Goal: Book appointment/travel/reservation

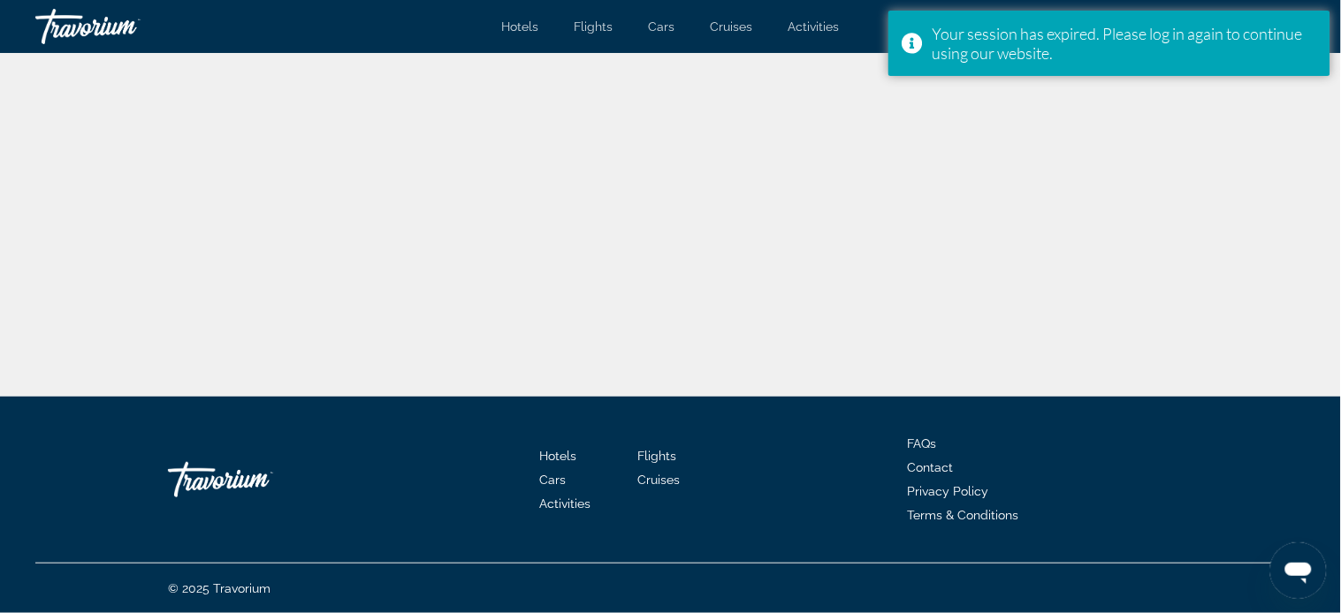
click at [950, 146] on div "Main content" at bounding box center [670, 225] width 1341 height 344
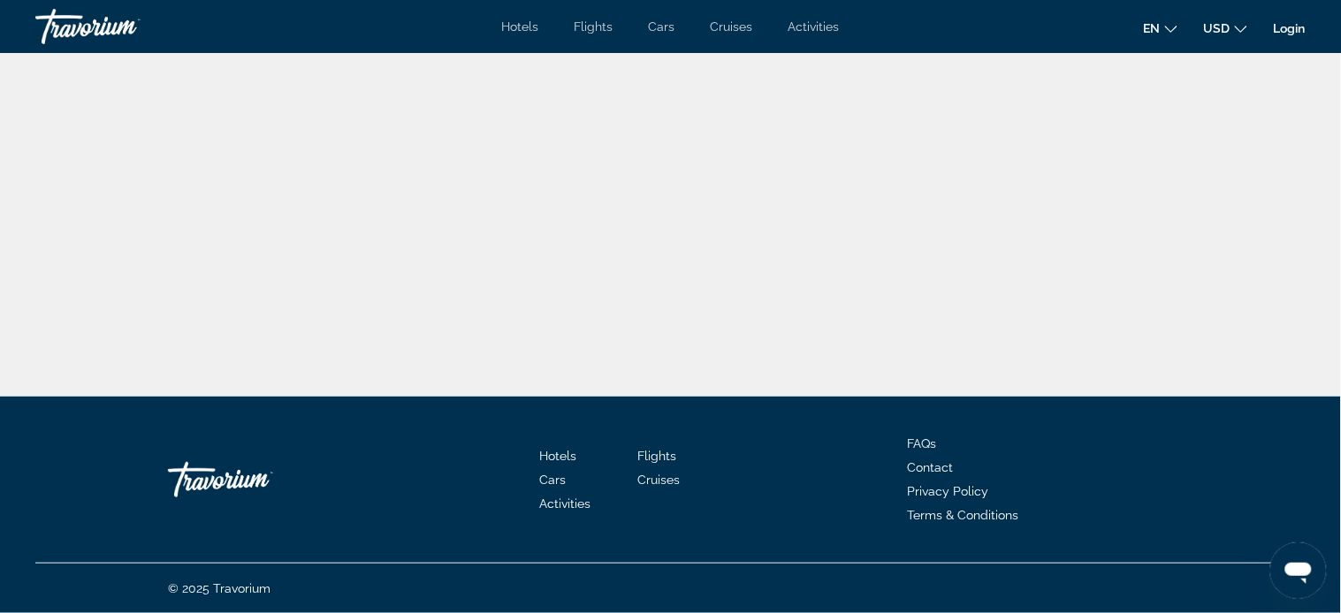
click at [1309, 0] on div at bounding box center [670, 0] width 1341 height 0
click at [1165, 27] on icon "Change language" at bounding box center [1171, 29] width 12 height 12
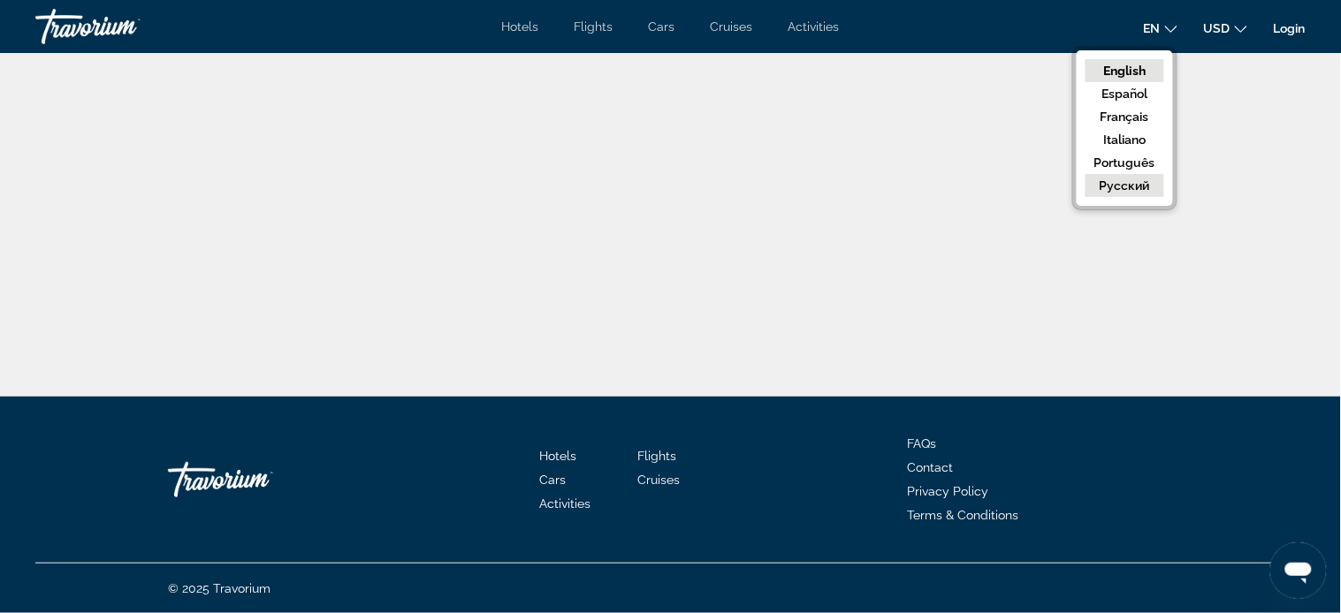
click at [1135, 183] on button "русский" at bounding box center [1124, 185] width 79 height 23
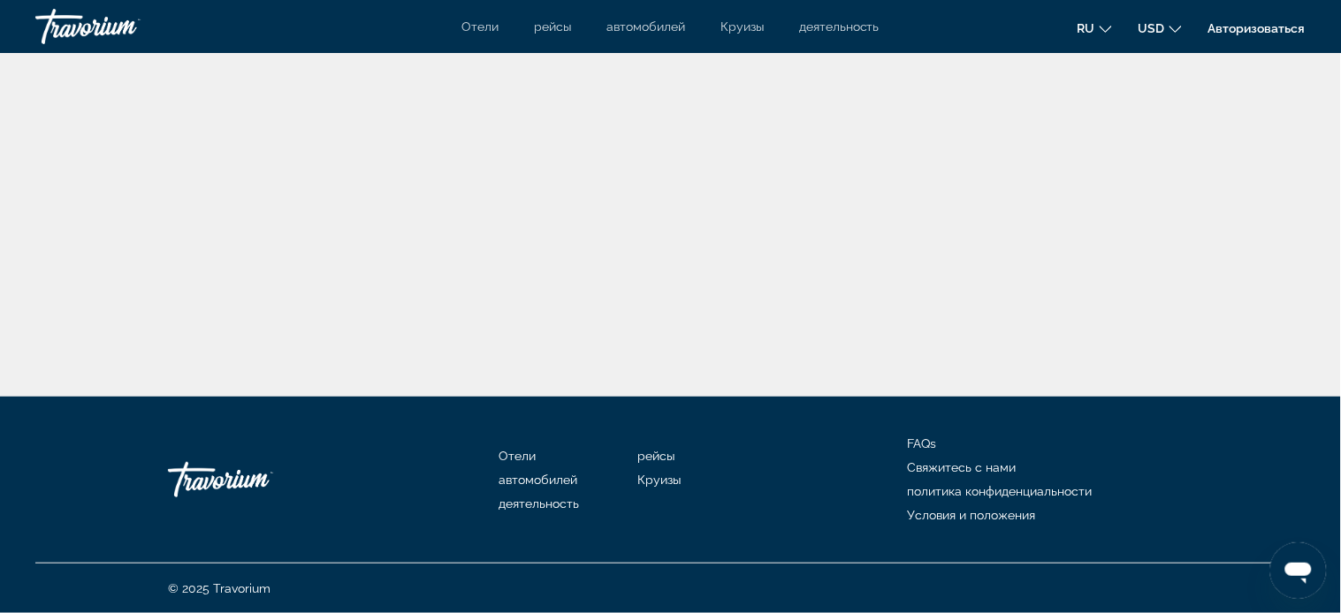
click at [1258, 32] on link "Авторизоваться" at bounding box center [1256, 28] width 97 height 14
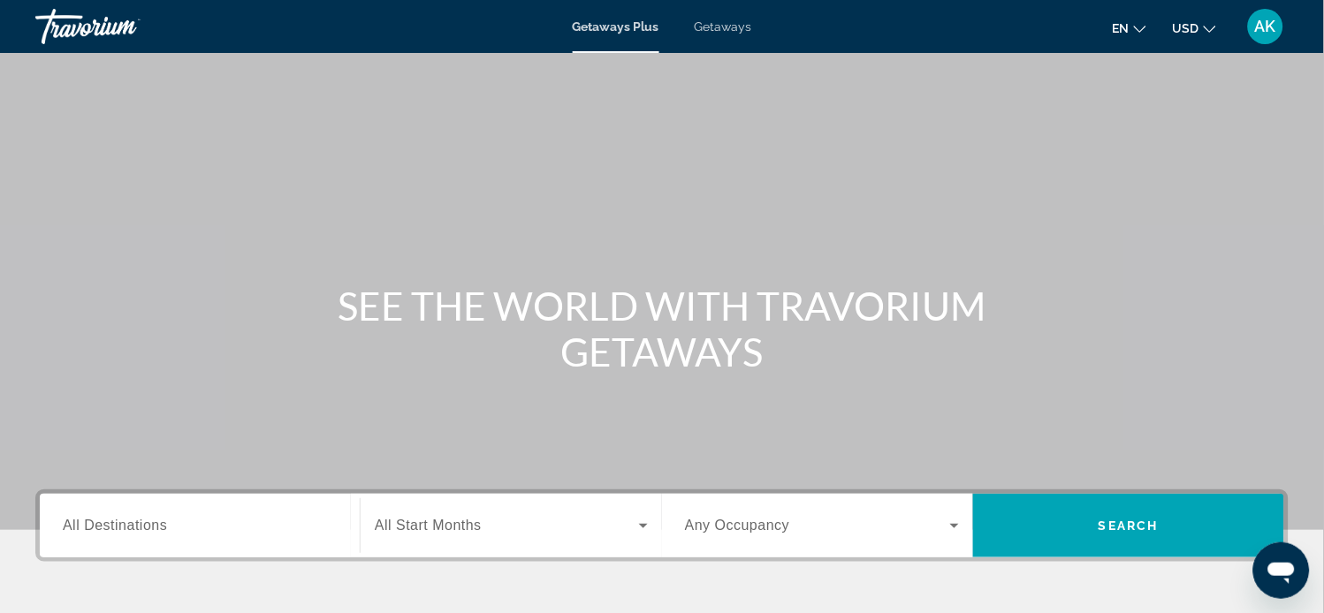
click at [153, 528] on span "All Destinations" at bounding box center [115, 525] width 104 height 15
click at [153, 528] on input "Destination All Destinations" at bounding box center [200, 526] width 274 height 21
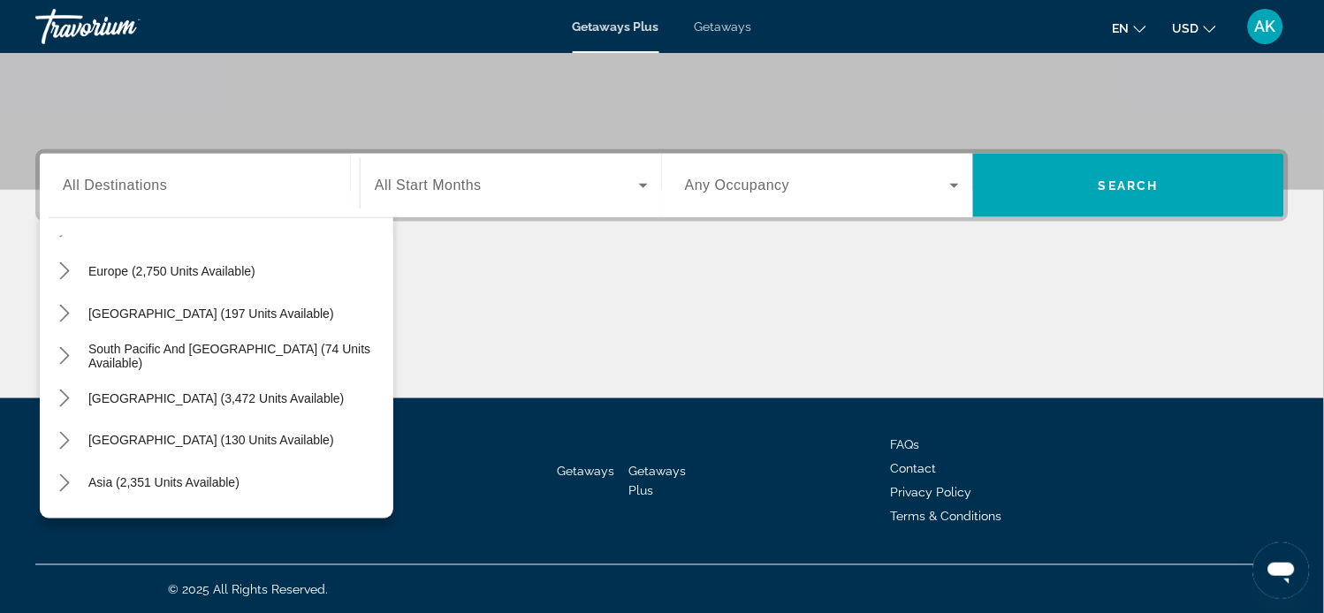
scroll to position [240, 0]
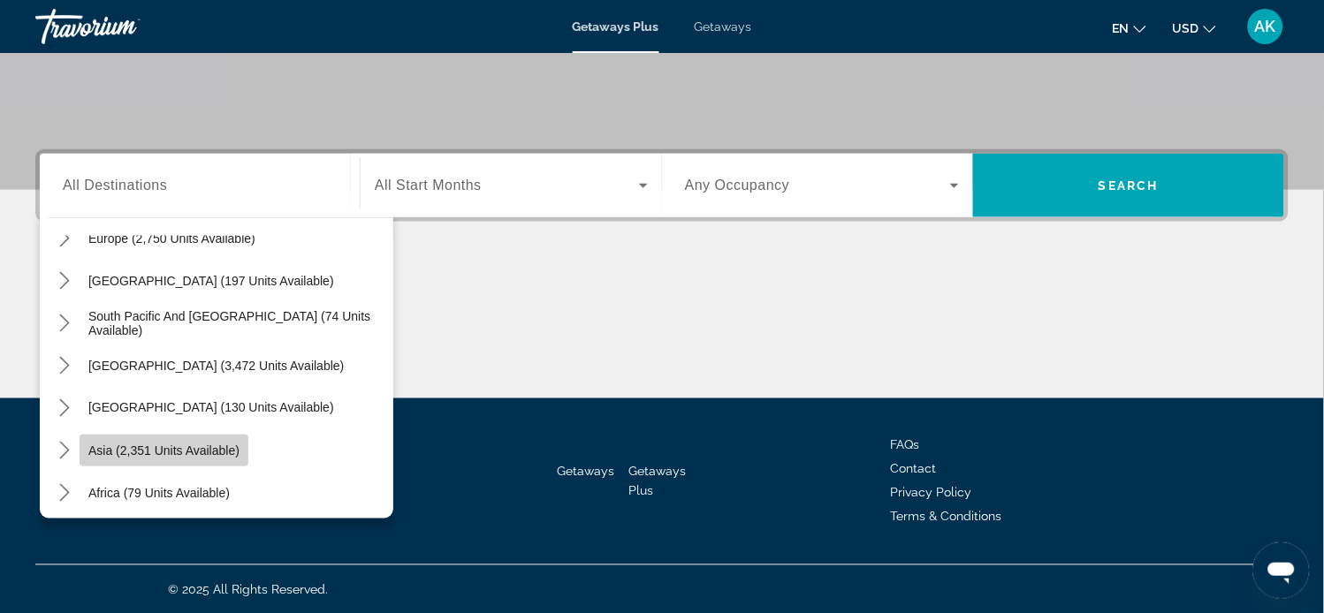
click at [205, 444] on span "Asia (2,351 units available)" at bounding box center [163, 451] width 151 height 14
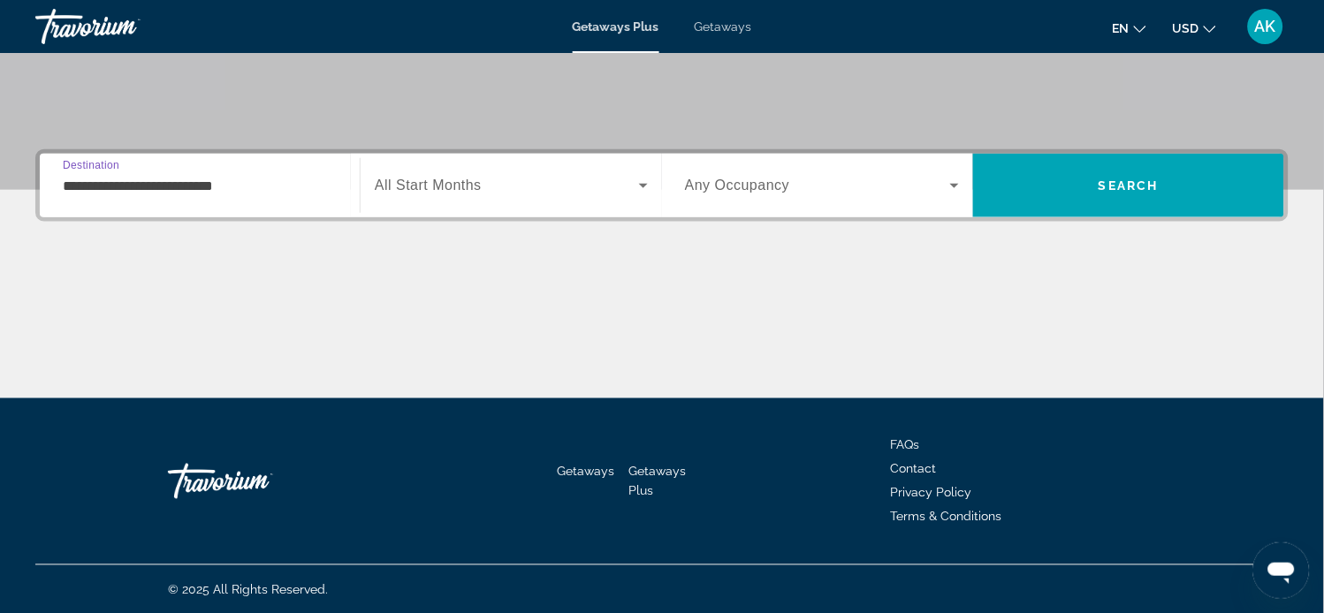
click at [178, 187] on input "**********" at bounding box center [200, 186] width 274 height 21
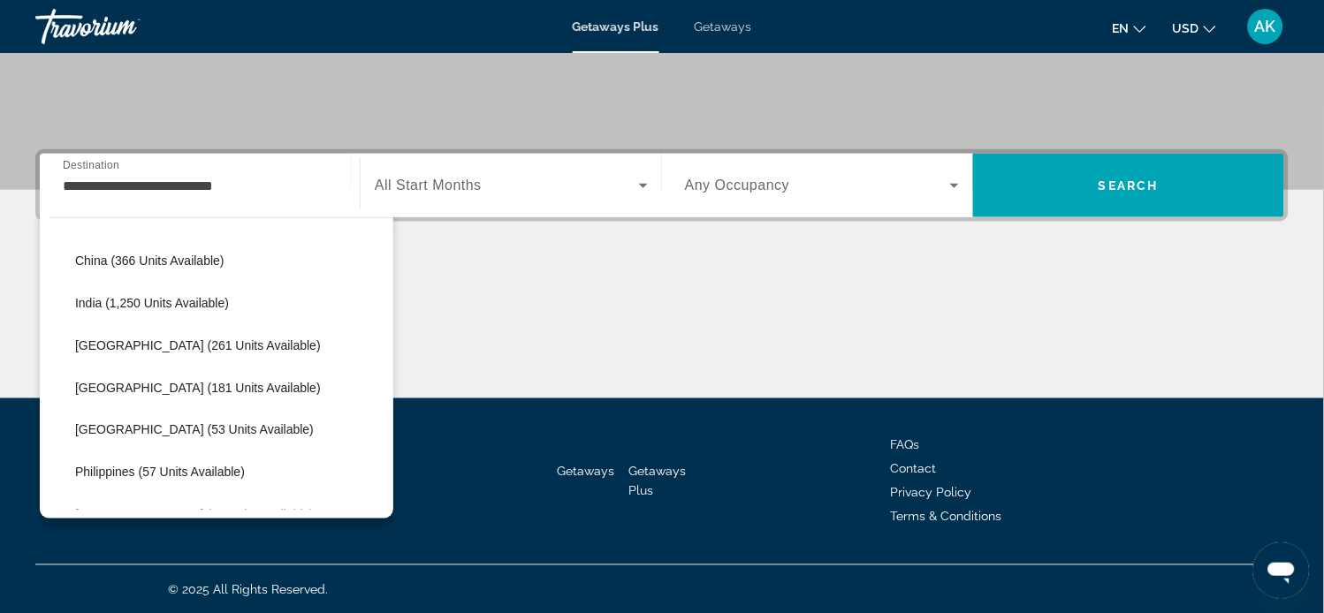
scroll to position [557, 0]
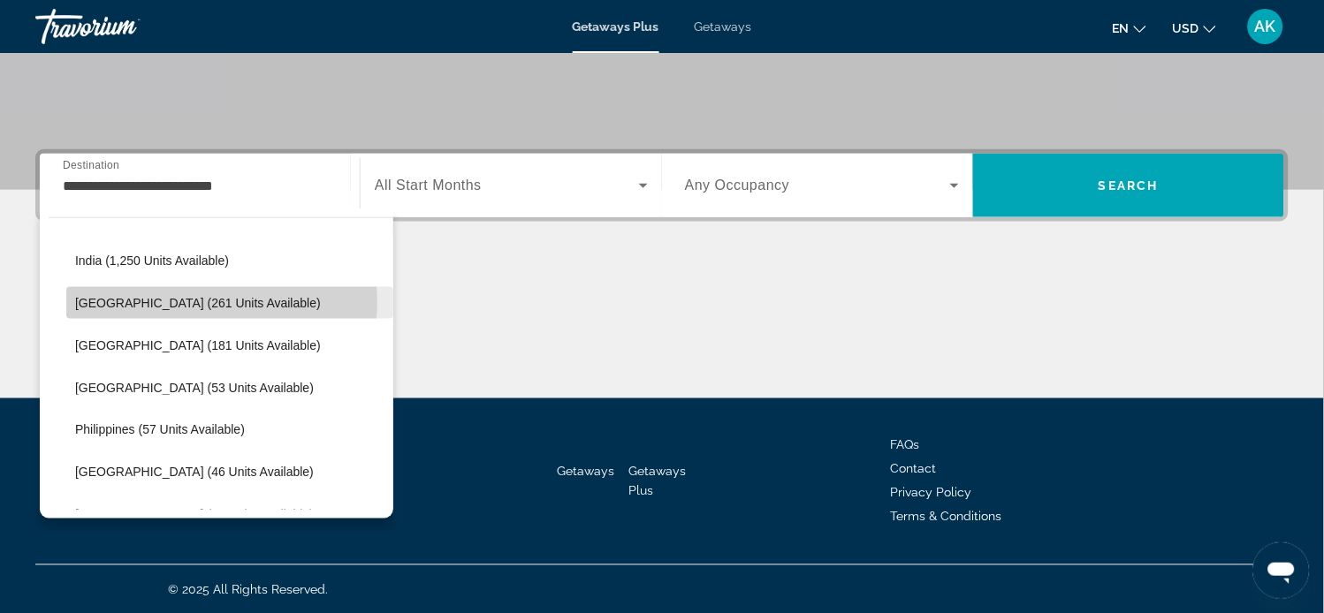
click at [208, 301] on span "[GEOGRAPHIC_DATA] (261 units available)" at bounding box center [198, 303] width 246 height 14
type input "**********"
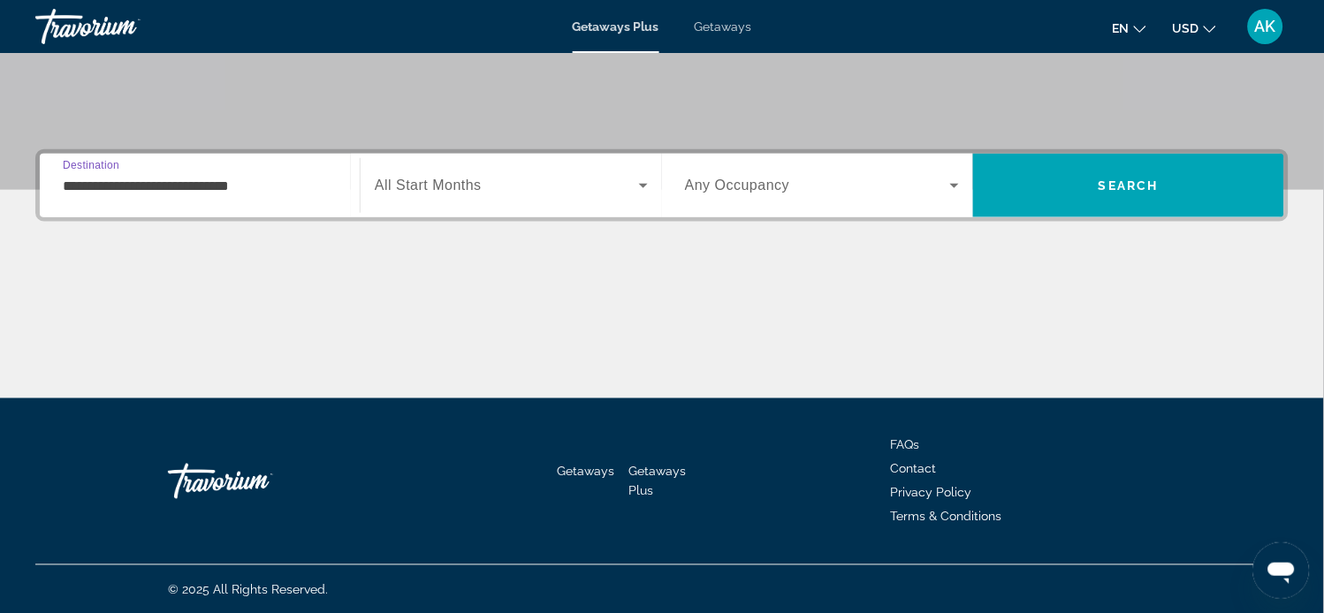
click at [415, 186] on span "All Start Months" at bounding box center [428, 185] width 107 height 15
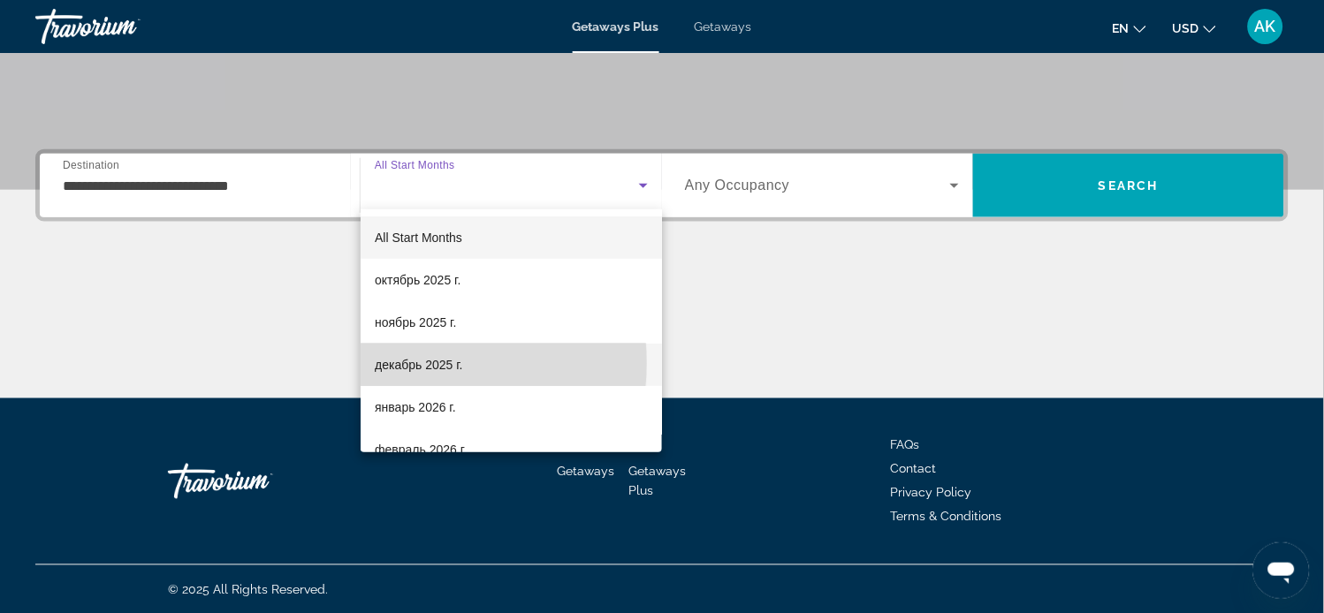
click at [398, 363] on span "декабрь 2025 г." at bounding box center [419, 364] width 88 height 21
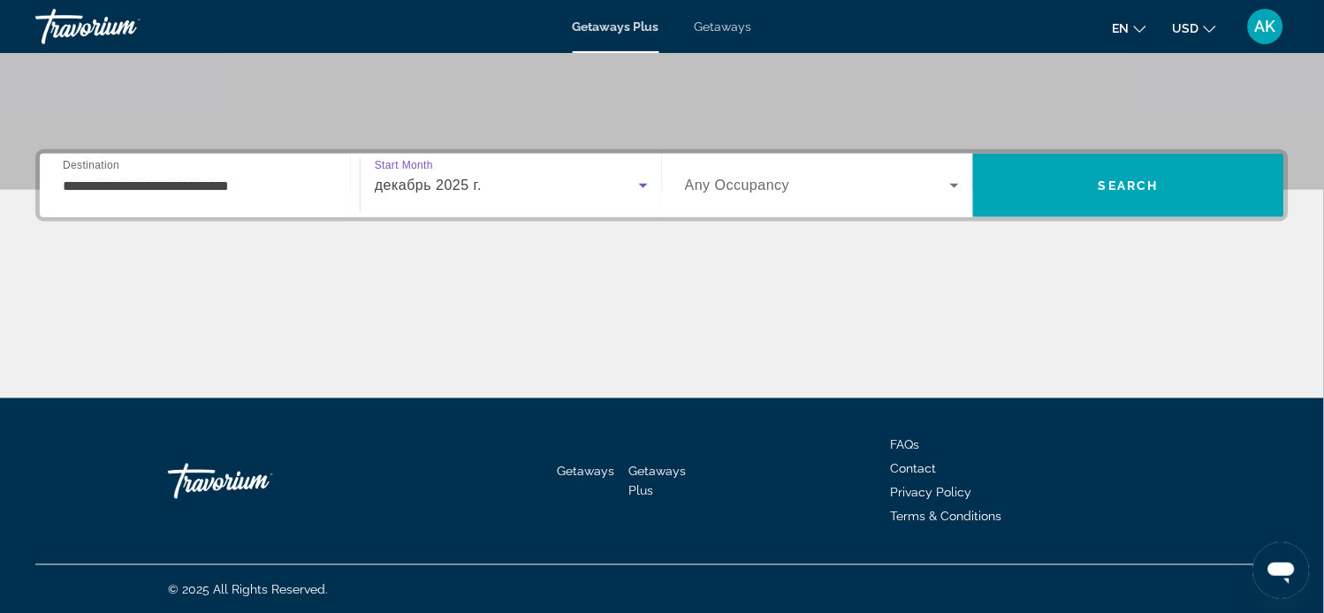
click at [722, 188] on span "Any Occupancy" at bounding box center [737, 185] width 105 height 15
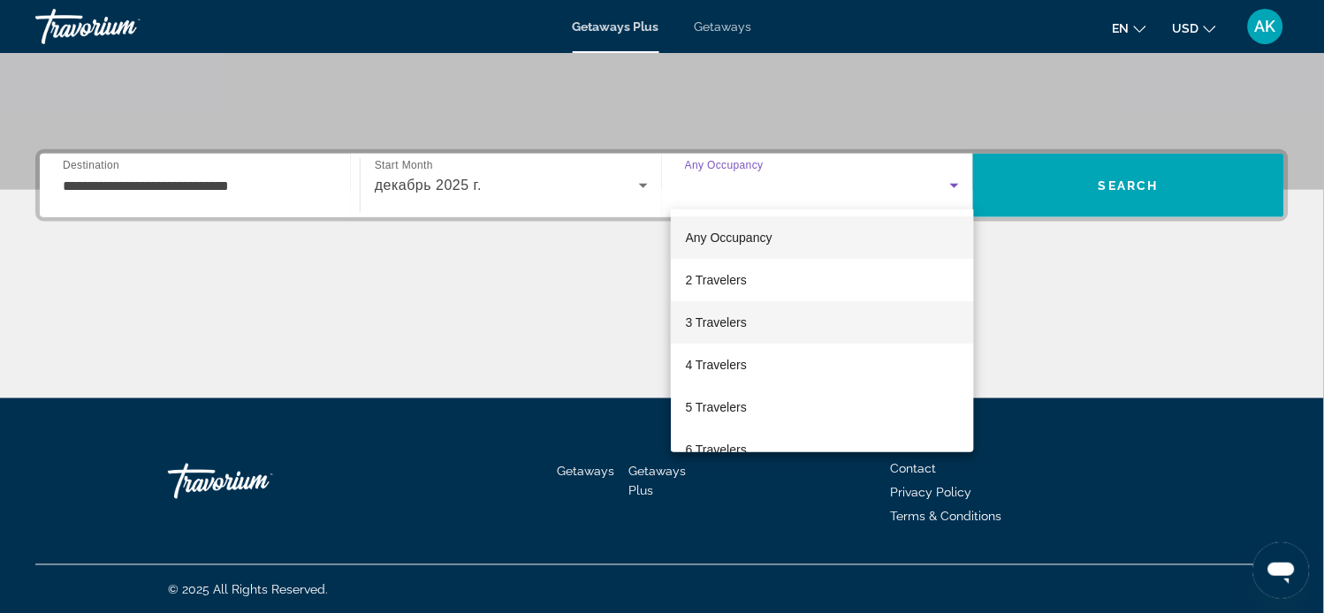
click at [721, 321] on span "3 Travelers" at bounding box center [715, 322] width 61 height 21
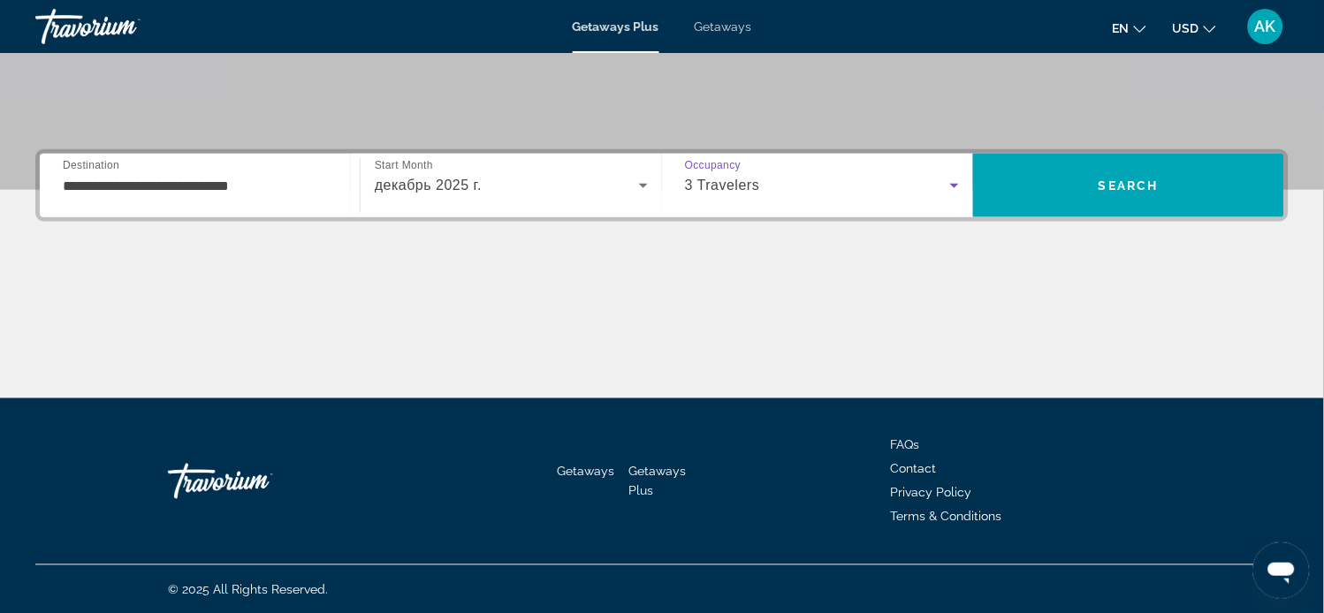
click at [951, 187] on icon "Search widget" at bounding box center [954, 185] width 21 height 21
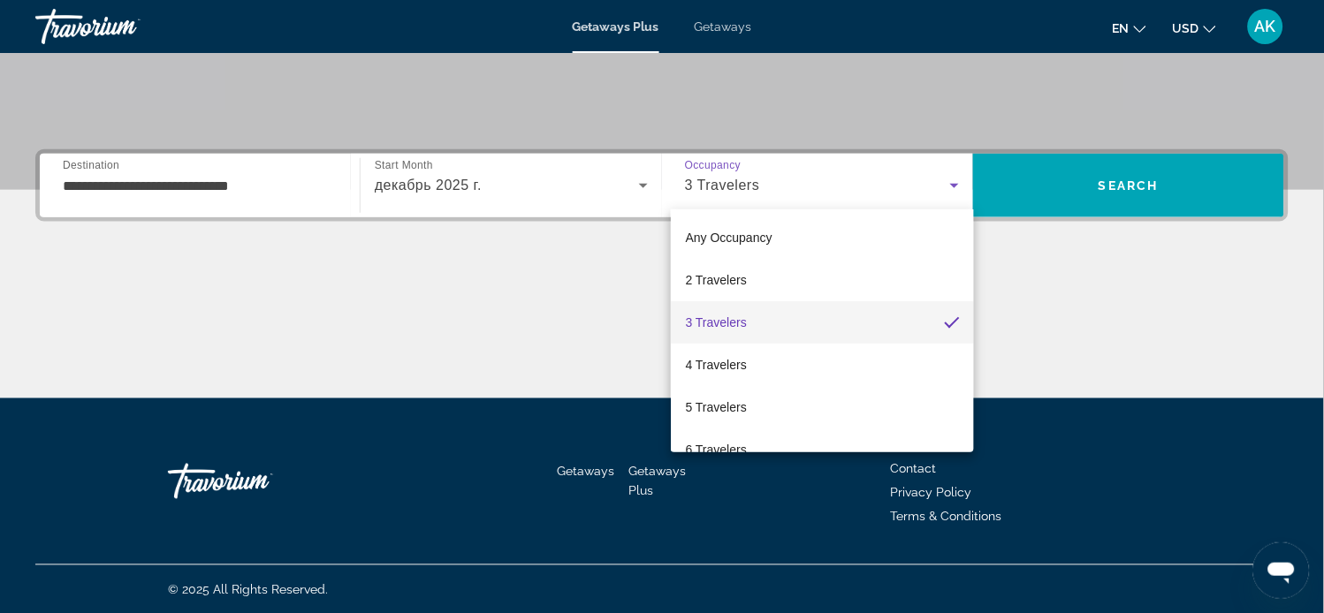
click at [1123, 186] on div at bounding box center [662, 306] width 1324 height 613
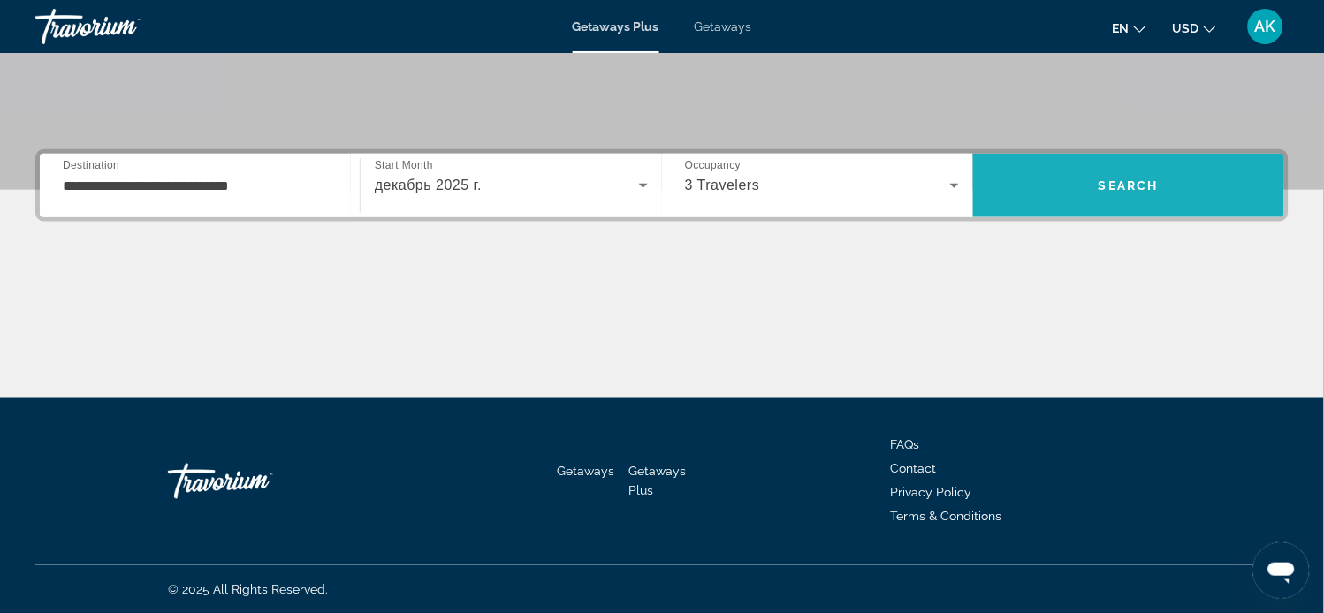
click at [1123, 186] on span "Search" at bounding box center [1129, 186] width 60 height 14
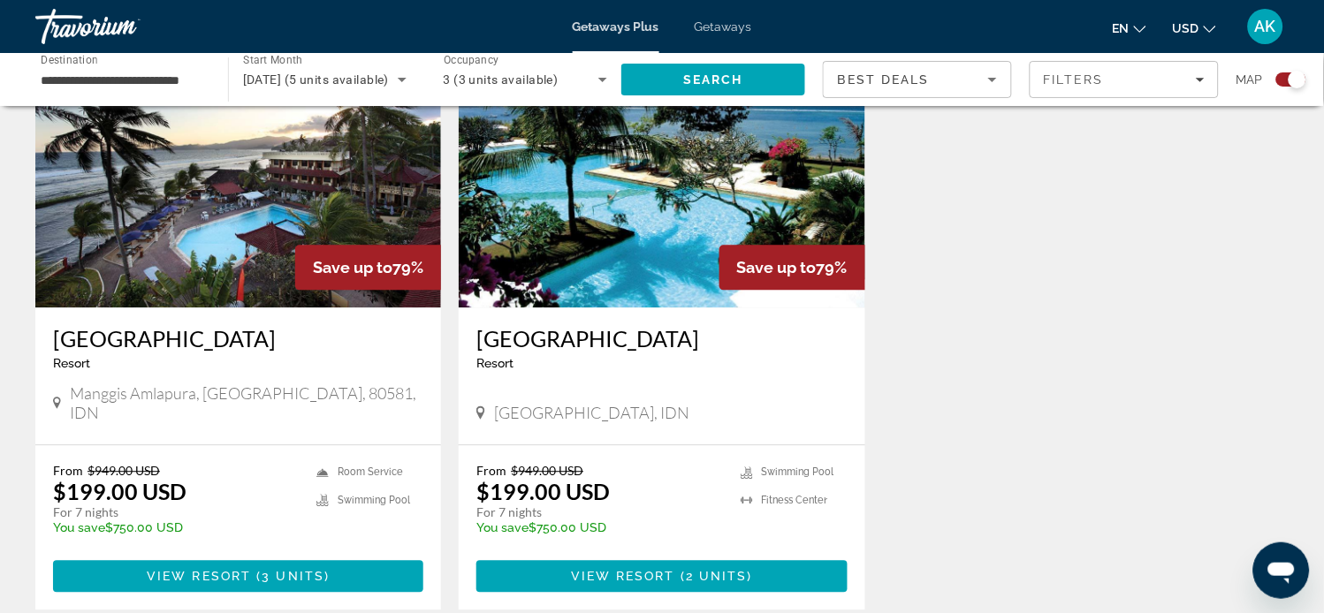
scroll to position [694, 0]
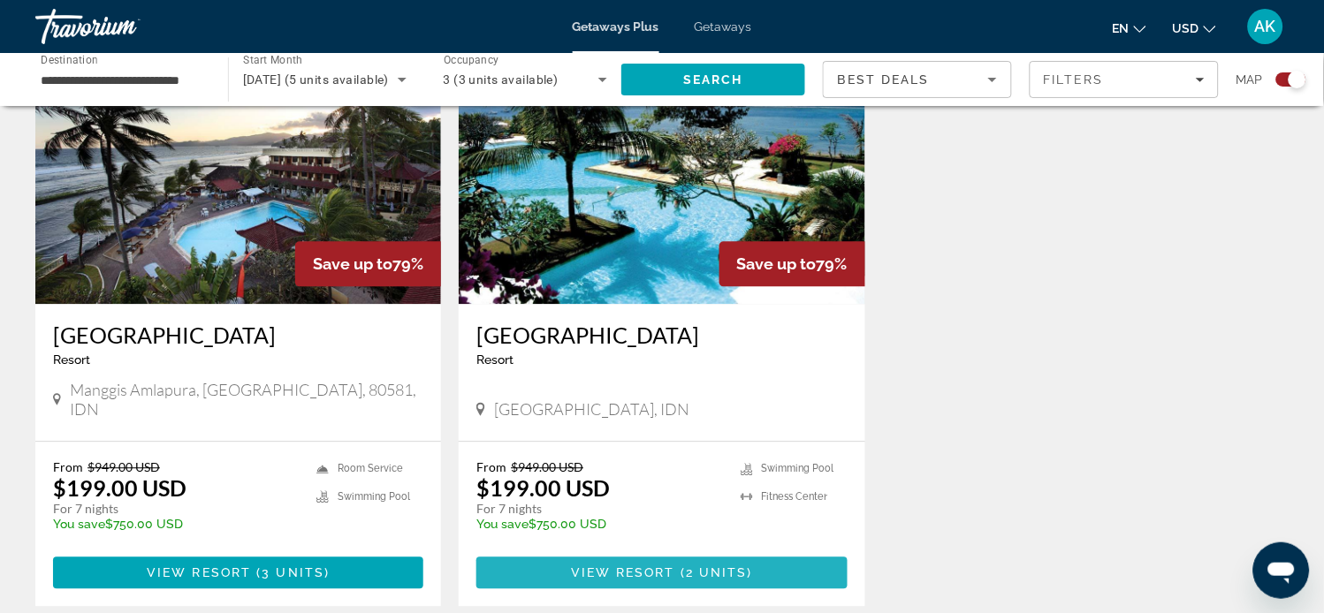
click at [677, 567] on span "Main content" at bounding box center [677, 574] width 5 height 14
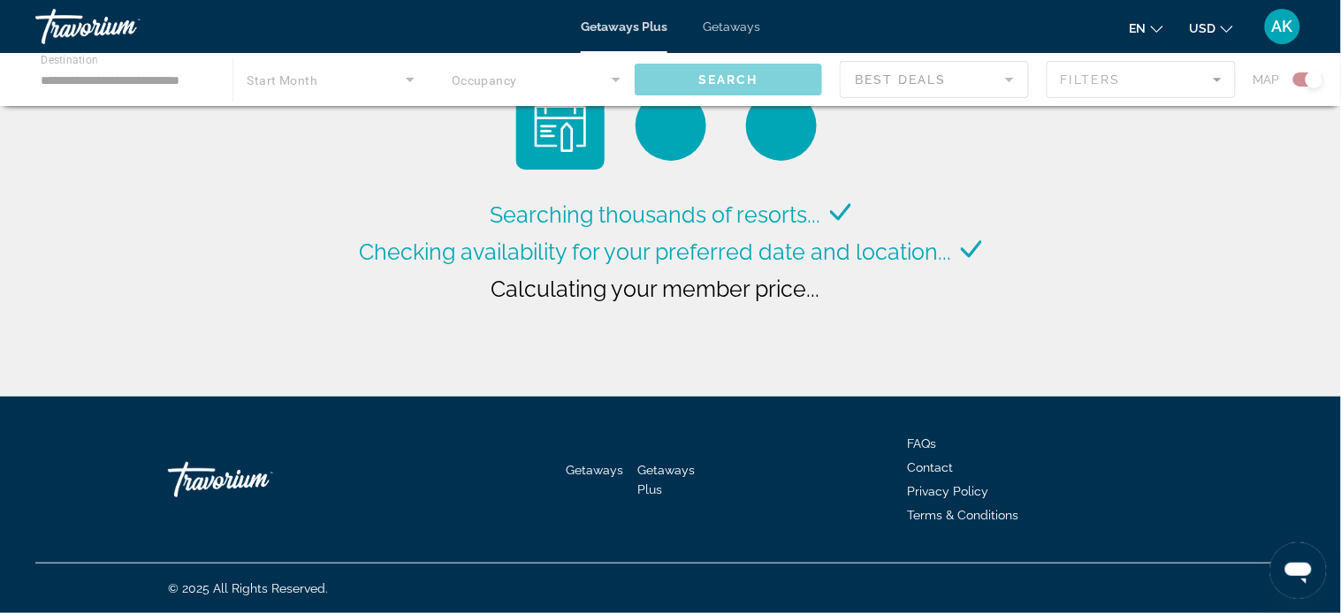
click at [1338, 156] on div "Searching thousands of resorts... Checking availability for your preferred date…" at bounding box center [670, 203] width 1341 height 406
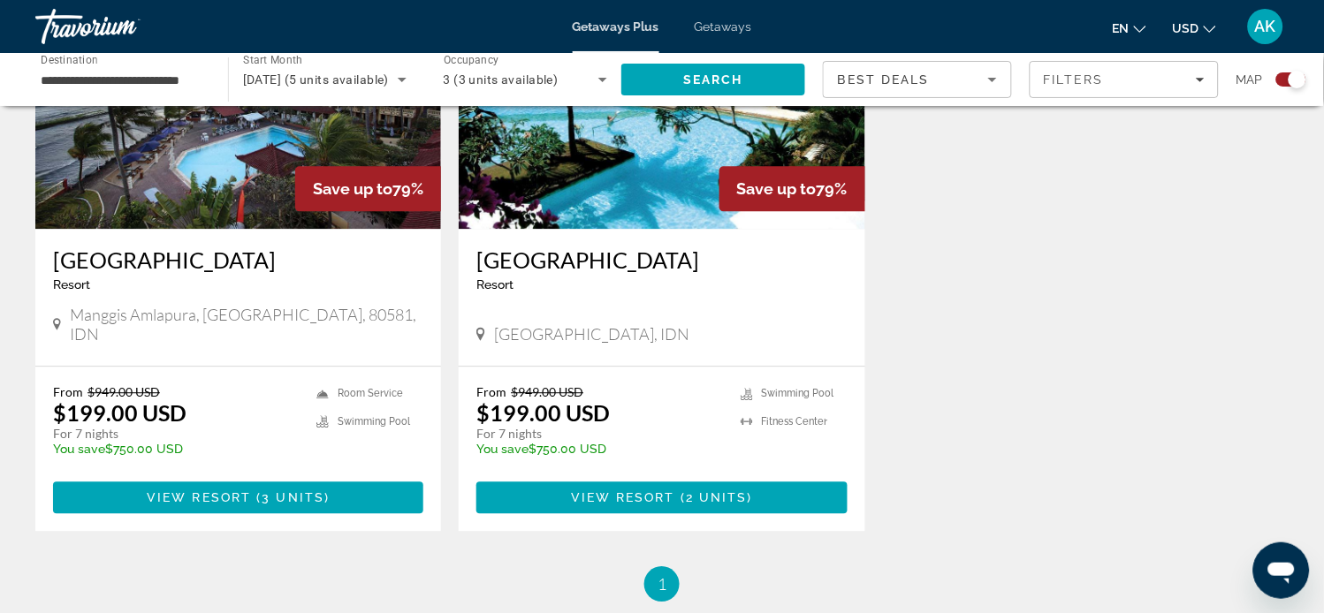
scroll to position [773, 0]
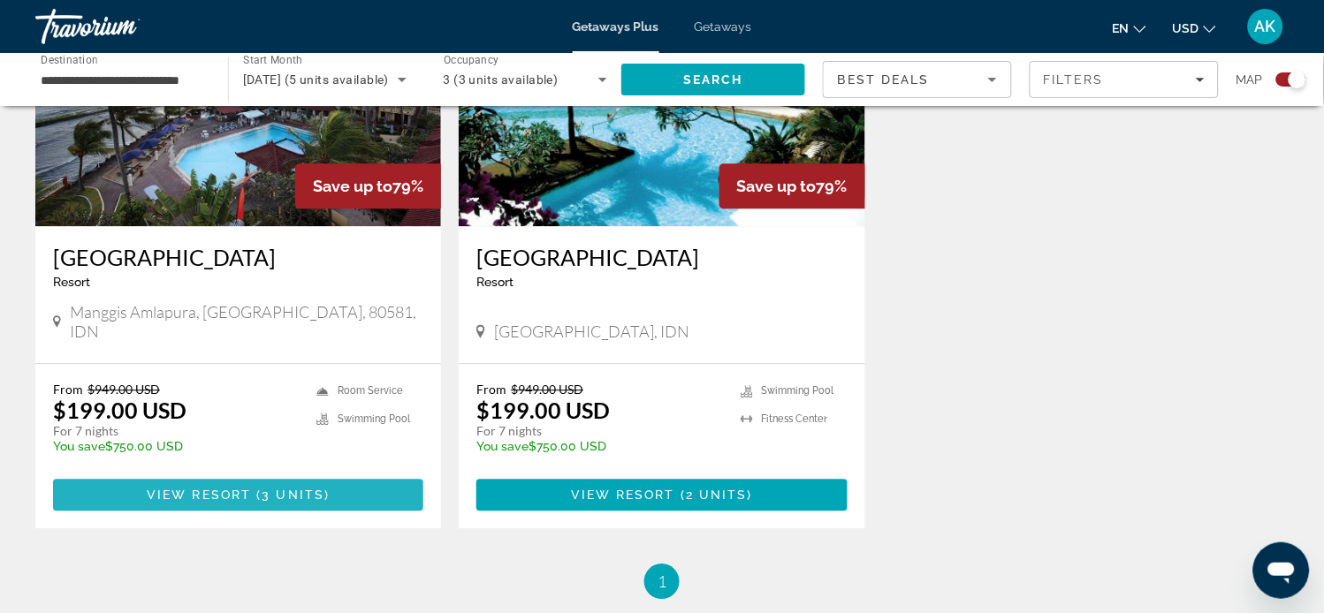
click at [192, 488] on span "View Resort" at bounding box center [199, 495] width 104 height 14
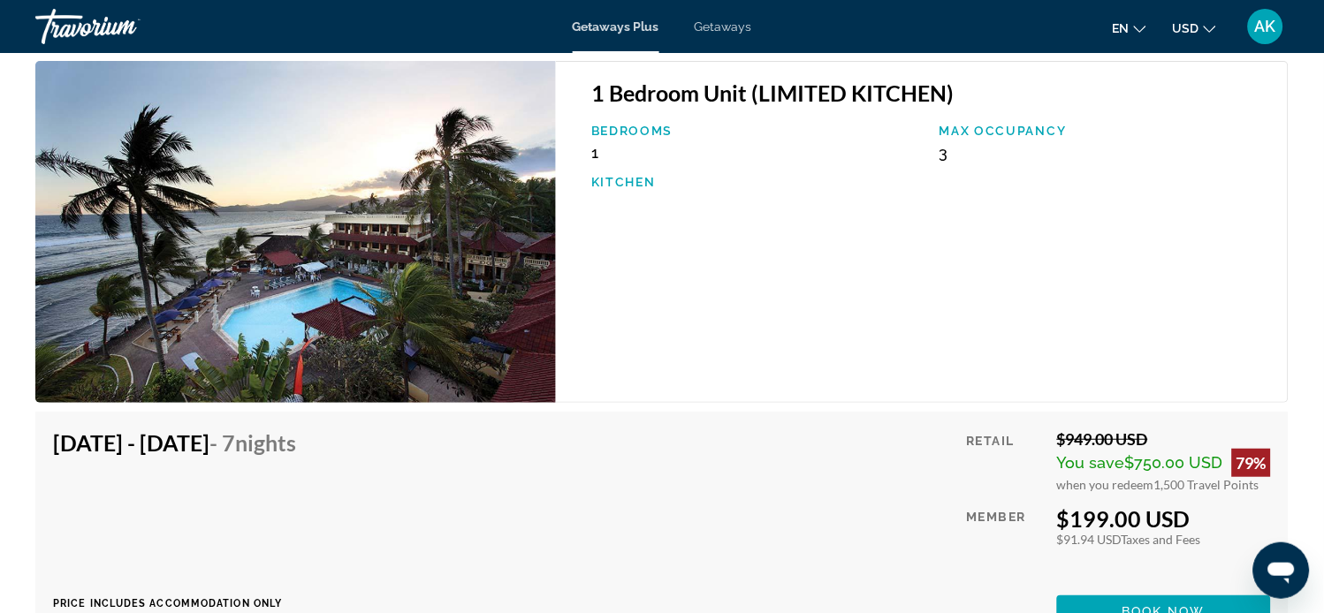
scroll to position [2943, 0]
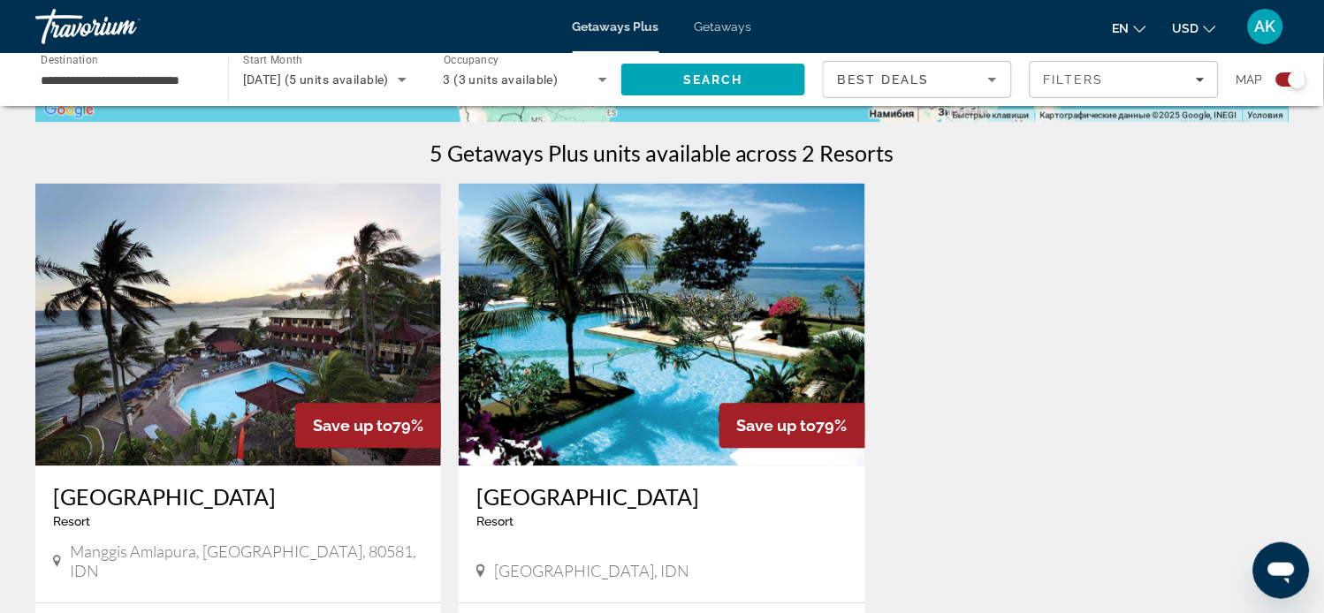
scroll to position [991, 0]
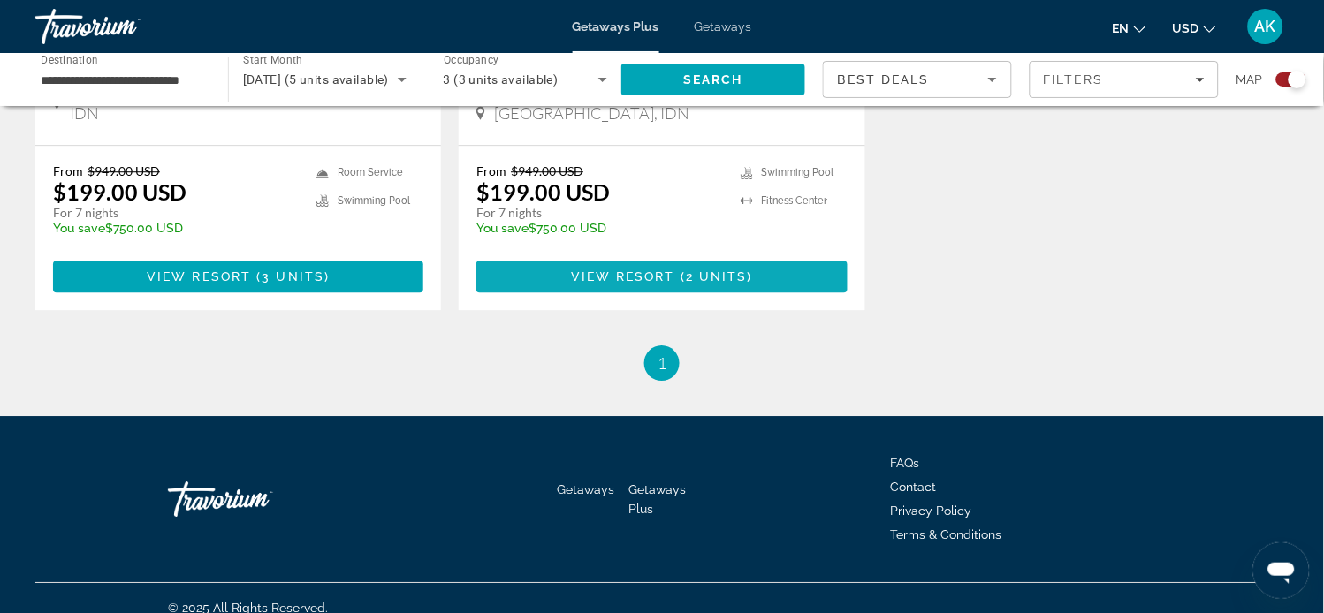
click at [681, 270] on span "Main content" at bounding box center [677, 277] width 5 height 14
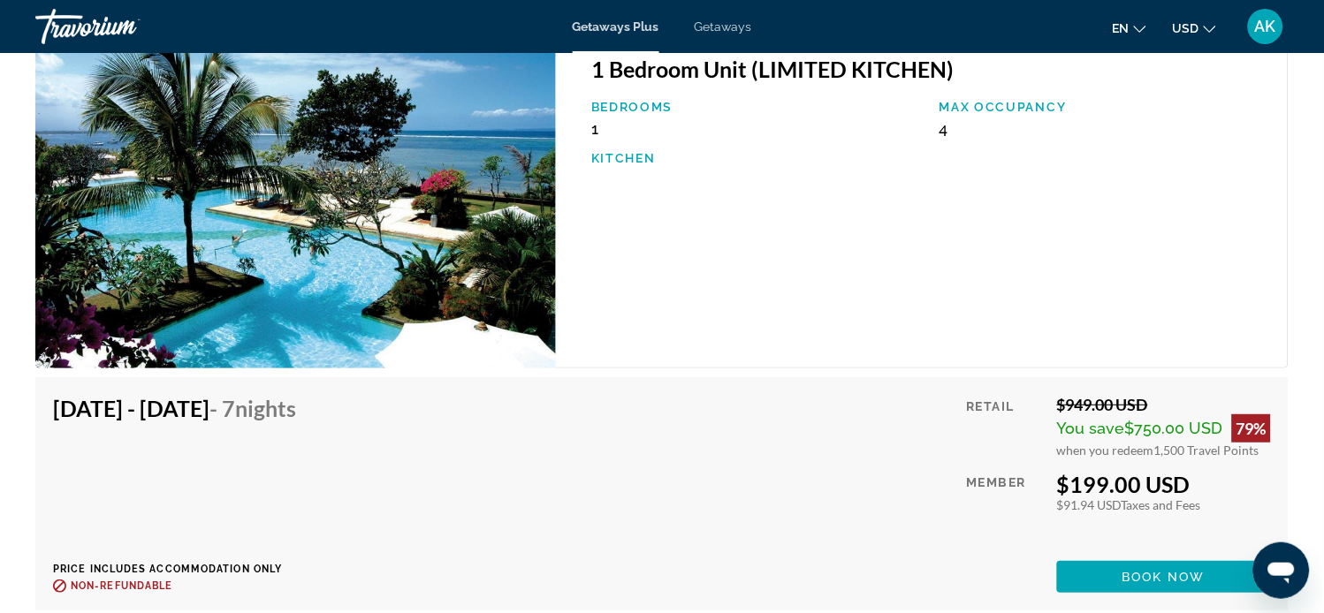
scroll to position [2920, 0]
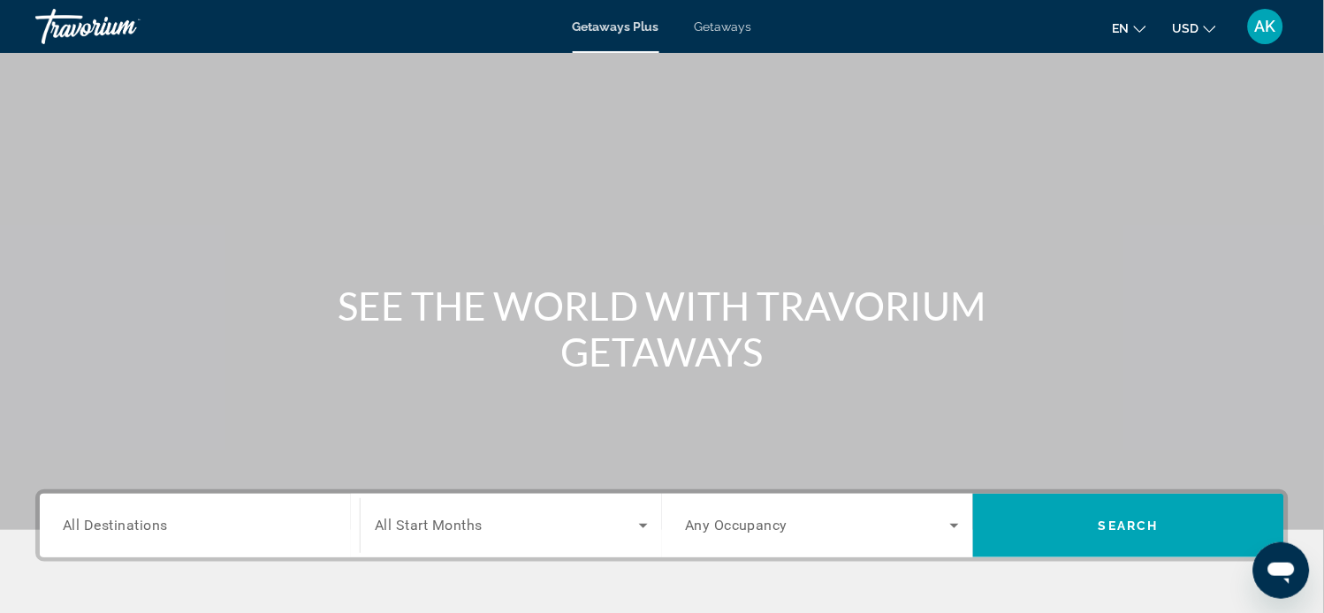
click at [138, 529] on span "All Destinations" at bounding box center [115, 525] width 105 height 17
click at [138, 529] on input "Destination All Destinations" at bounding box center [200, 526] width 274 height 21
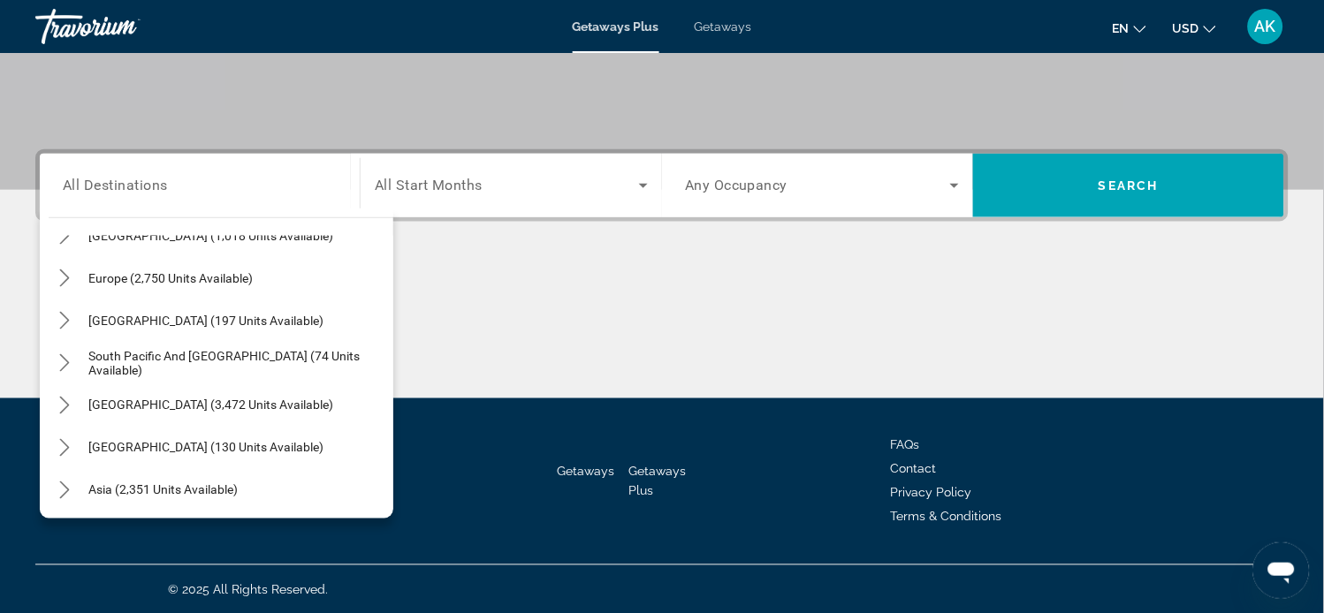
scroll to position [240, 0]
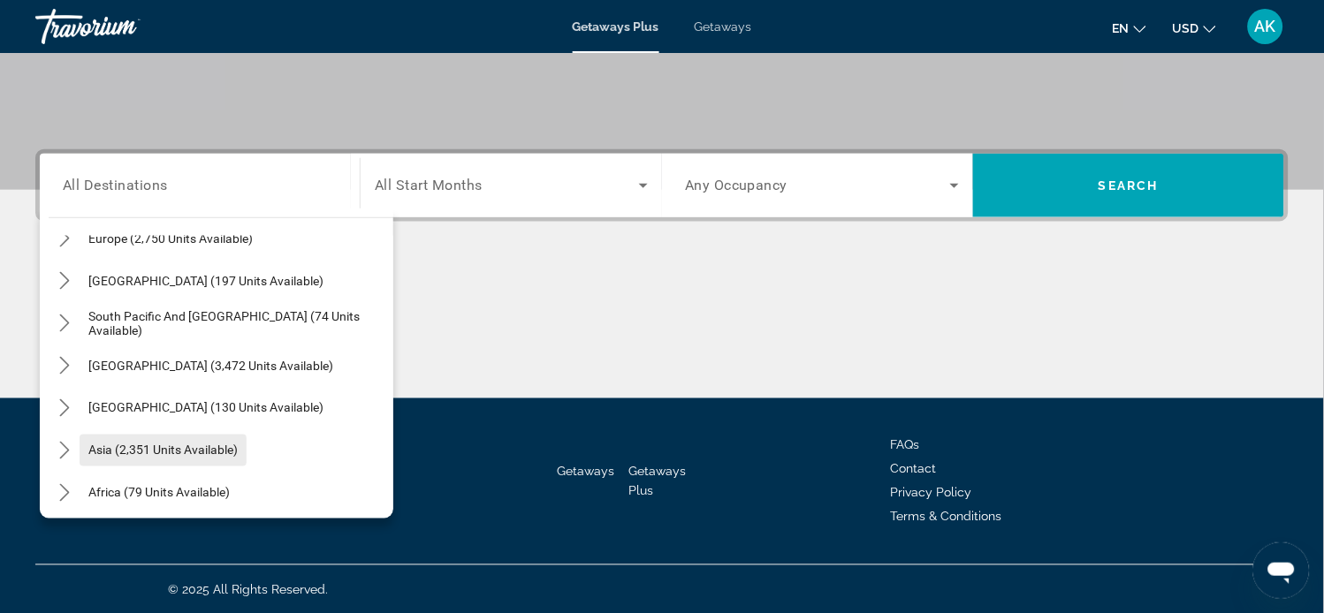
click at [103, 449] on span "Asia (2,351 units available)" at bounding box center [162, 451] width 149 height 14
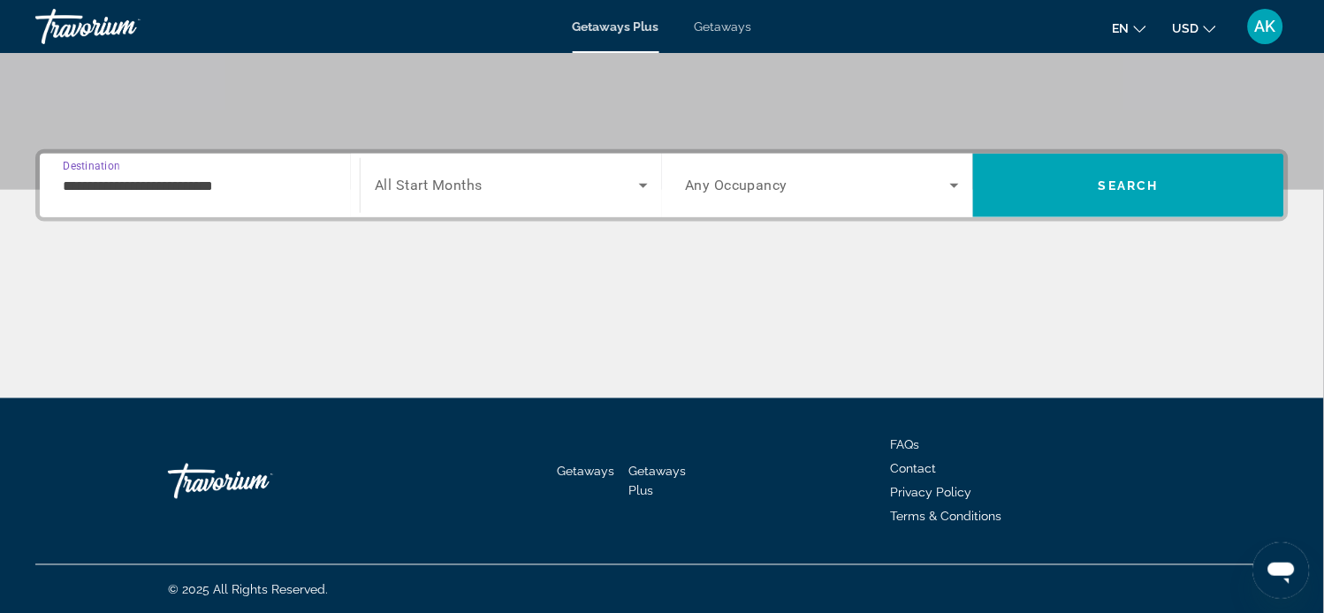
click at [135, 187] on input "**********" at bounding box center [200, 186] width 274 height 21
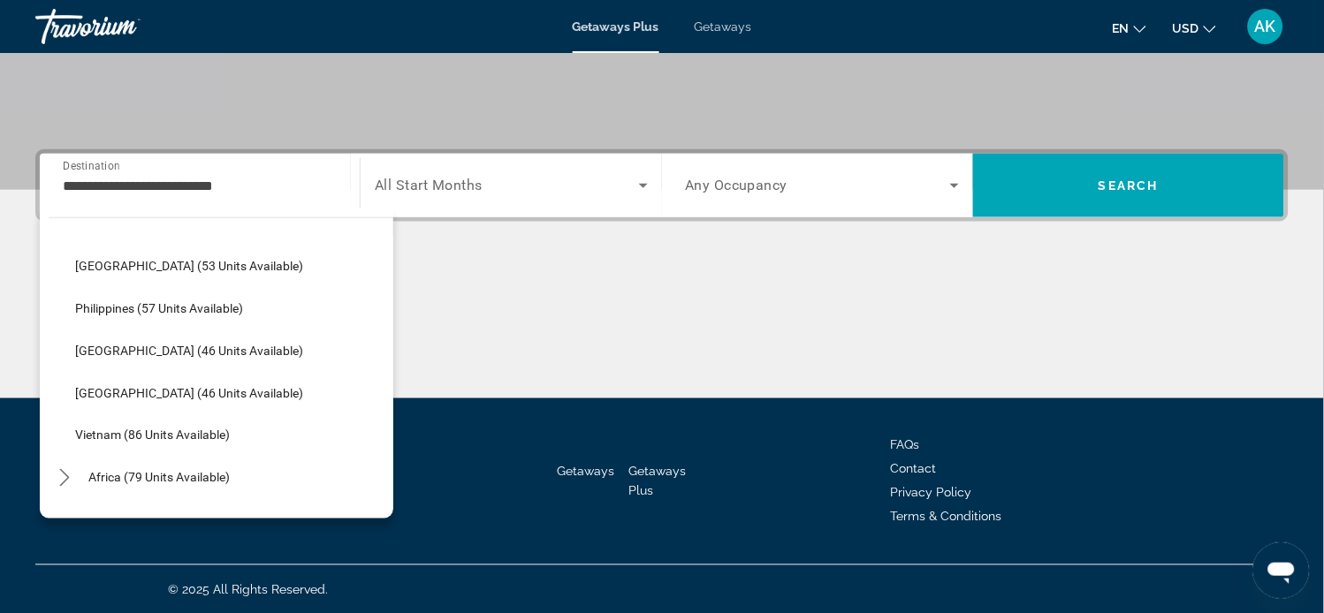
scroll to position [710, 0]
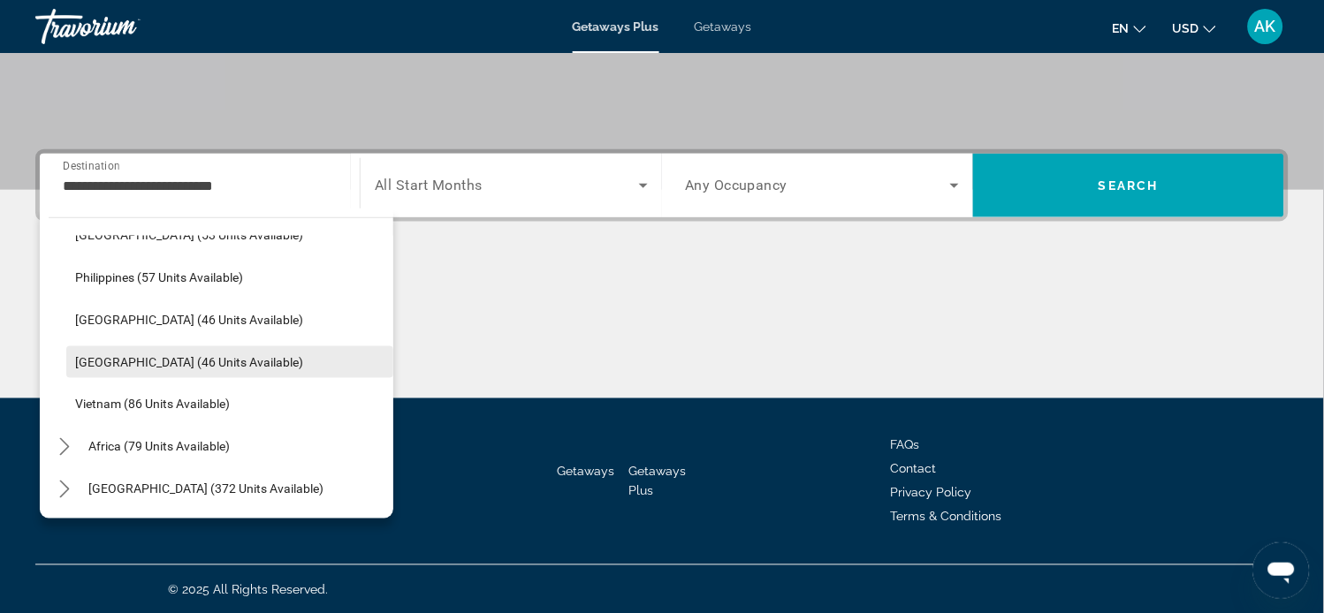
click at [110, 359] on span "[GEOGRAPHIC_DATA] (46 units available)" at bounding box center [189, 362] width 228 height 14
type input "**********"
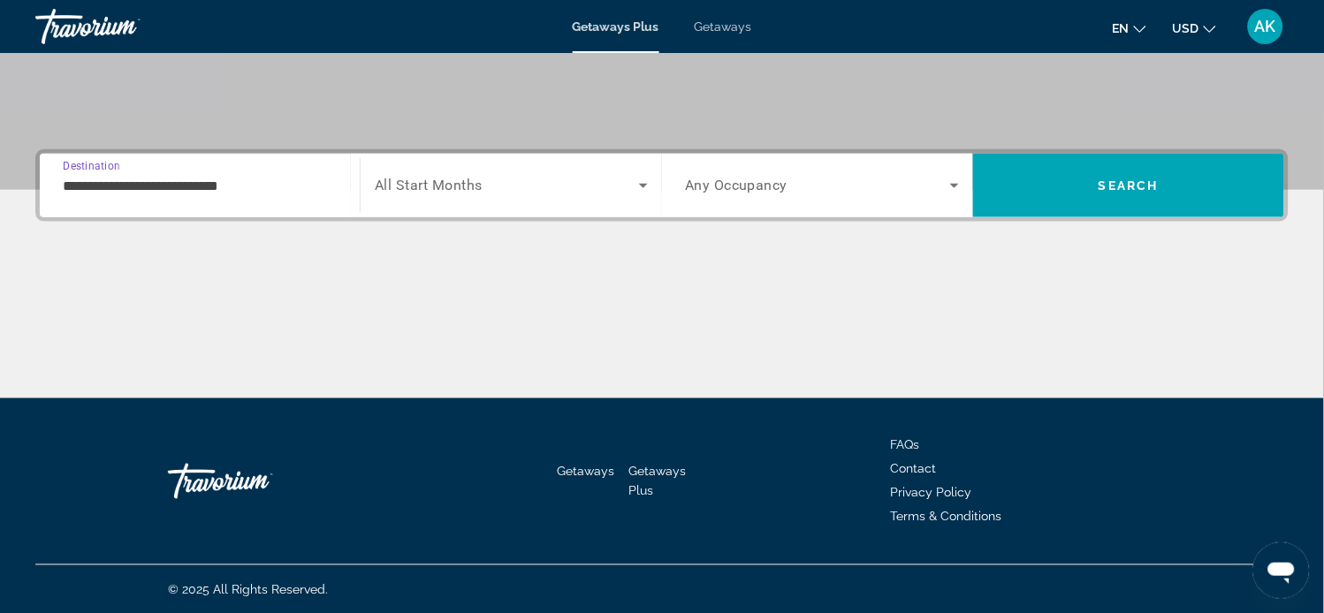
click at [453, 184] on span "All Start Months" at bounding box center [429, 186] width 108 height 17
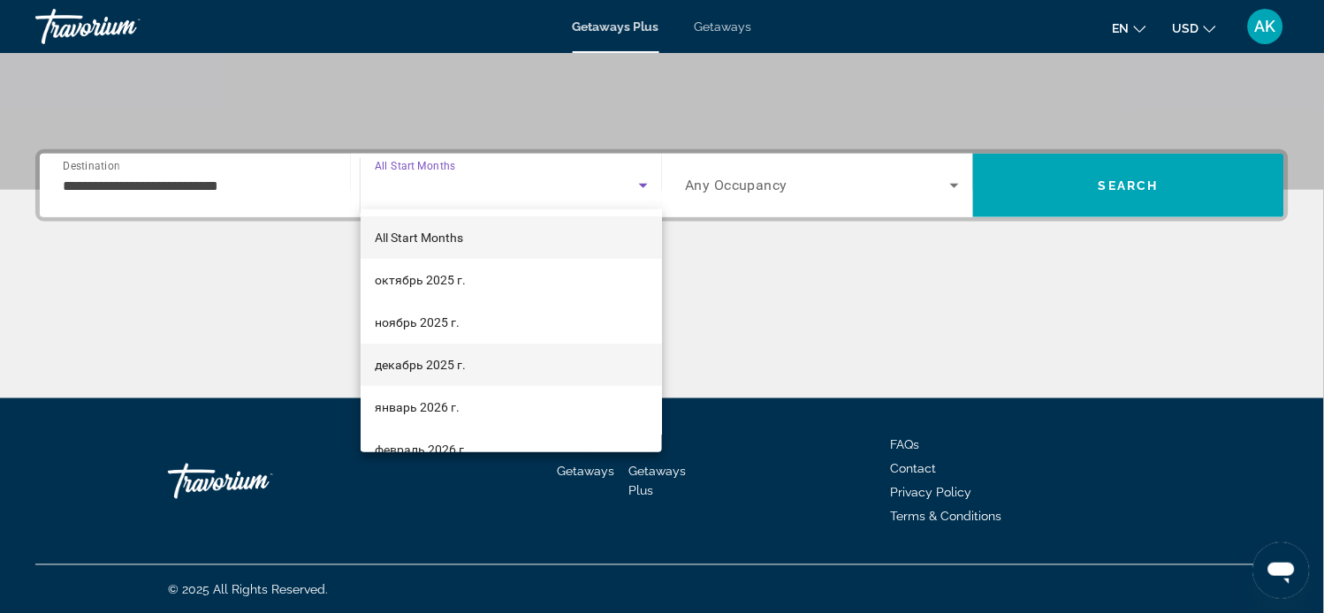
click at [431, 363] on span "декабрь 2025 г." at bounding box center [420, 364] width 91 height 21
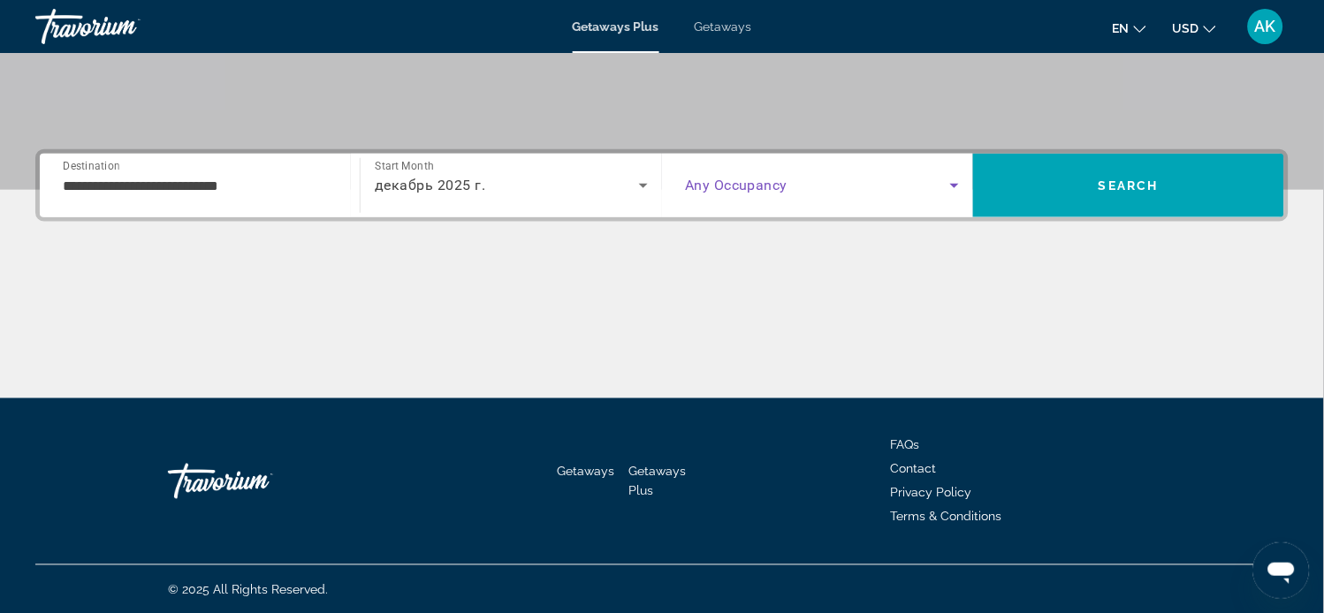
click at [955, 184] on icon "Search widget" at bounding box center [954, 186] width 9 height 4
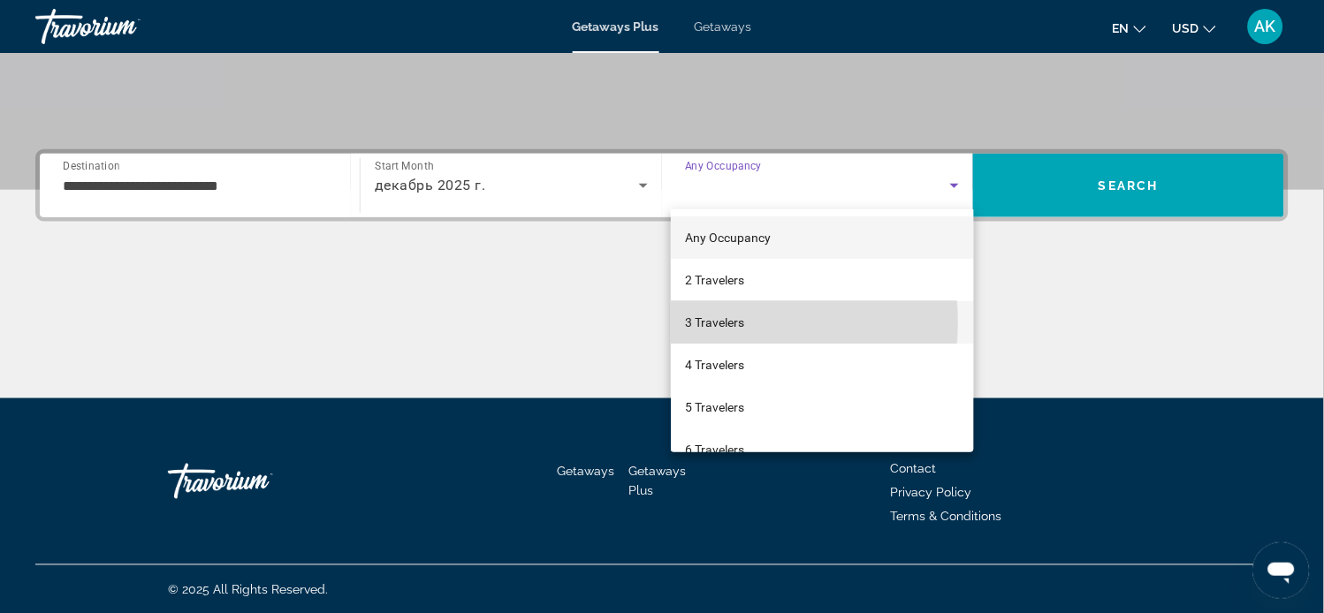
click at [709, 322] on span "3 Travelers" at bounding box center [714, 322] width 59 height 21
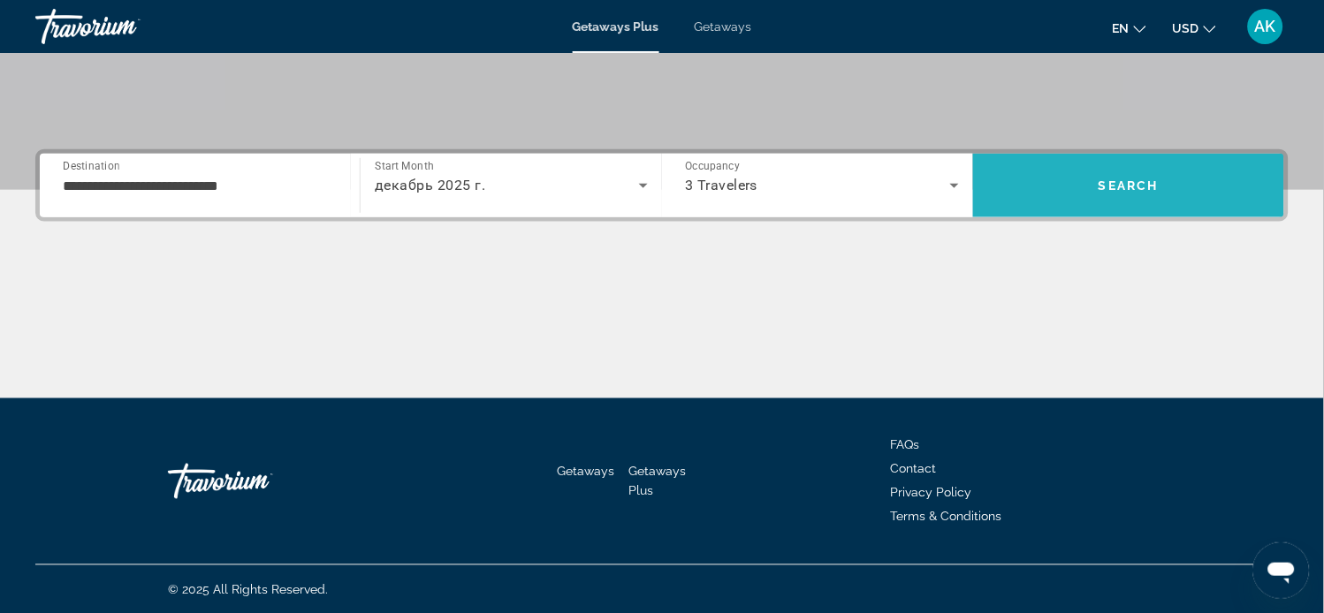
click at [1135, 186] on span "Search" at bounding box center [1129, 186] width 60 height 14
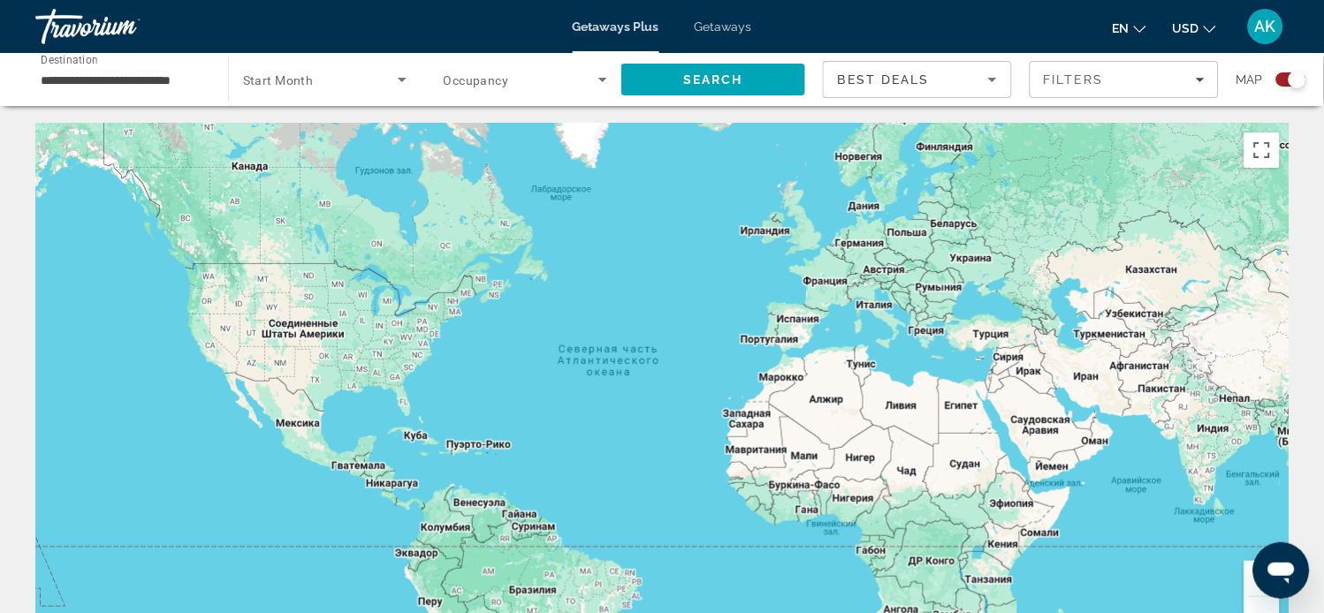
scroll to position [314, 0]
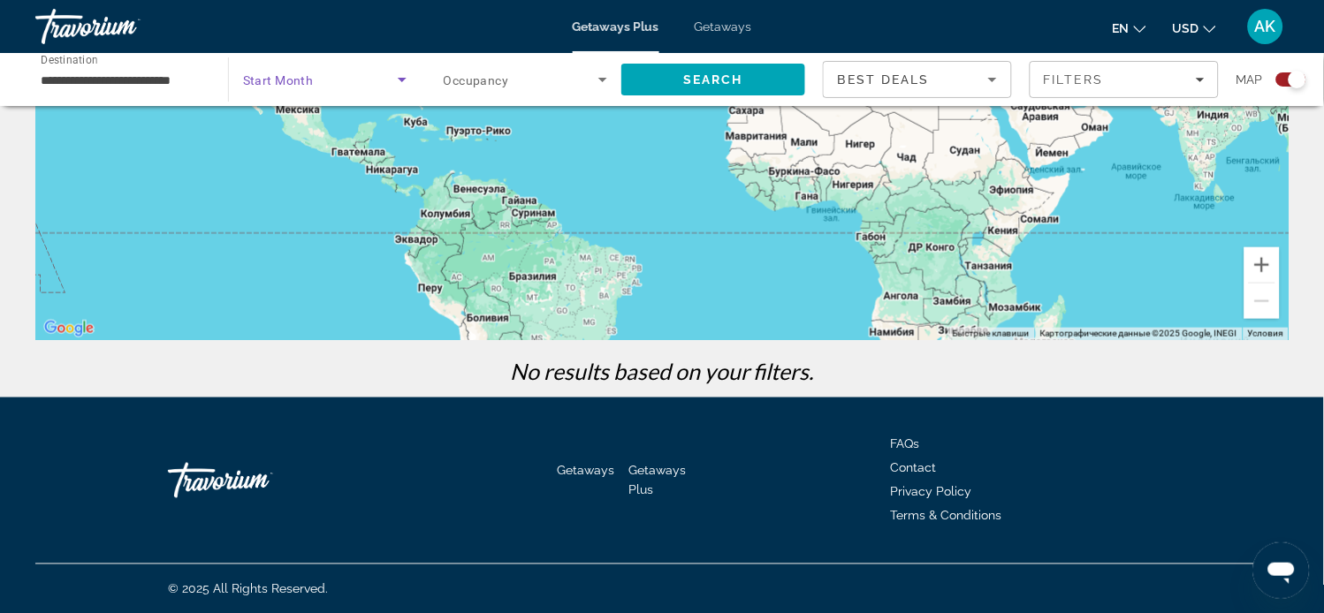
click at [403, 81] on icon "Search widget" at bounding box center [402, 79] width 21 height 21
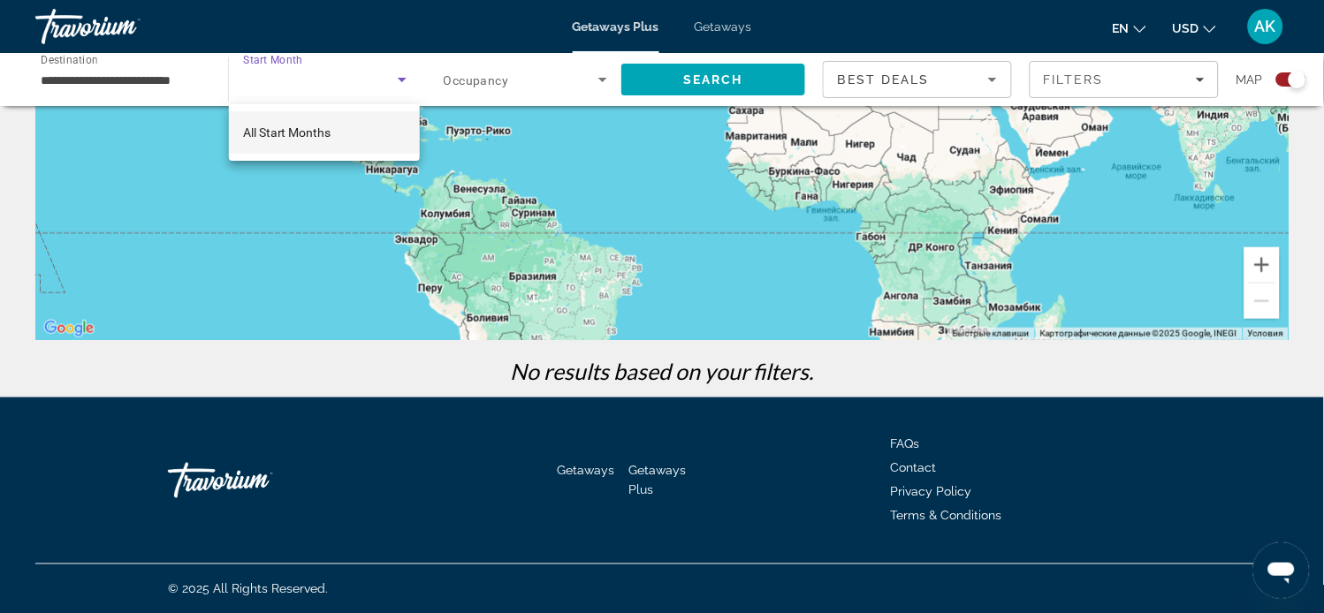
click at [320, 130] on span "All Start Months" at bounding box center [287, 133] width 88 height 14
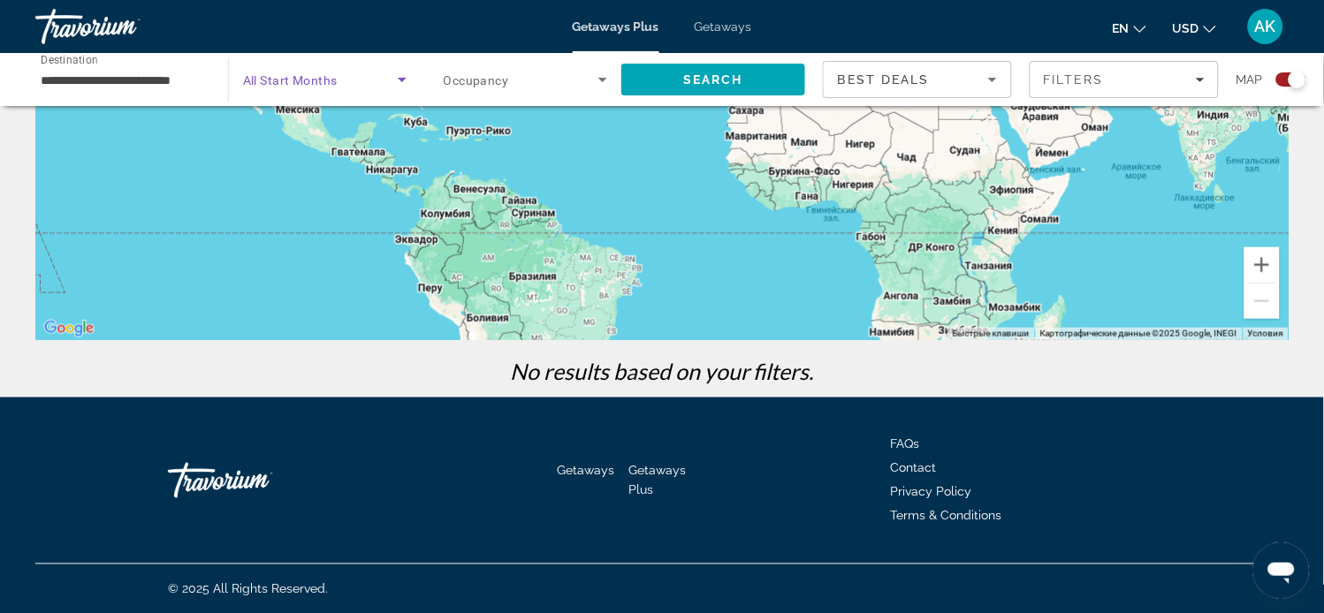
click at [601, 81] on icon "Search widget" at bounding box center [602, 79] width 21 height 21
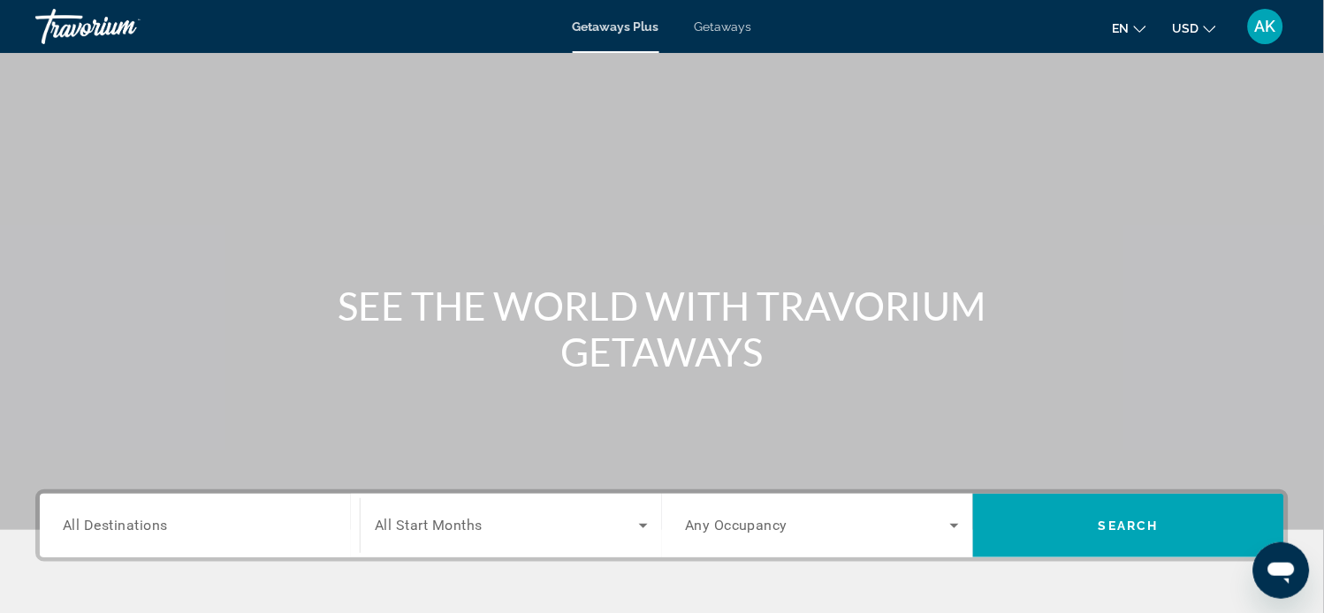
click at [144, 529] on span "All Destinations" at bounding box center [115, 525] width 105 height 17
click at [144, 529] on input "Destination All Destinations" at bounding box center [200, 526] width 274 height 21
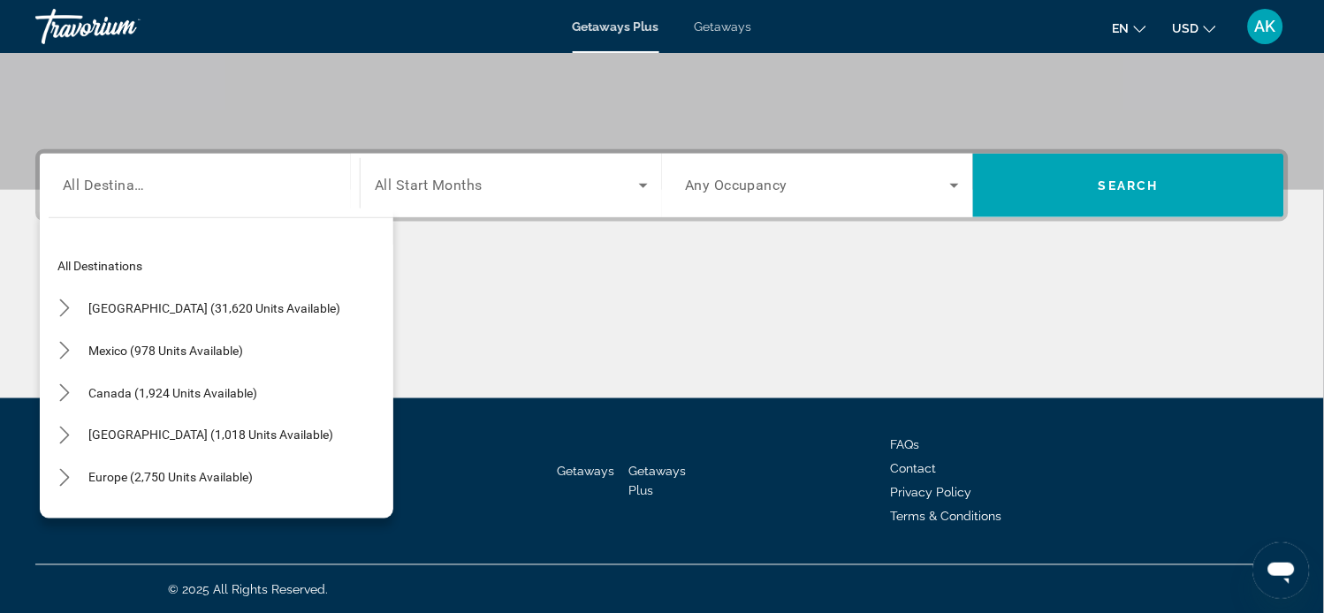
scroll to position [240, 0]
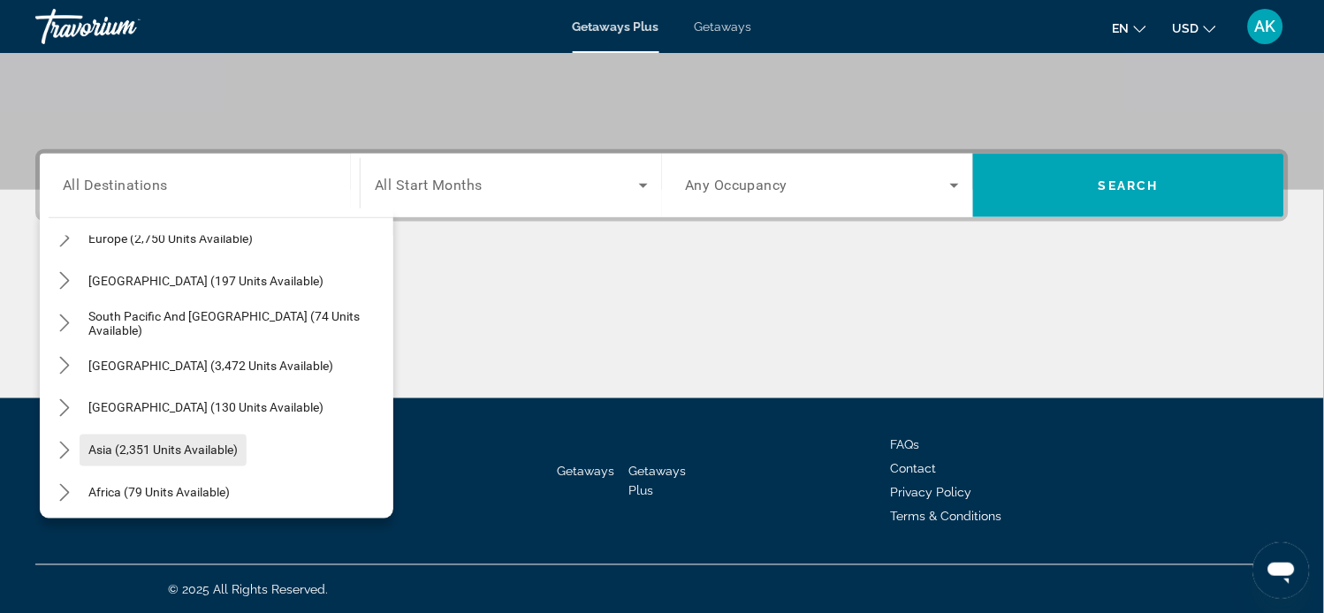
click at [101, 452] on span "Asia (2,351 units available)" at bounding box center [162, 451] width 149 height 14
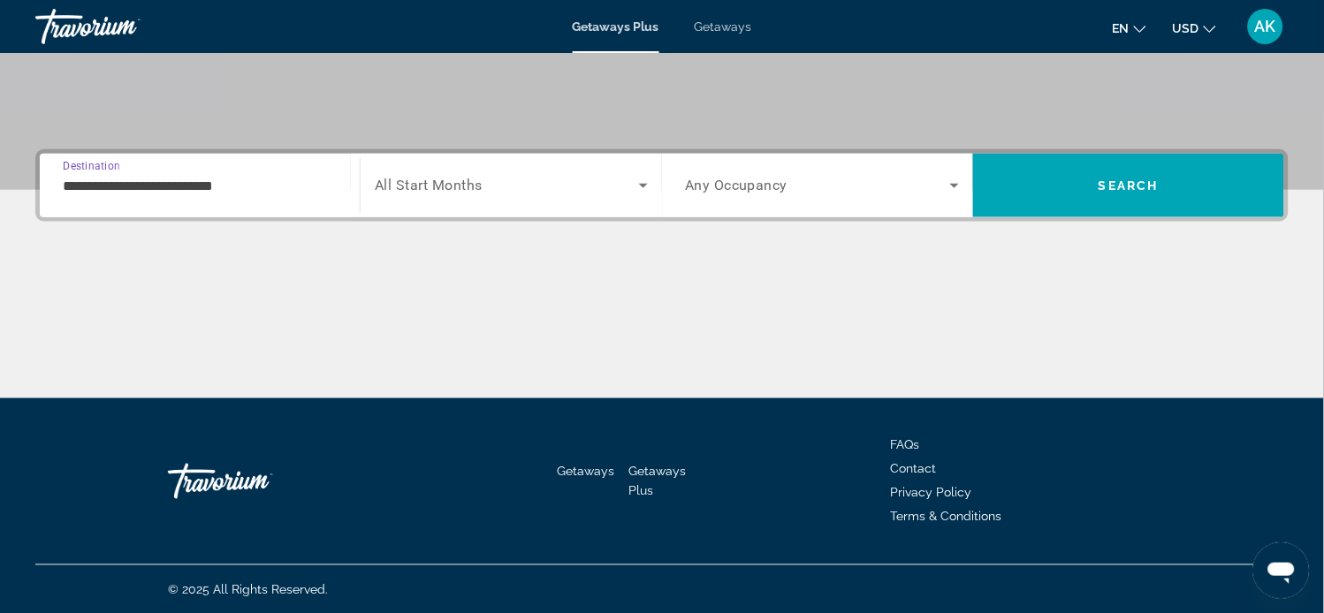
click at [130, 183] on input "**********" at bounding box center [200, 186] width 274 height 21
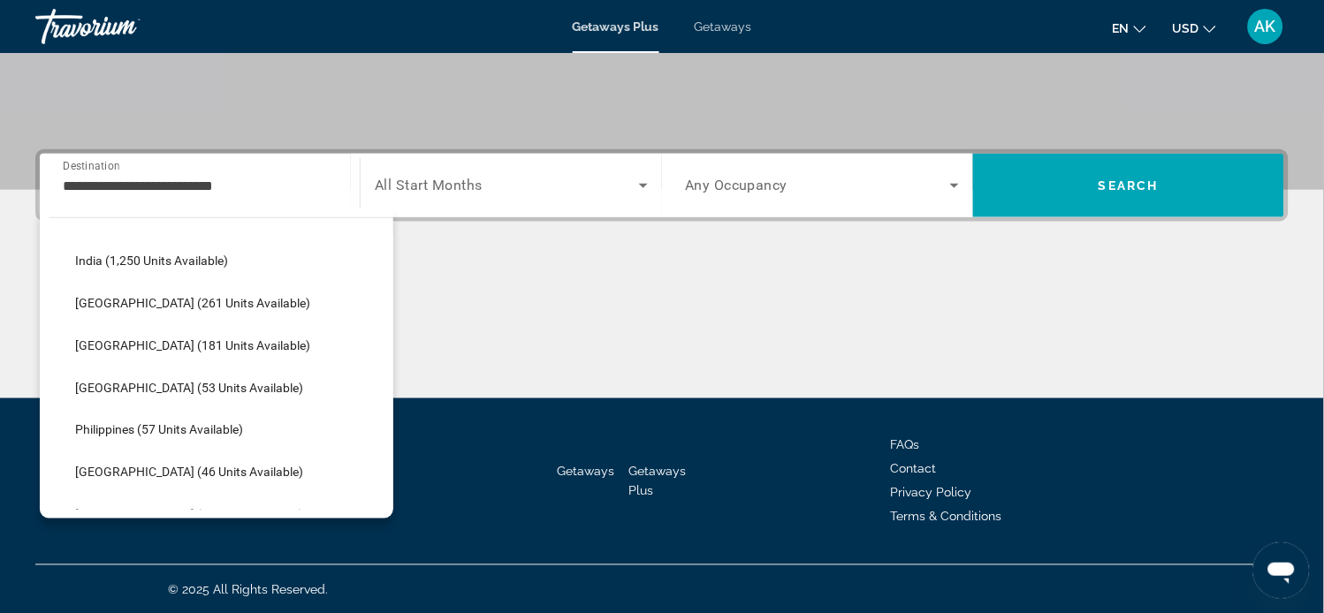
scroll to position [710, 0]
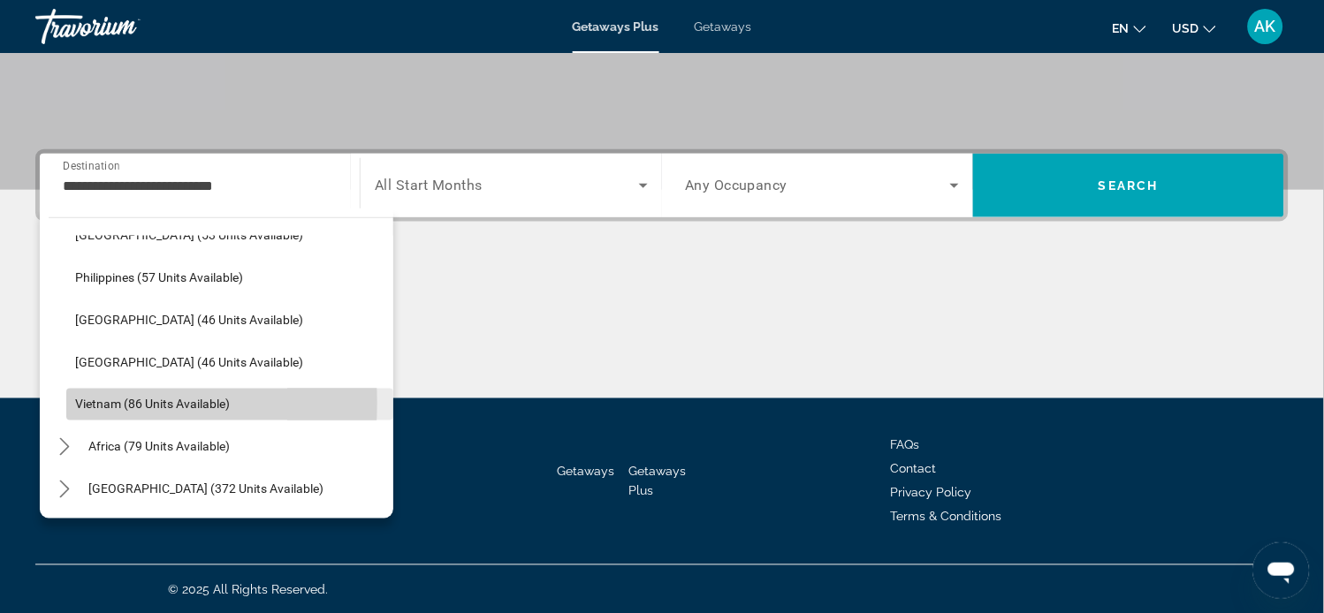
click at [107, 402] on span "Vietnam (86 units available)" at bounding box center [152, 405] width 155 height 14
type input "**********"
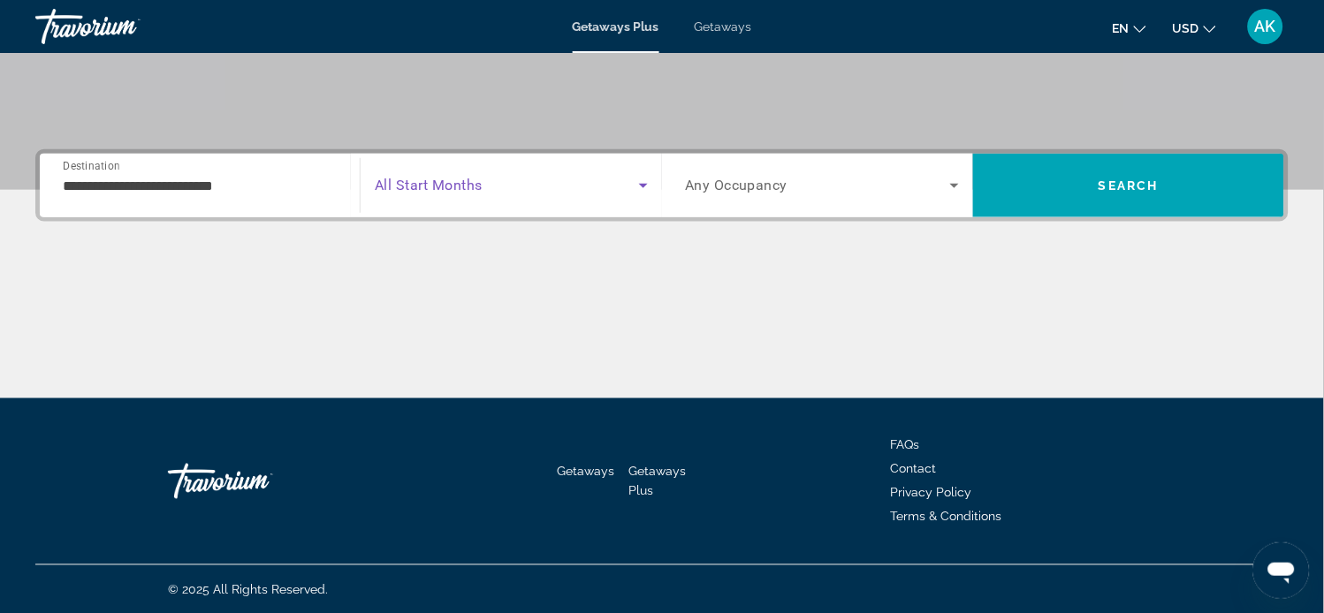
click at [643, 184] on icon "Search widget" at bounding box center [643, 186] width 9 height 4
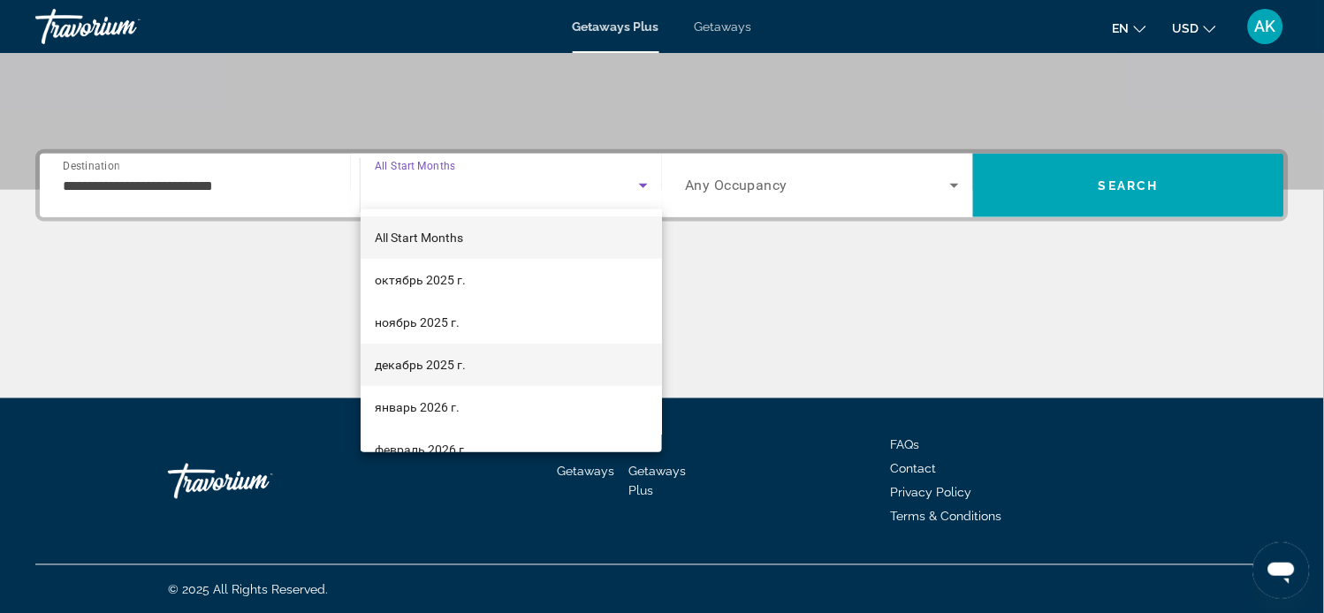
click at [442, 365] on span "декабрь 2025 г." at bounding box center [420, 364] width 91 height 21
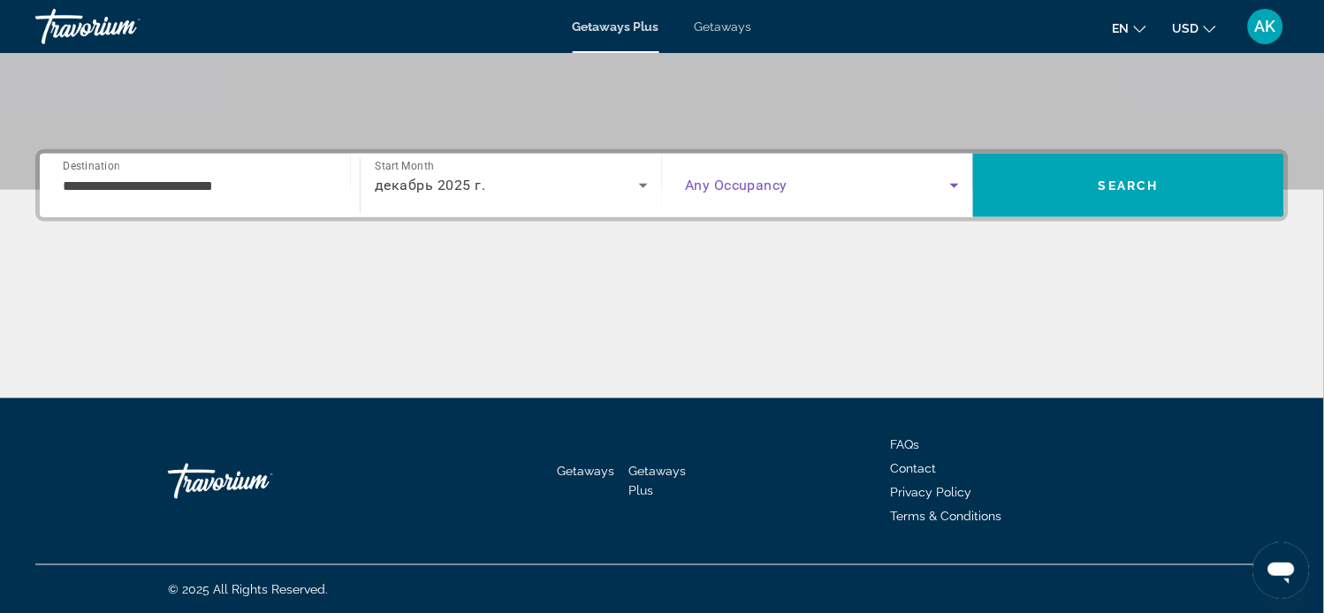
click at [953, 186] on icon "Search widget" at bounding box center [954, 185] width 21 height 21
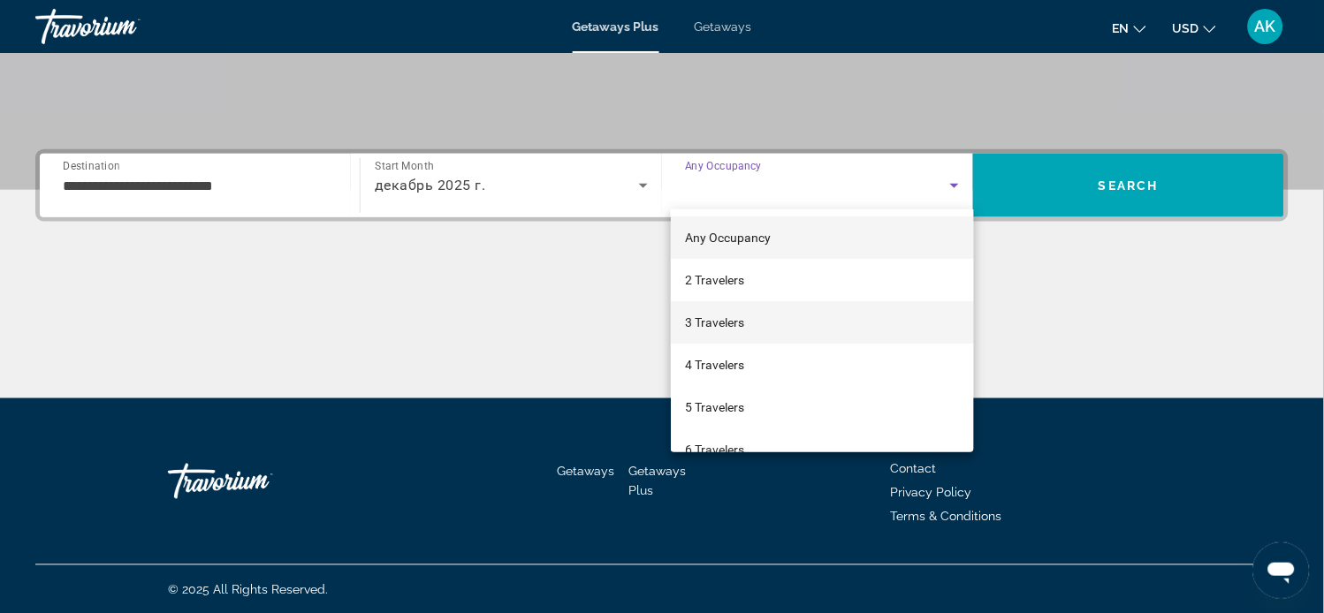
click at [726, 322] on span "3 Travelers" at bounding box center [714, 322] width 59 height 21
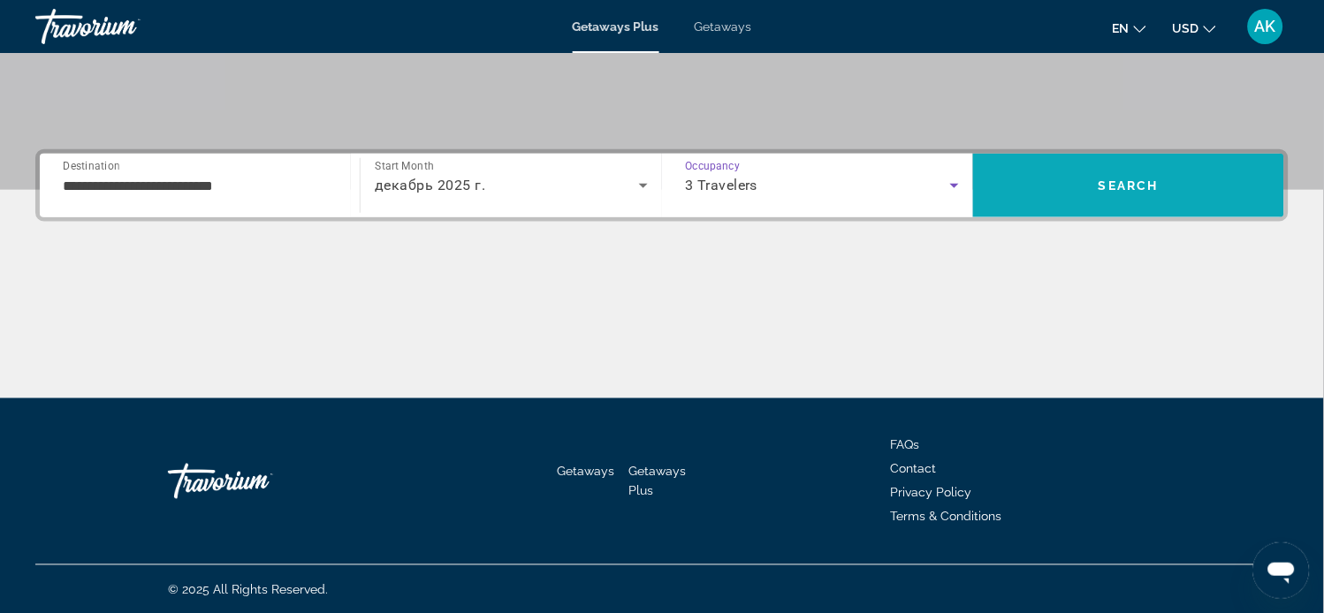
click at [1120, 184] on span "Search" at bounding box center [1129, 186] width 60 height 14
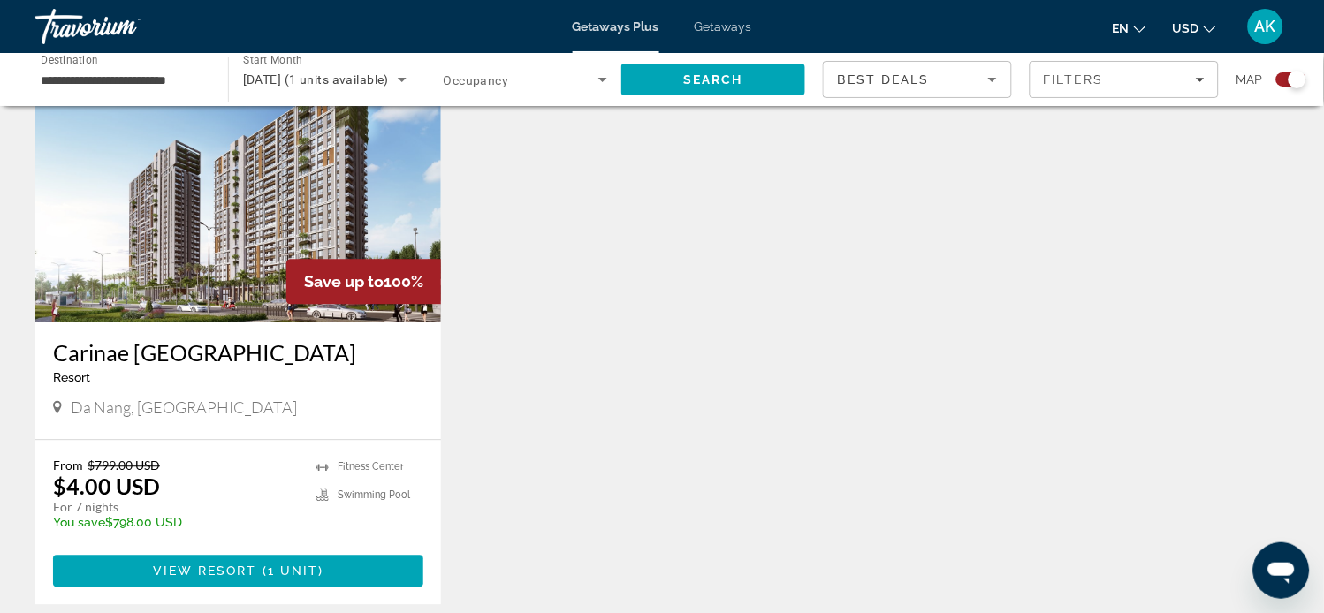
scroll to position [637, 0]
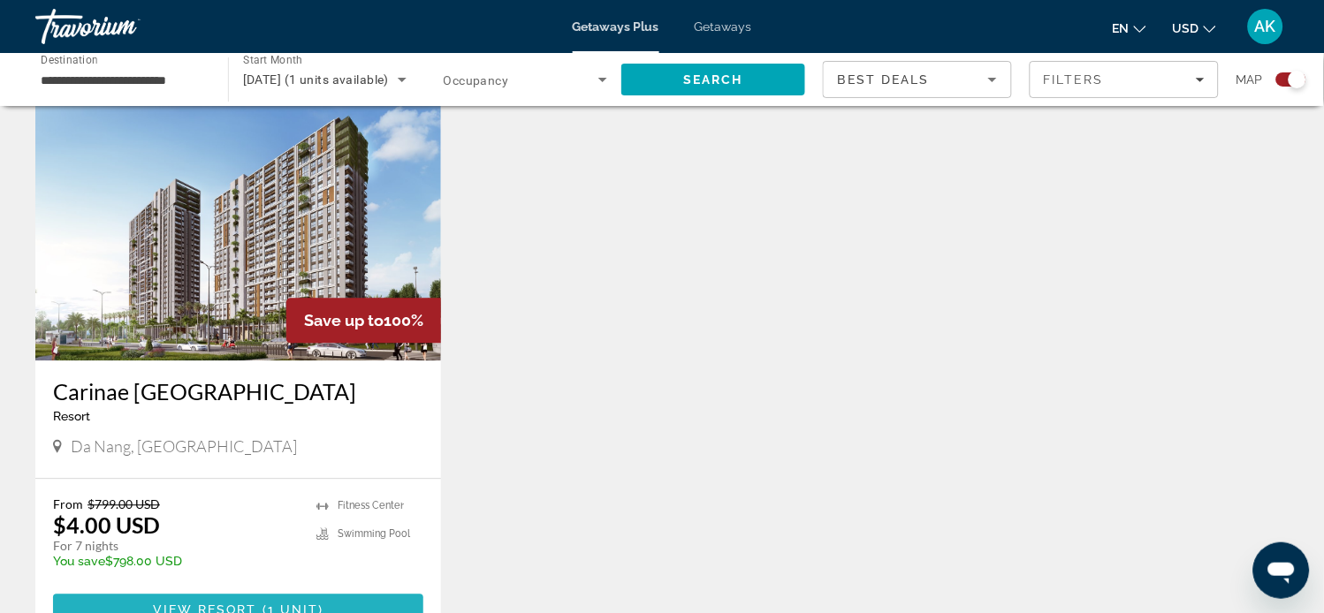
click at [244, 604] on span "View Resort" at bounding box center [205, 611] width 104 height 14
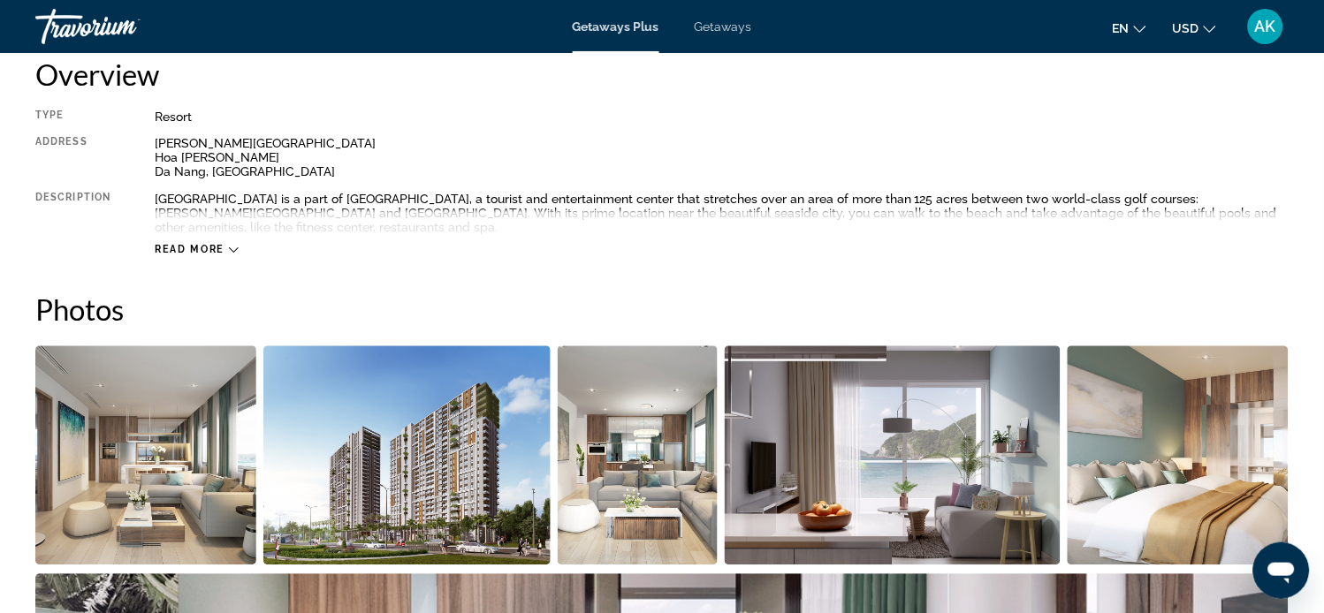
scroll to position [78, 0]
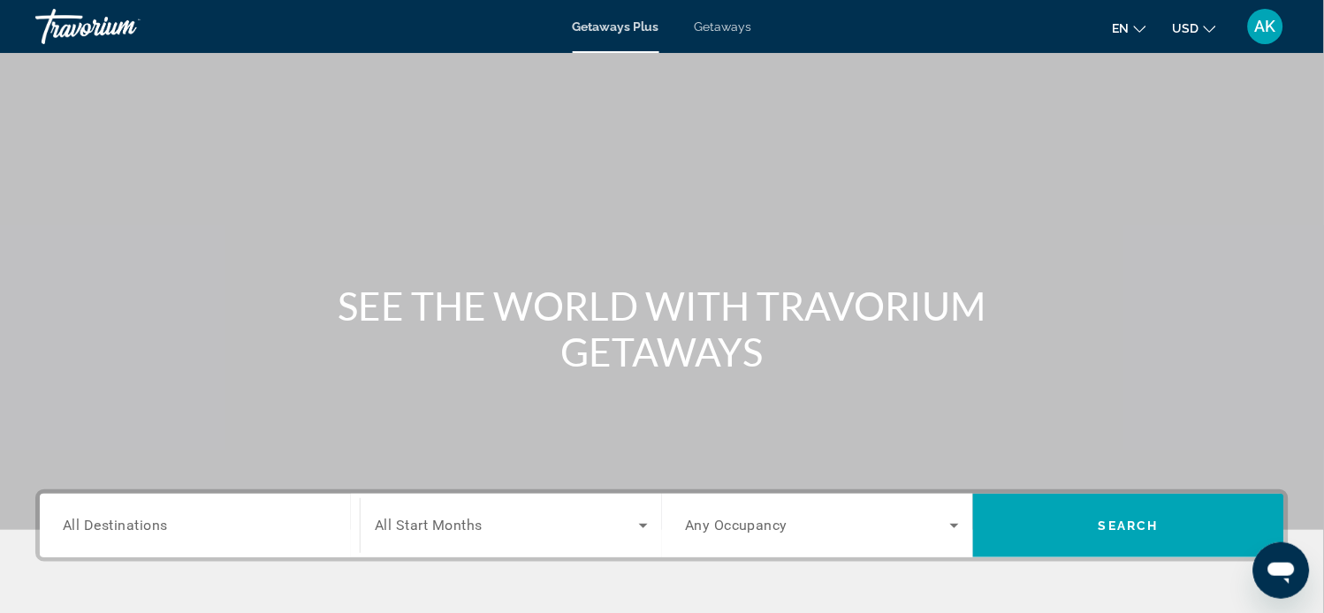
click at [128, 523] on span "All Destinations" at bounding box center [115, 525] width 105 height 17
click at [128, 523] on input "Destination All Destinations" at bounding box center [200, 526] width 274 height 21
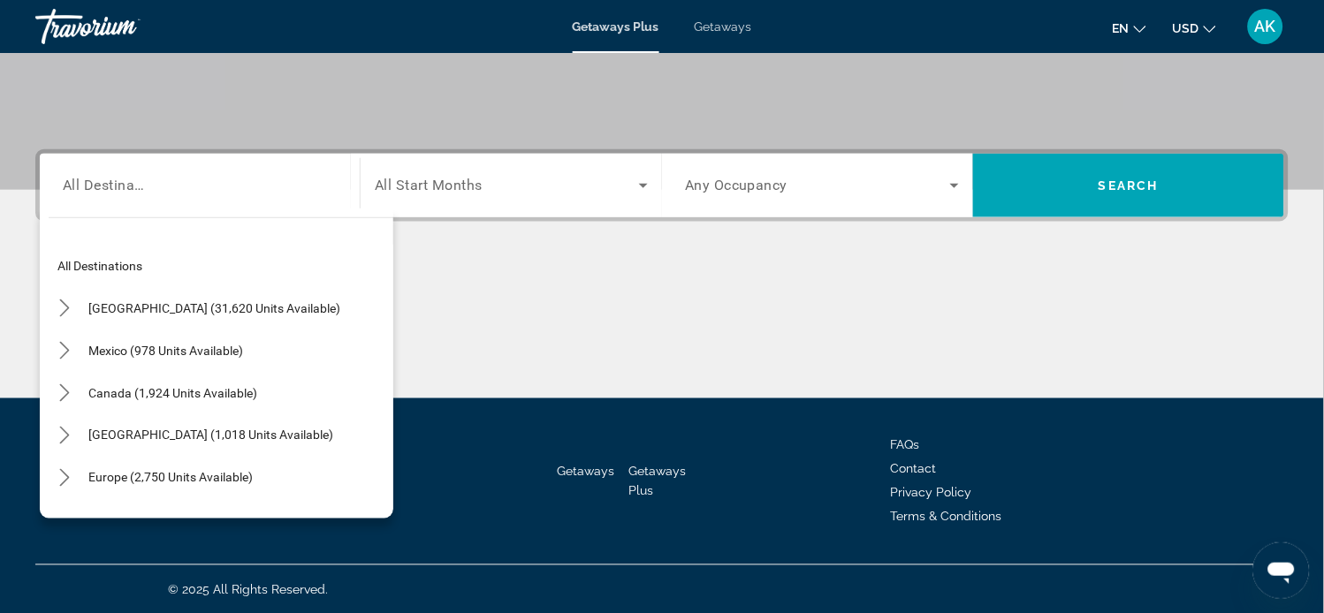
scroll to position [240, 0]
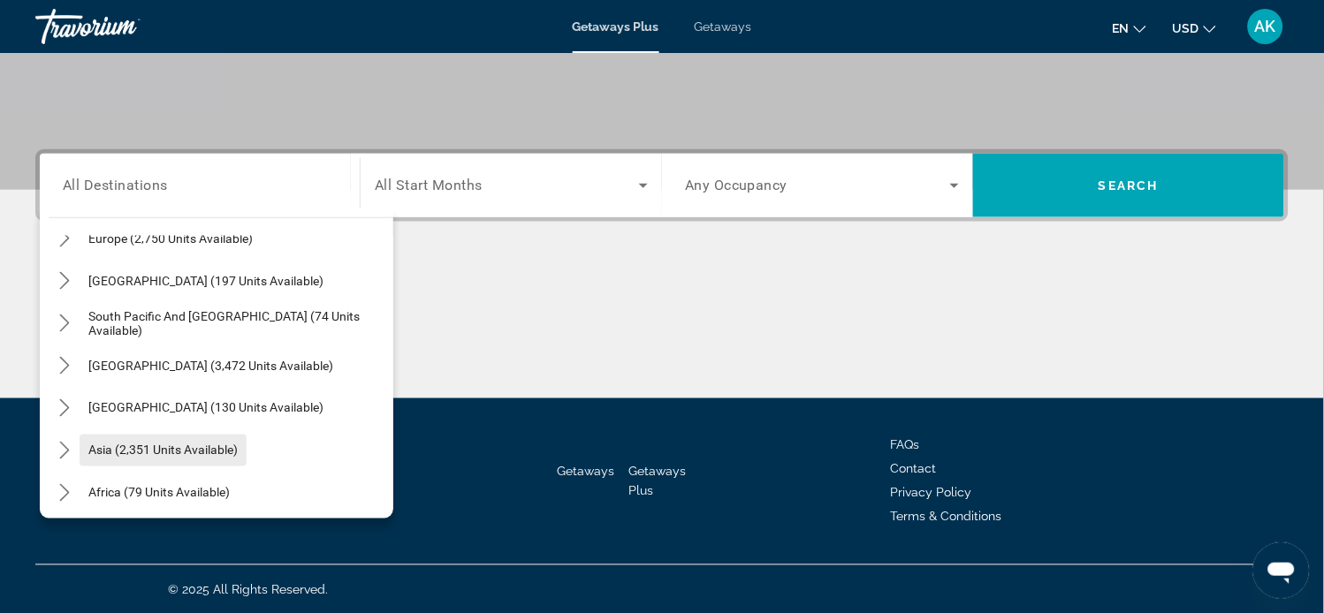
click at [202, 440] on span "Select destination: Asia (2,351 units available)" at bounding box center [163, 451] width 167 height 42
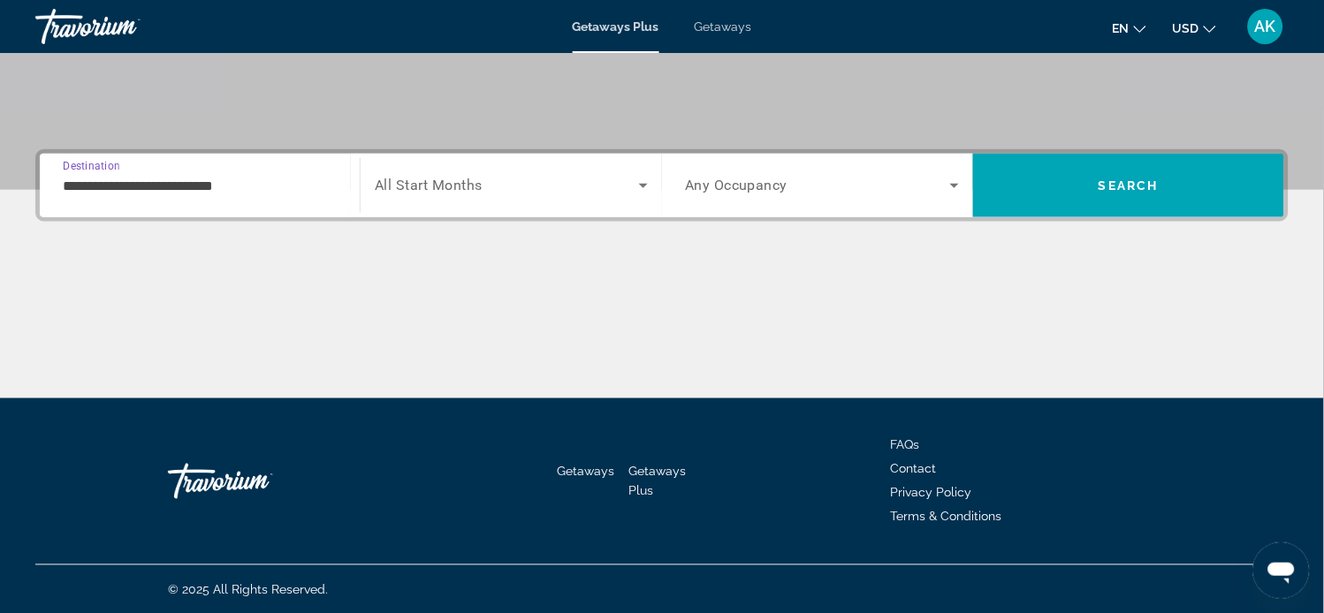
click at [108, 180] on input "**********" at bounding box center [200, 186] width 274 height 21
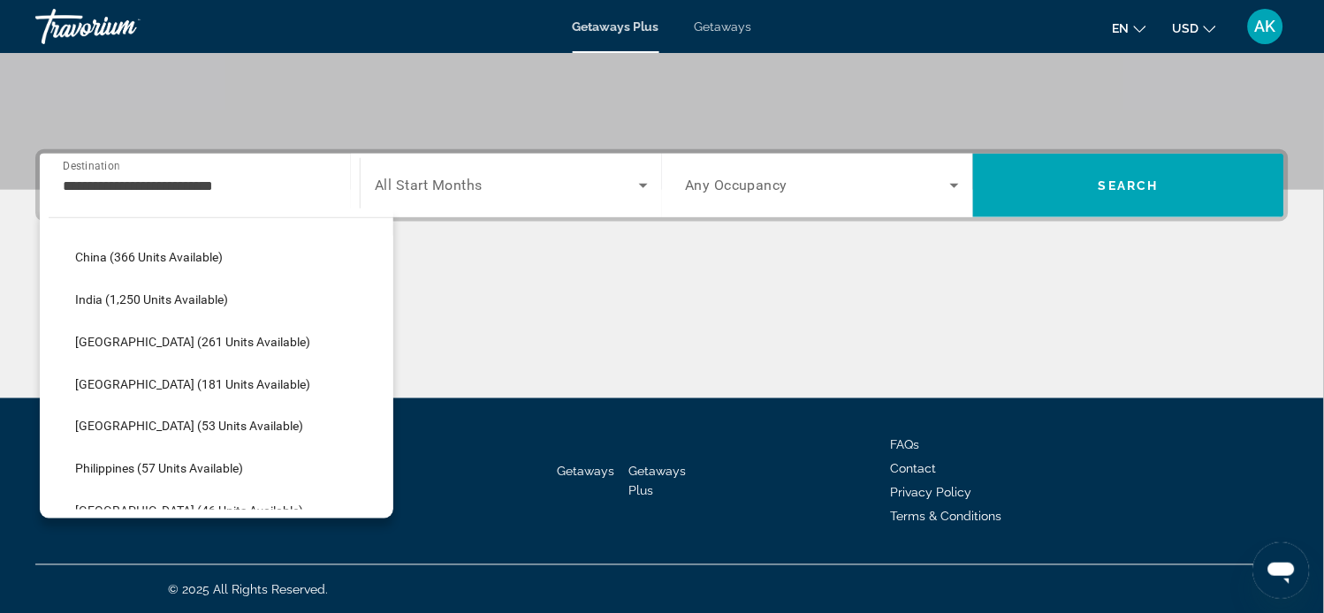
scroll to position [557, 0]
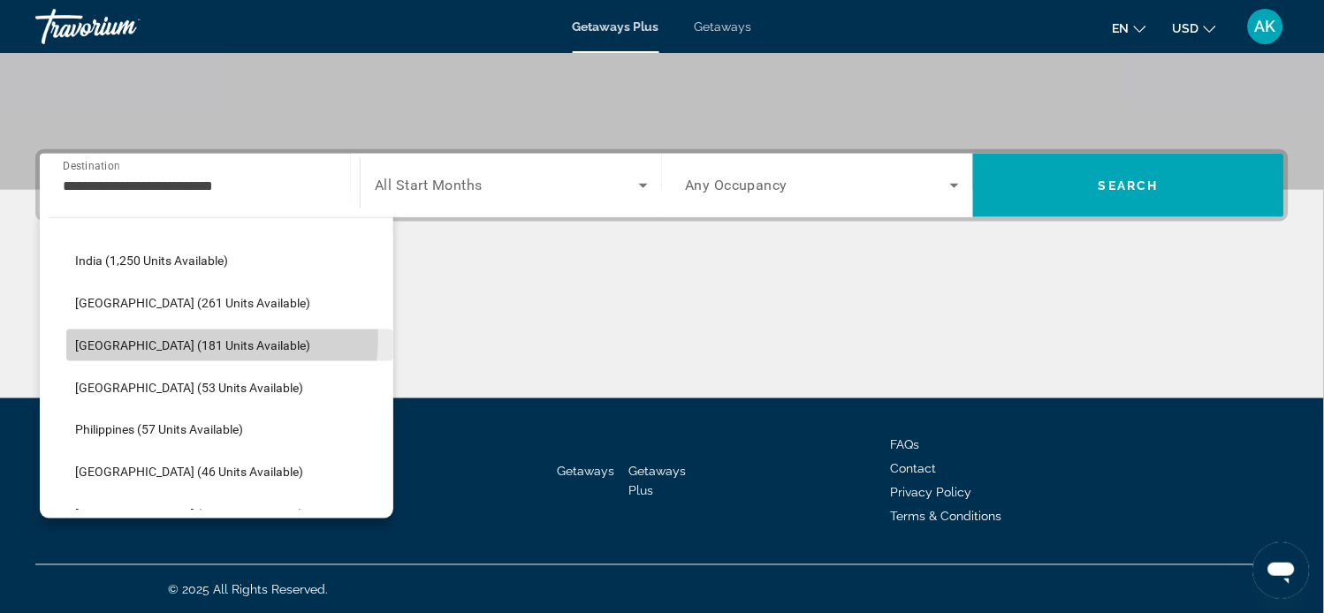
click at [207, 339] on span "[GEOGRAPHIC_DATA] (181 units available)" at bounding box center [192, 346] width 235 height 14
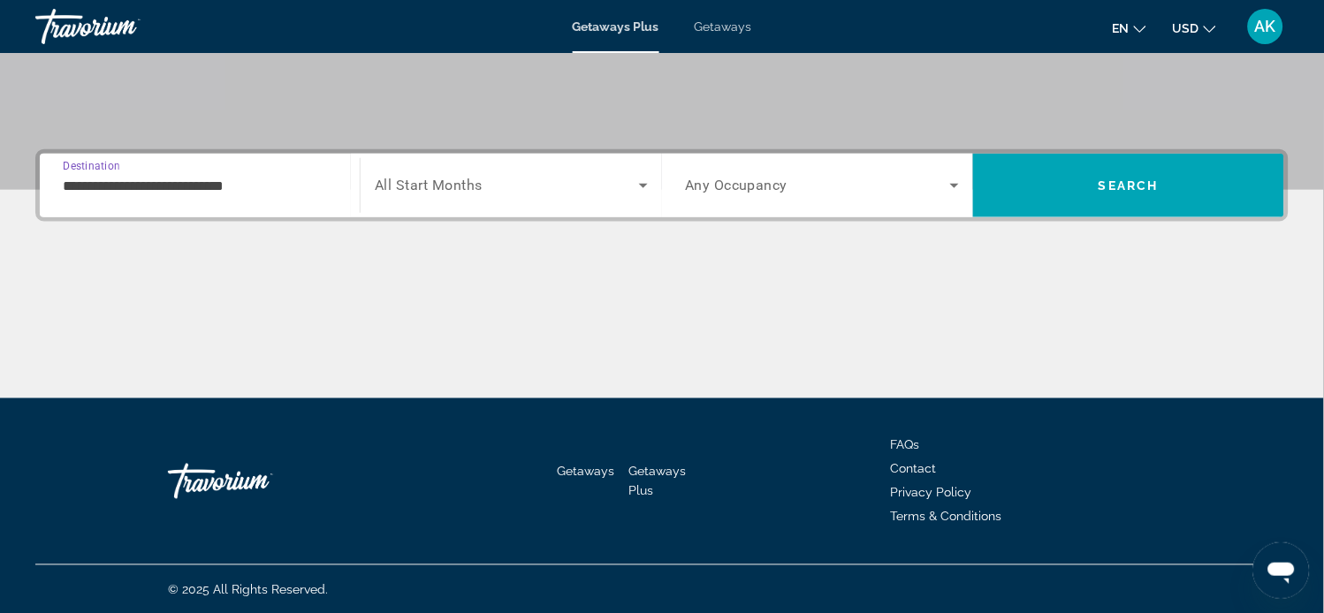
click at [177, 187] on input "**********" at bounding box center [200, 186] width 274 height 21
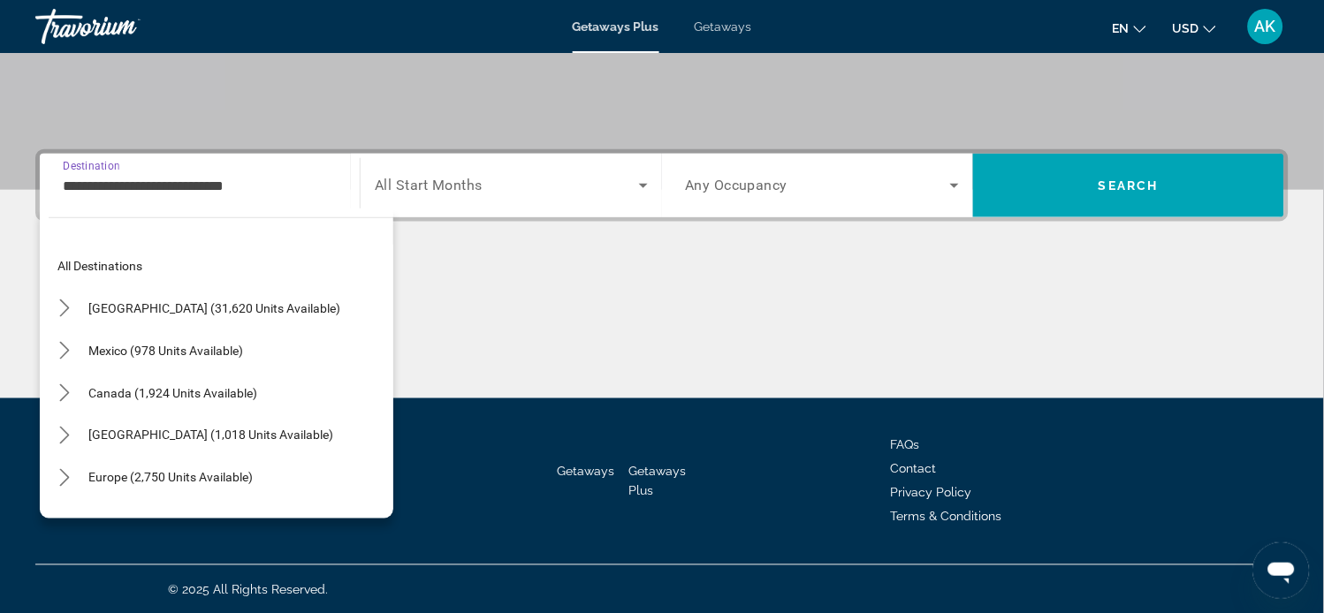
scroll to position [529, 0]
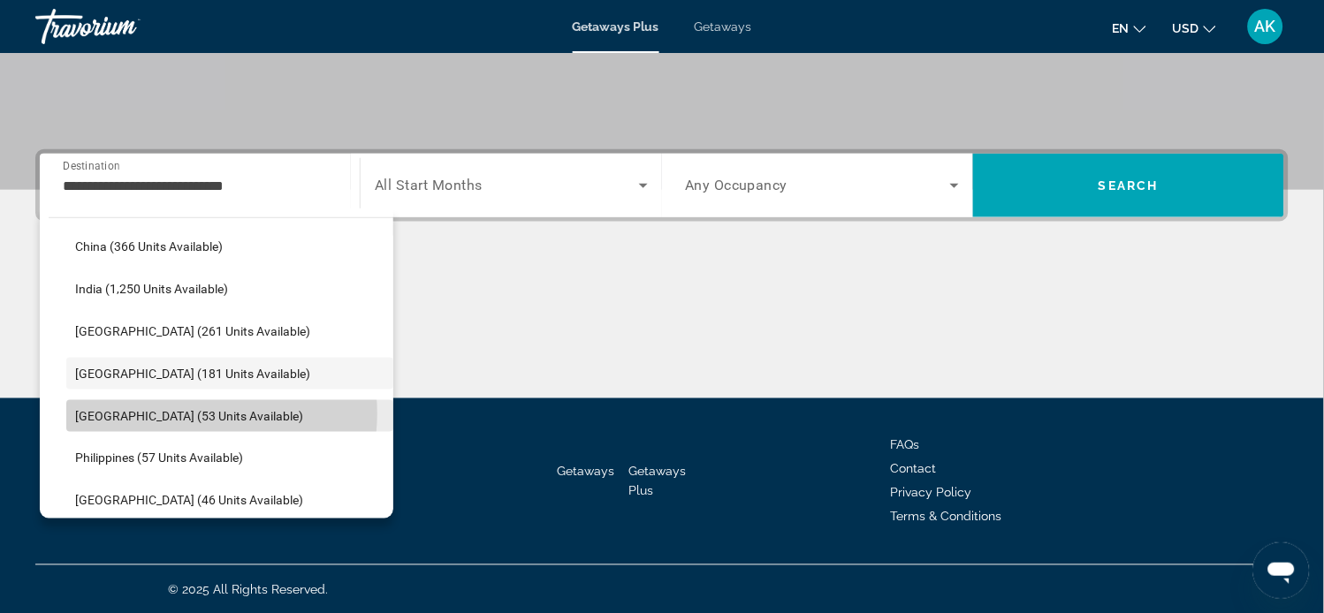
click at [202, 412] on span "[GEOGRAPHIC_DATA] (53 units available)" at bounding box center [189, 416] width 228 height 14
type input "**********"
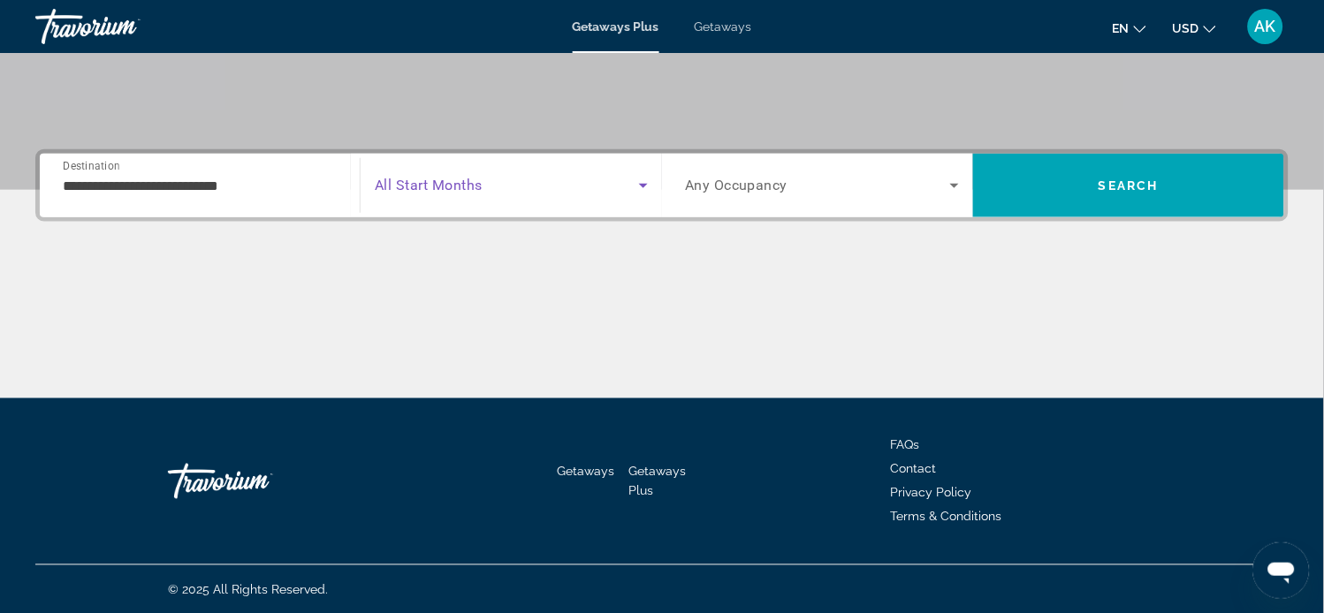
click at [641, 186] on icon "Search widget" at bounding box center [643, 185] width 21 height 21
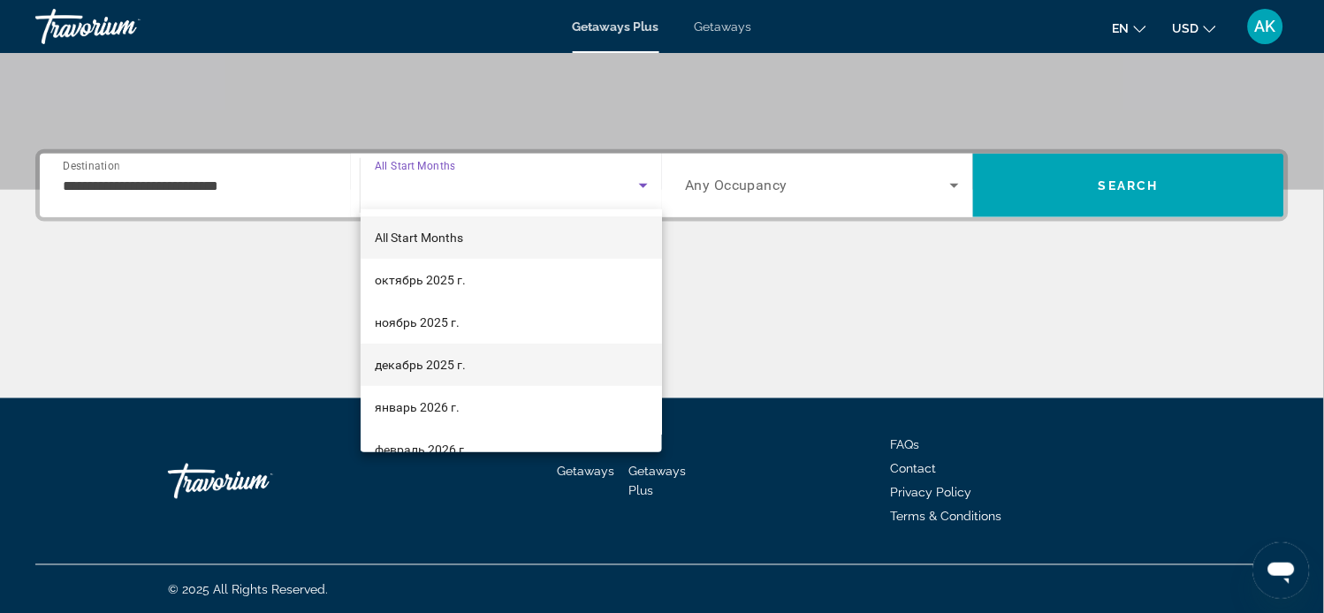
click at [428, 361] on span "декабрь 2025 г." at bounding box center [420, 364] width 91 height 21
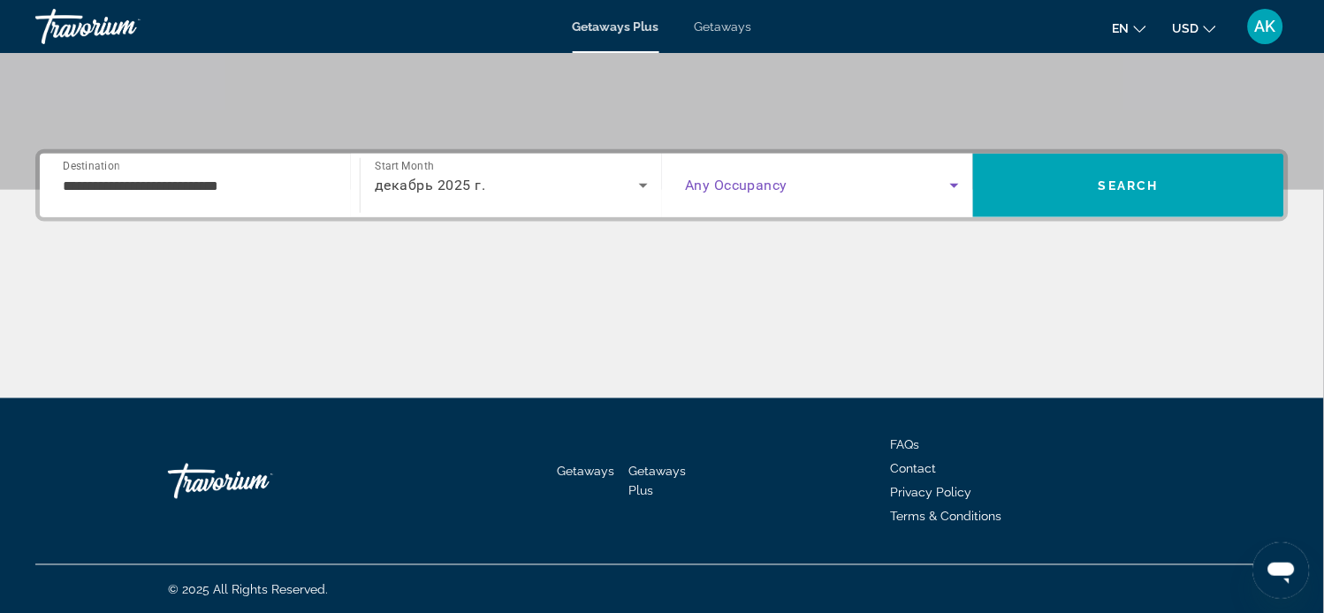
click at [952, 184] on icon "Search widget" at bounding box center [954, 186] width 9 height 4
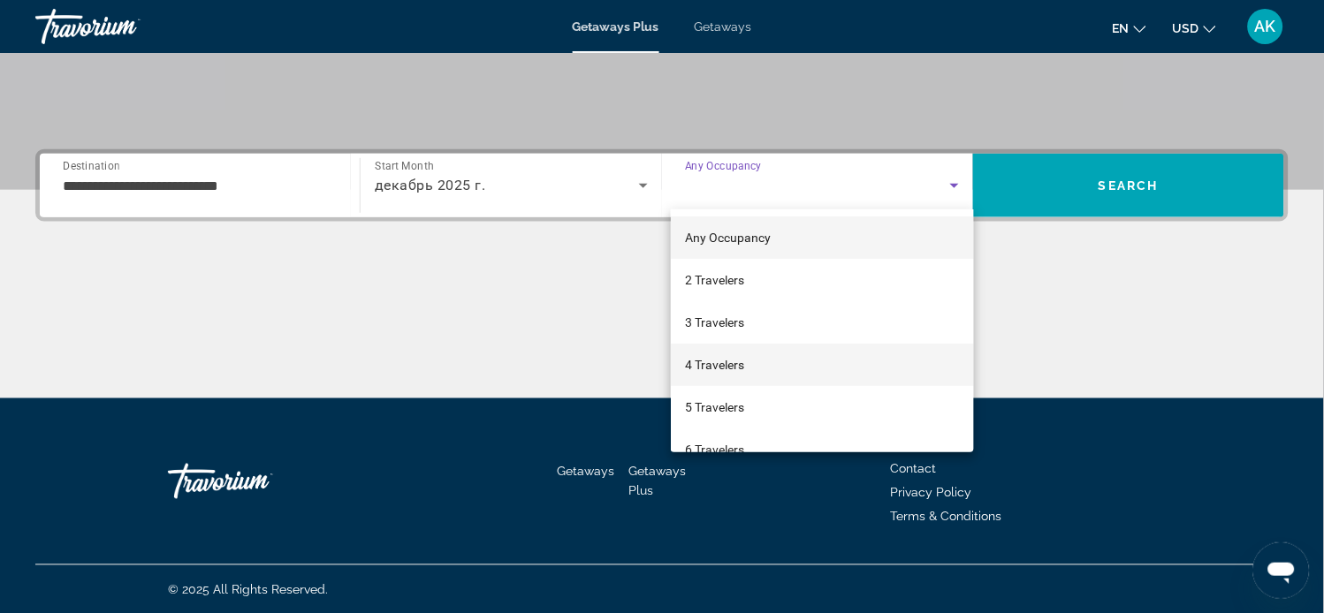
click at [742, 366] on span "4 Travelers" at bounding box center [714, 364] width 59 height 21
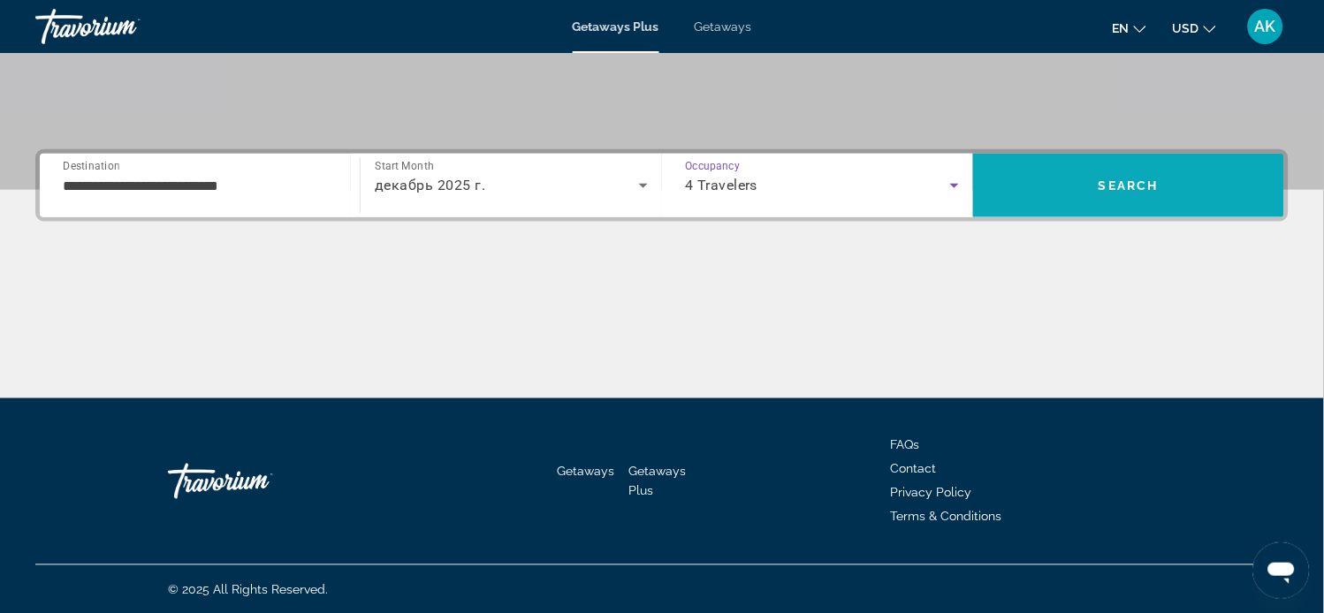
click at [1119, 183] on span "Search" at bounding box center [1129, 186] width 60 height 14
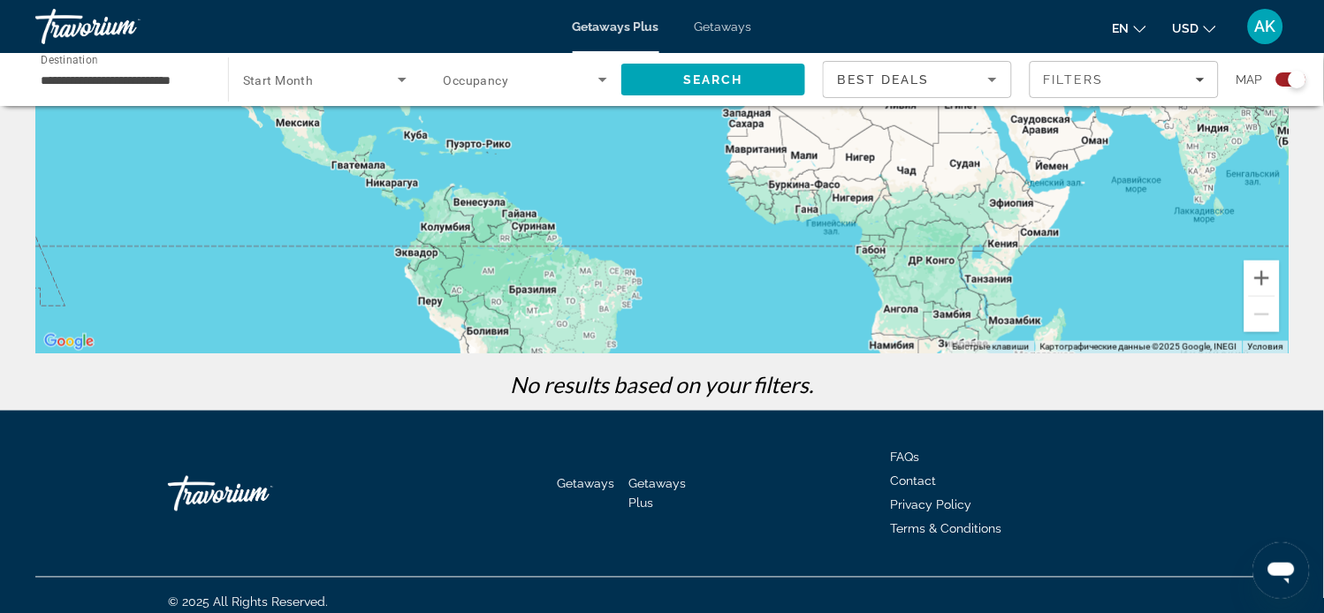
scroll to position [314, 0]
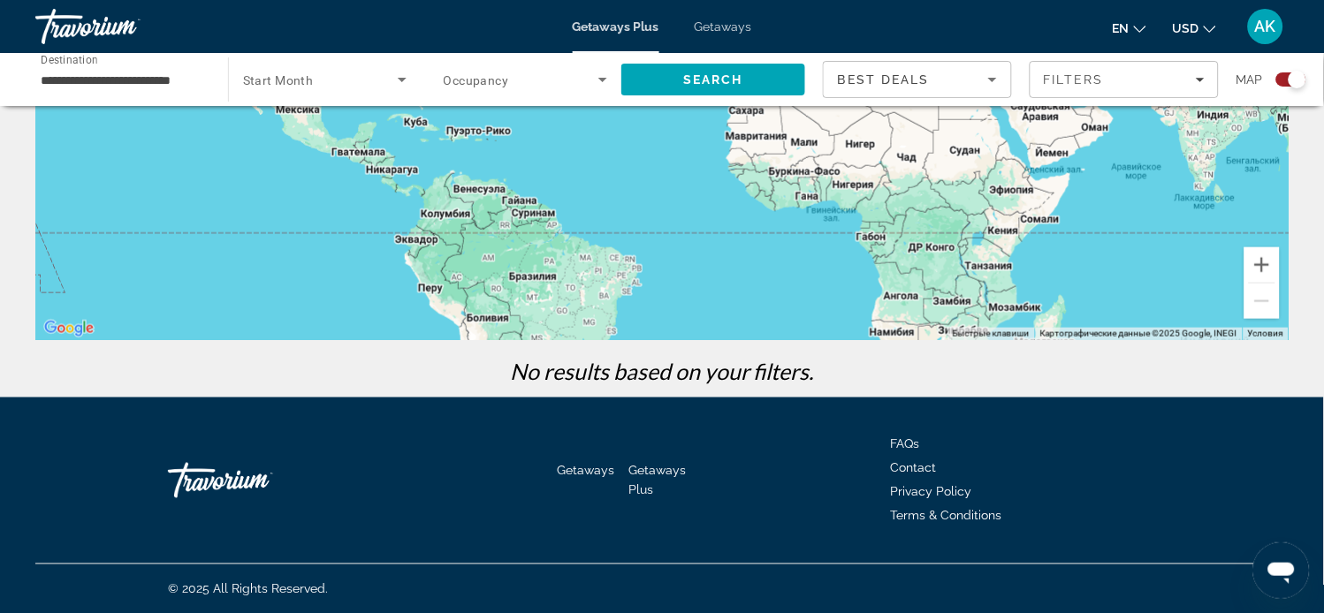
click at [399, 78] on icon "Search widget" at bounding box center [402, 80] width 9 height 4
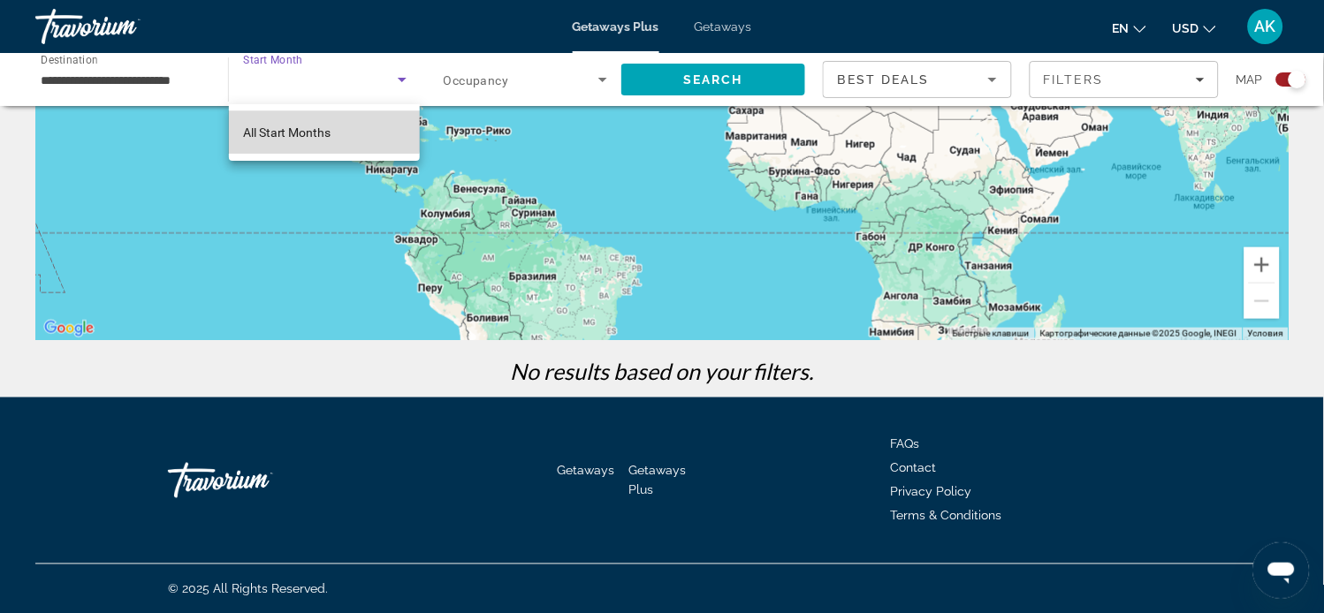
click at [308, 128] on span "All Start Months" at bounding box center [287, 133] width 88 height 14
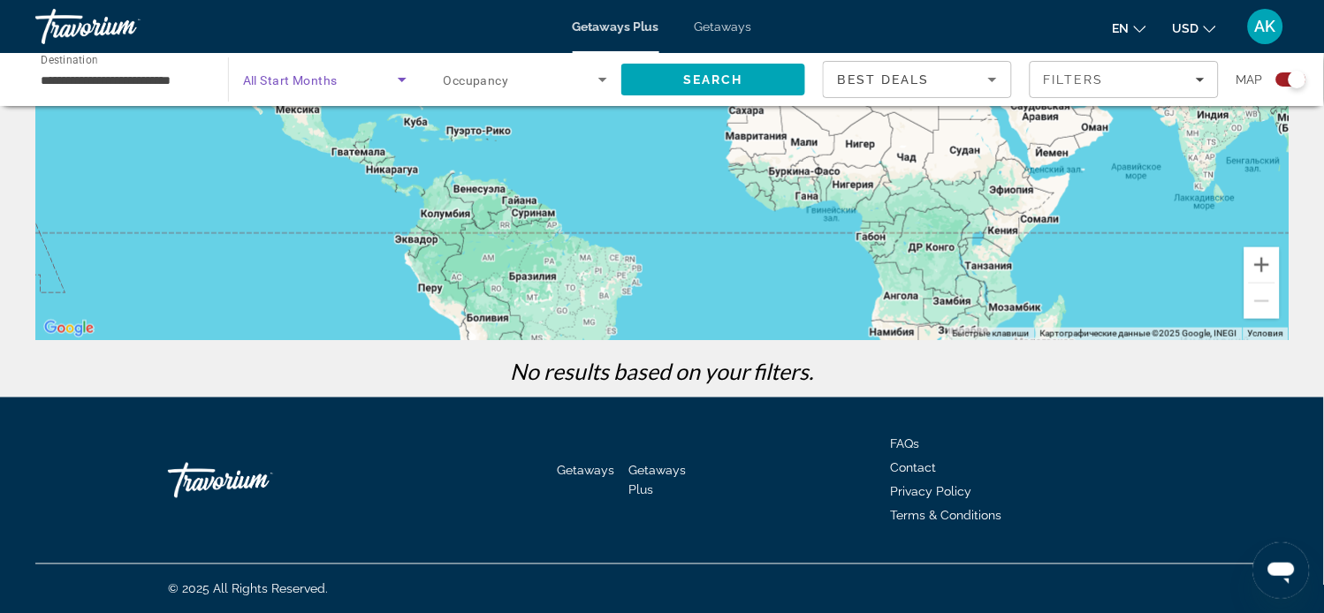
click at [339, 80] on span "Search widget" at bounding box center [320, 79] width 155 height 21
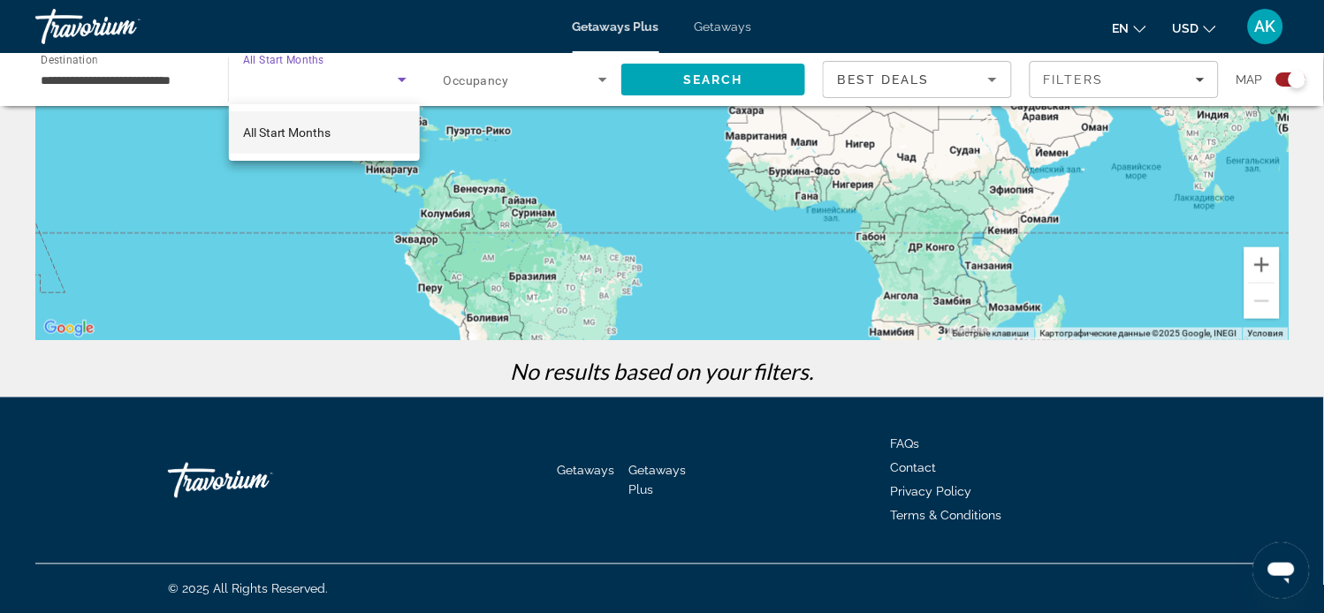
click at [293, 133] on span "All Start Months" at bounding box center [287, 133] width 88 height 14
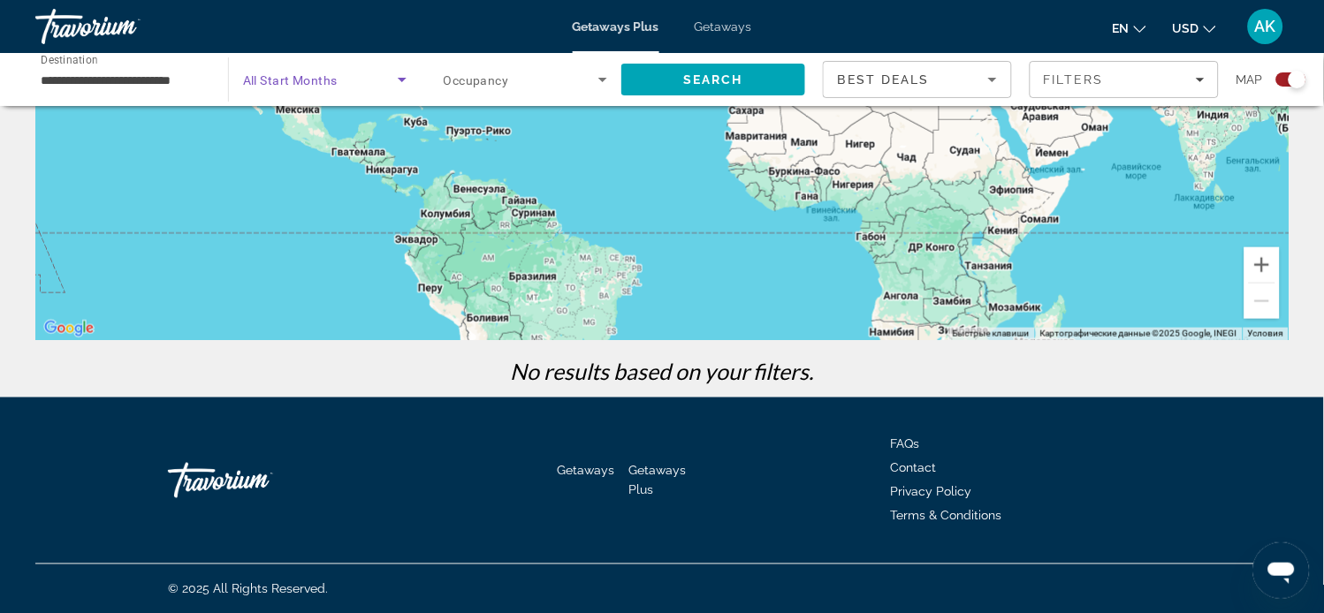
click at [398, 75] on icon "Search widget" at bounding box center [402, 79] width 21 height 21
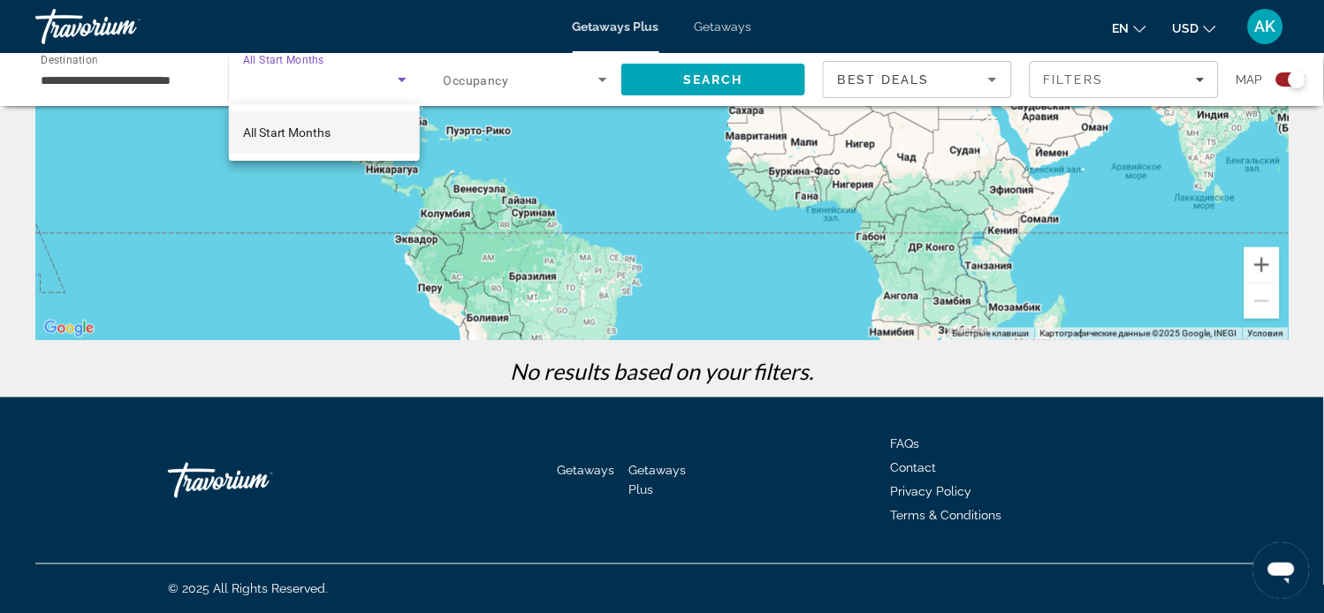
click at [601, 80] on div at bounding box center [662, 306] width 1324 height 613
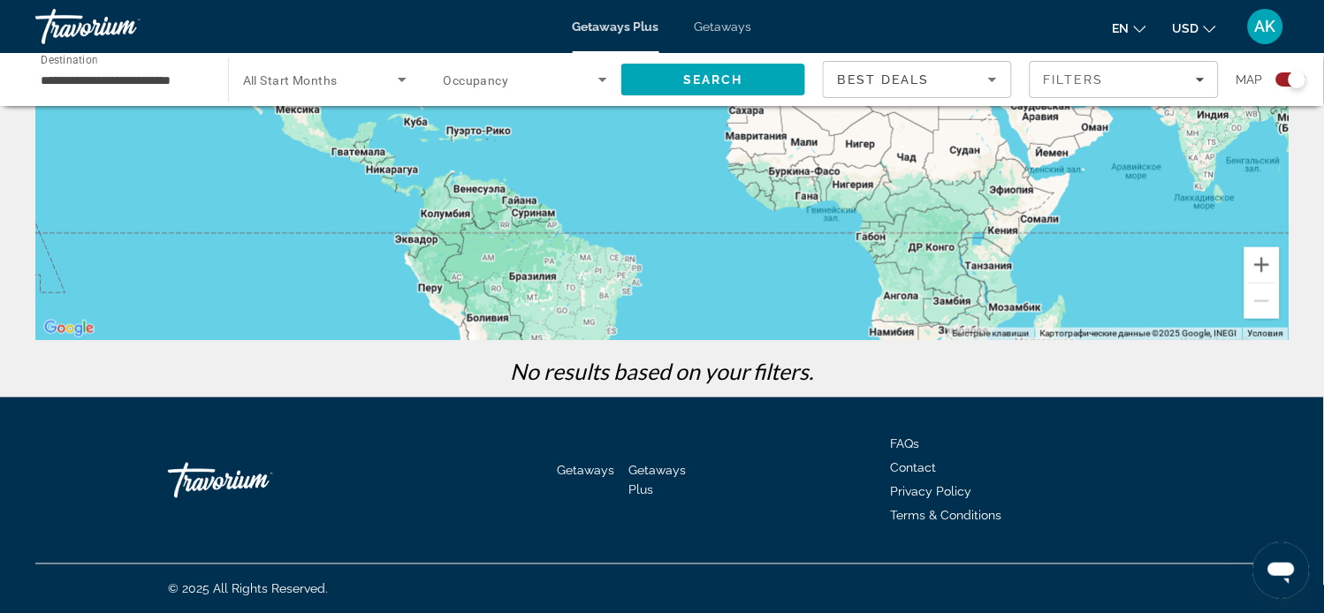
click at [601, 80] on icon "Search widget" at bounding box center [602, 80] width 9 height 4
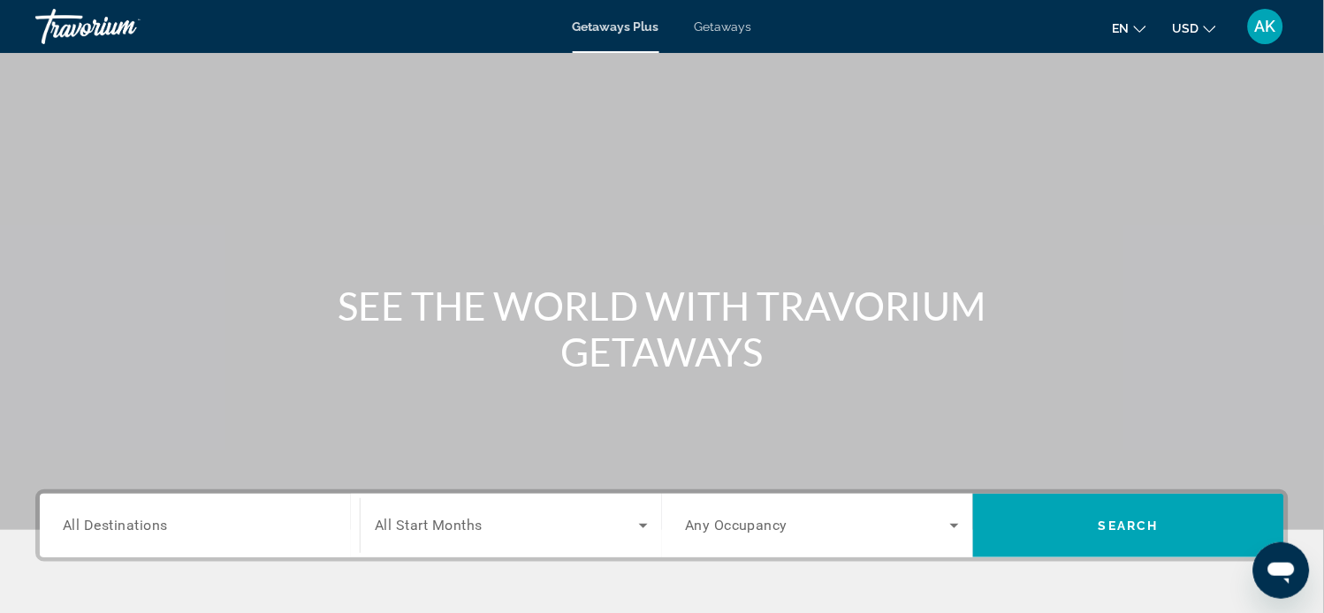
click at [142, 528] on span "All Destinations" at bounding box center [115, 525] width 105 height 17
click at [142, 528] on input "Destination All Destinations" at bounding box center [200, 526] width 274 height 21
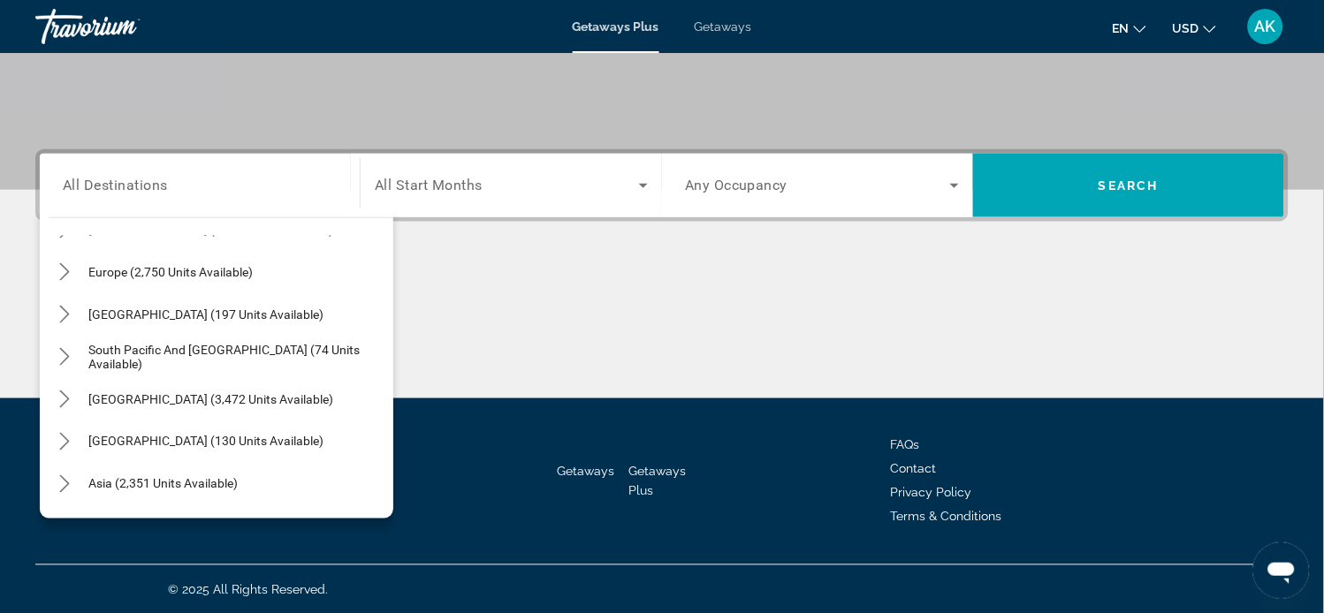
scroll to position [240, 0]
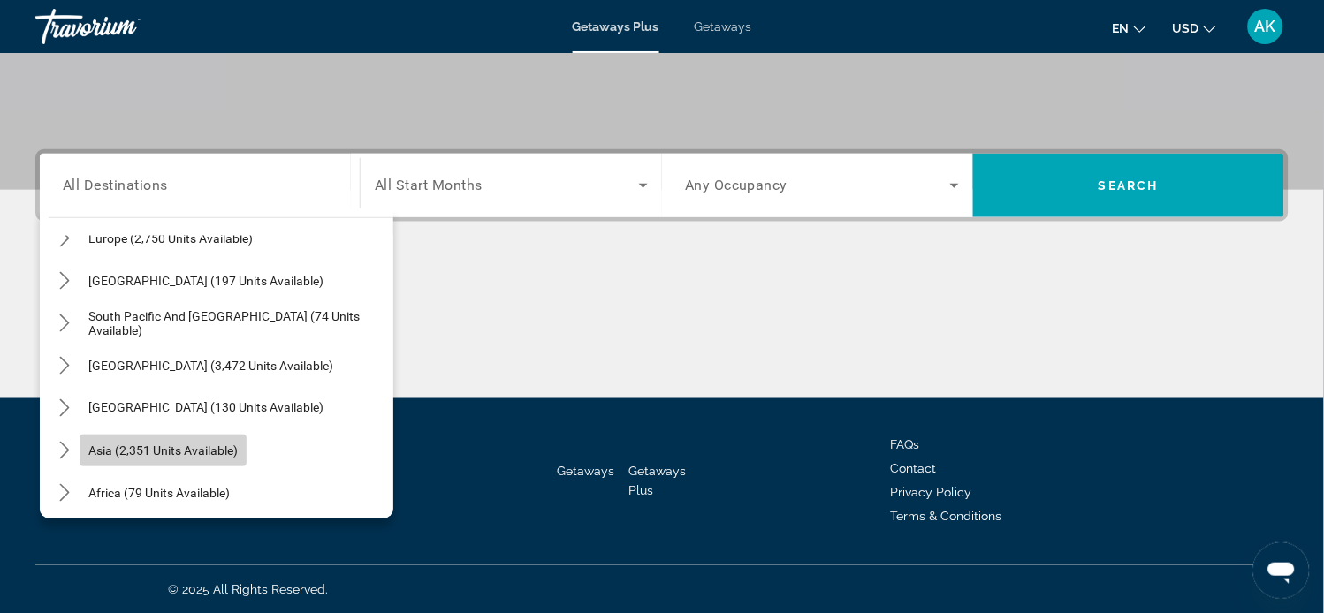
click at [118, 445] on span "Asia (2,351 units available)" at bounding box center [162, 451] width 149 height 14
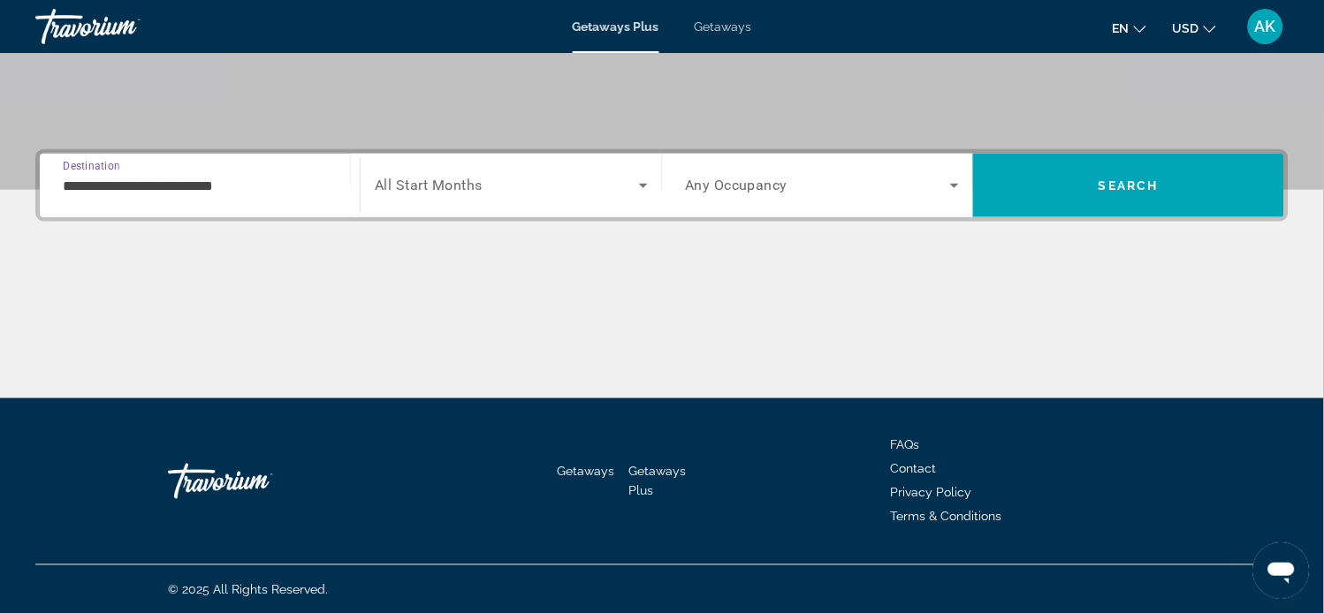
click at [180, 190] on input "**********" at bounding box center [200, 186] width 274 height 21
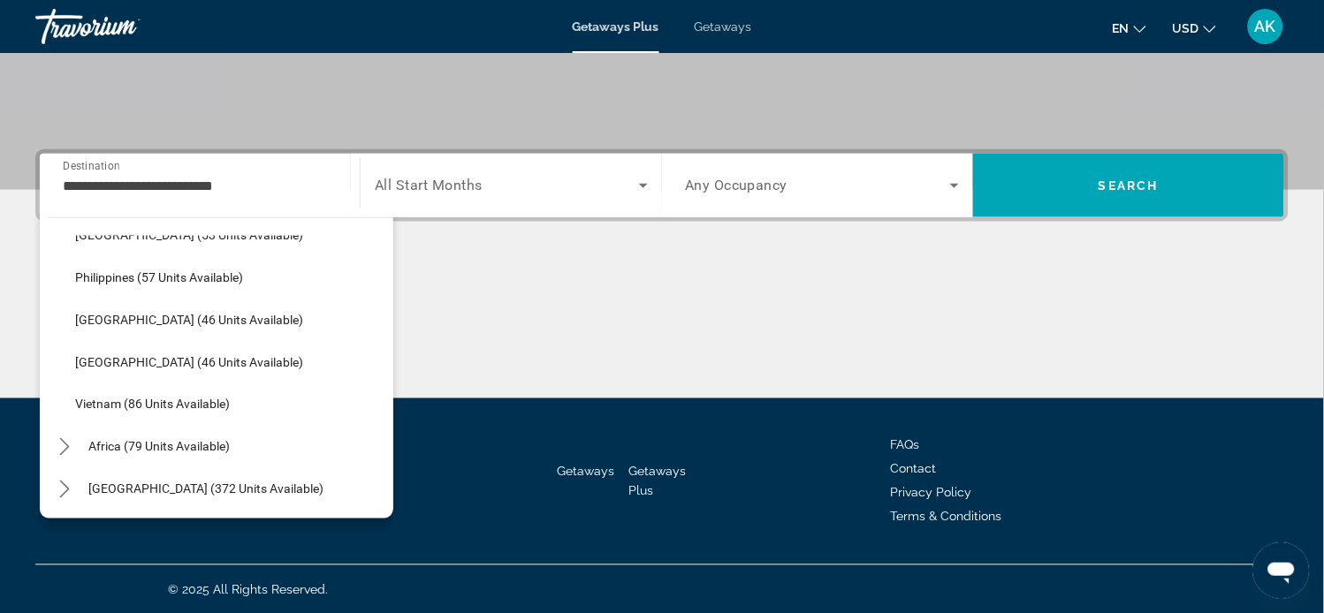
scroll to position [470, 0]
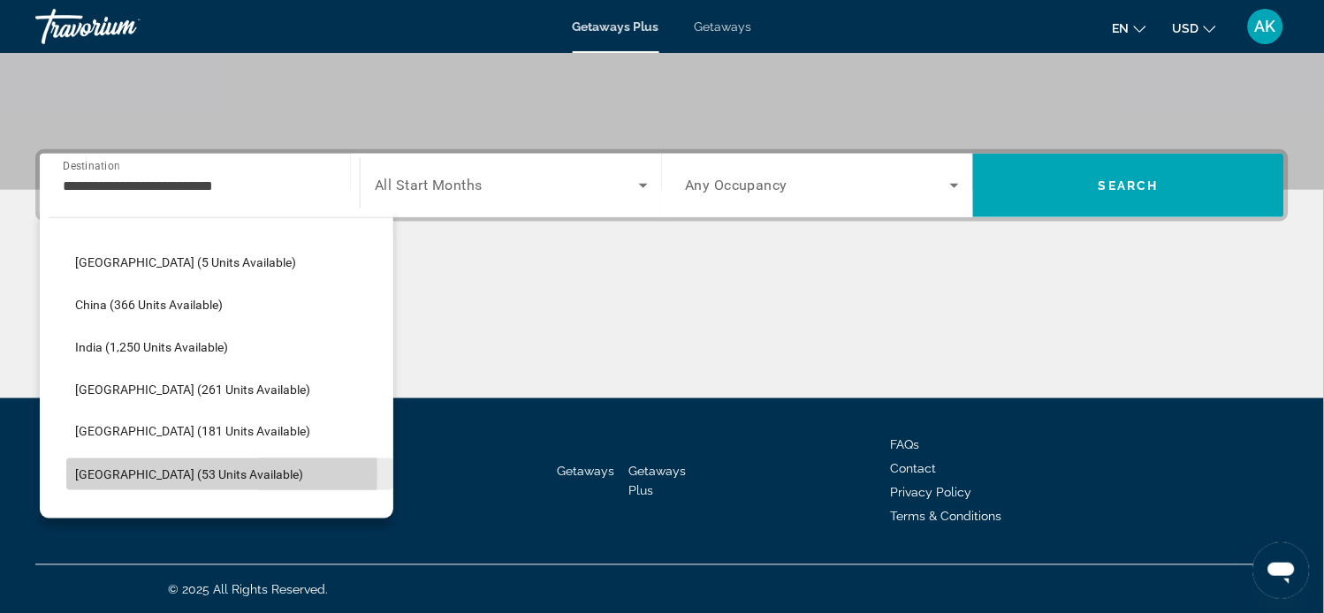
click at [93, 473] on span "[GEOGRAPHIC_DATA] (53 units available)" at bounding box center [189, 475] width 228 height 14
type input "**********"
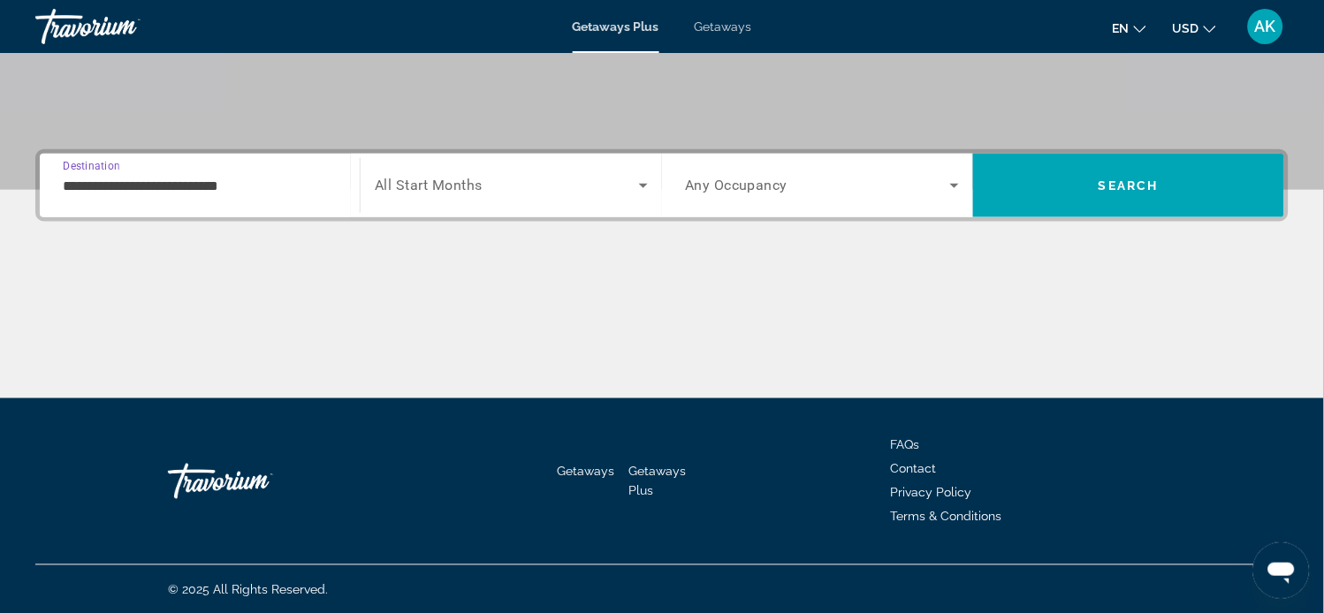
click at [642, 182] on icon "Search widget" at bounding box center [643, 185] width 21 height 21
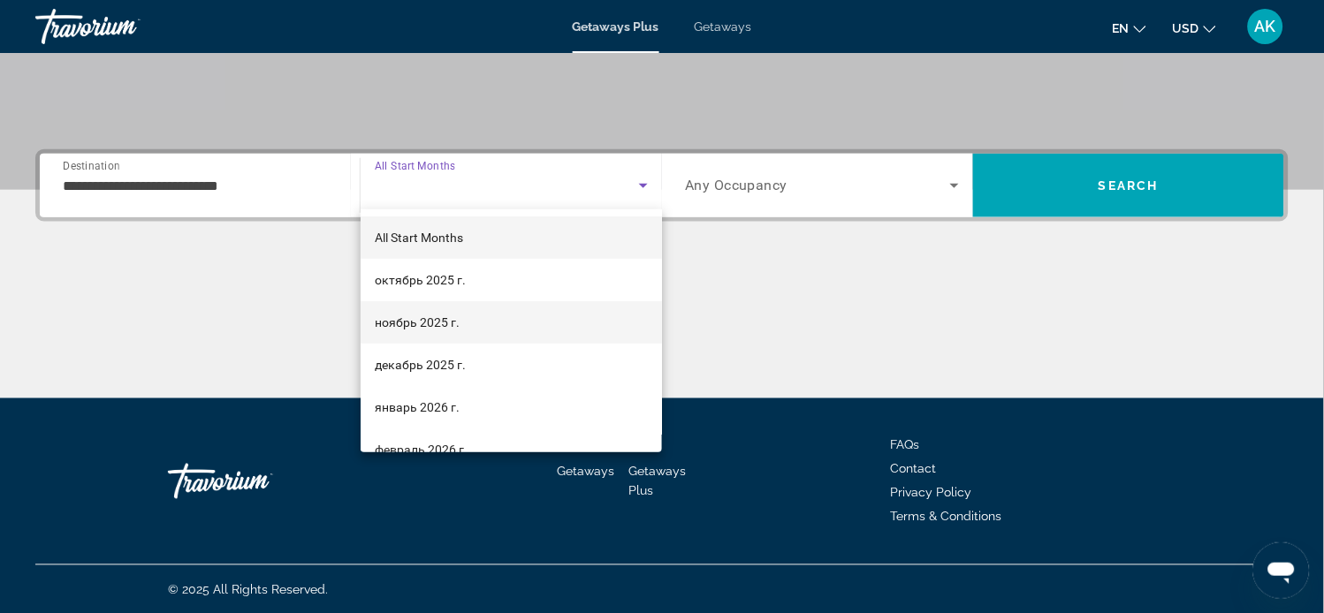
click at [443, 325] on span "ноябрь 2025 г." at bounding box center [417, 322] width 85 height 21
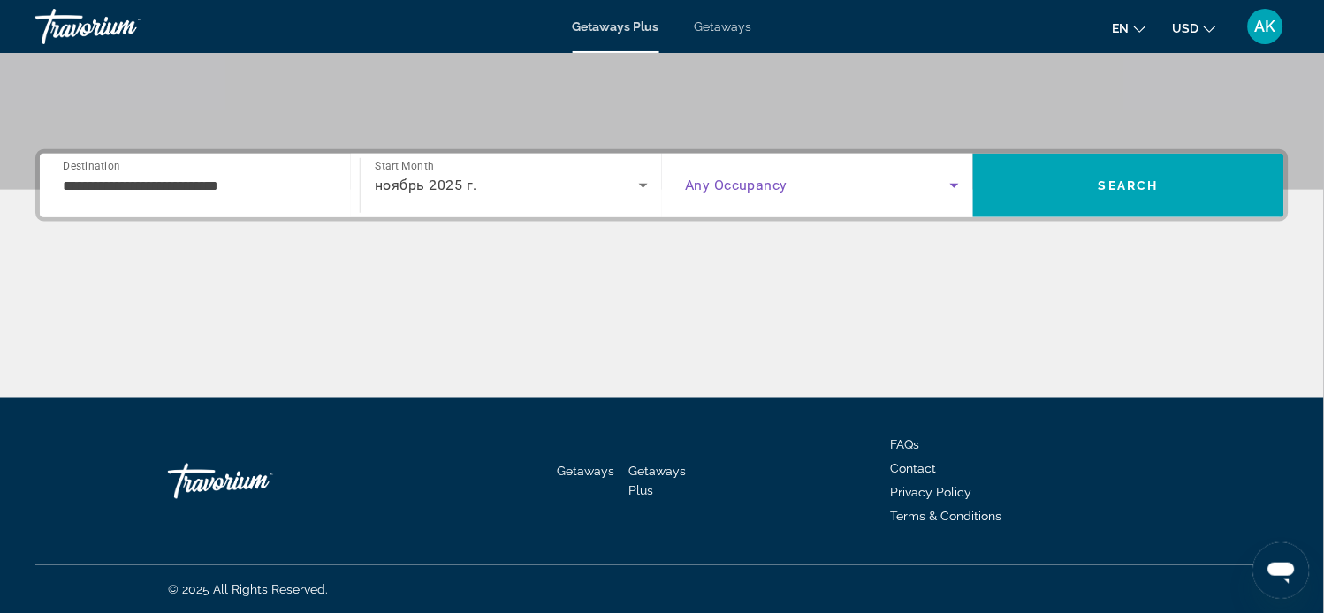
click at [953, 187] on icon "Search widget" at bounding box center [954, 185] width 21 height 21
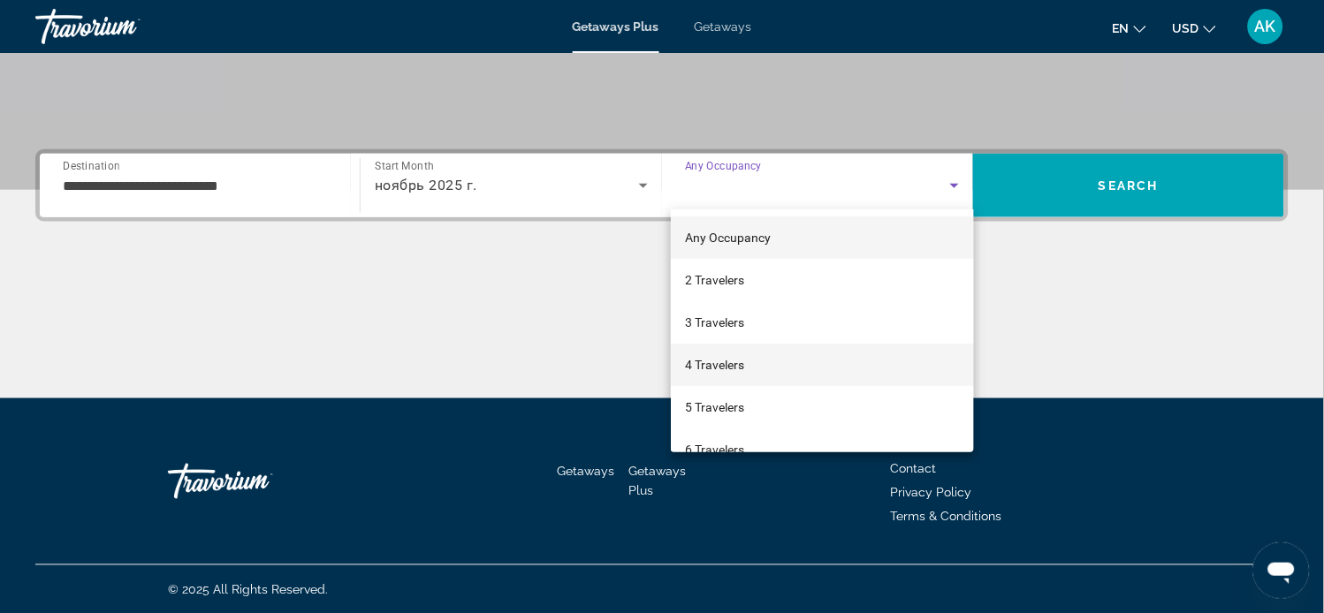
click at [691, 364] on span "4 Travelers" at bounding box center [714, 364] width 59 height 21
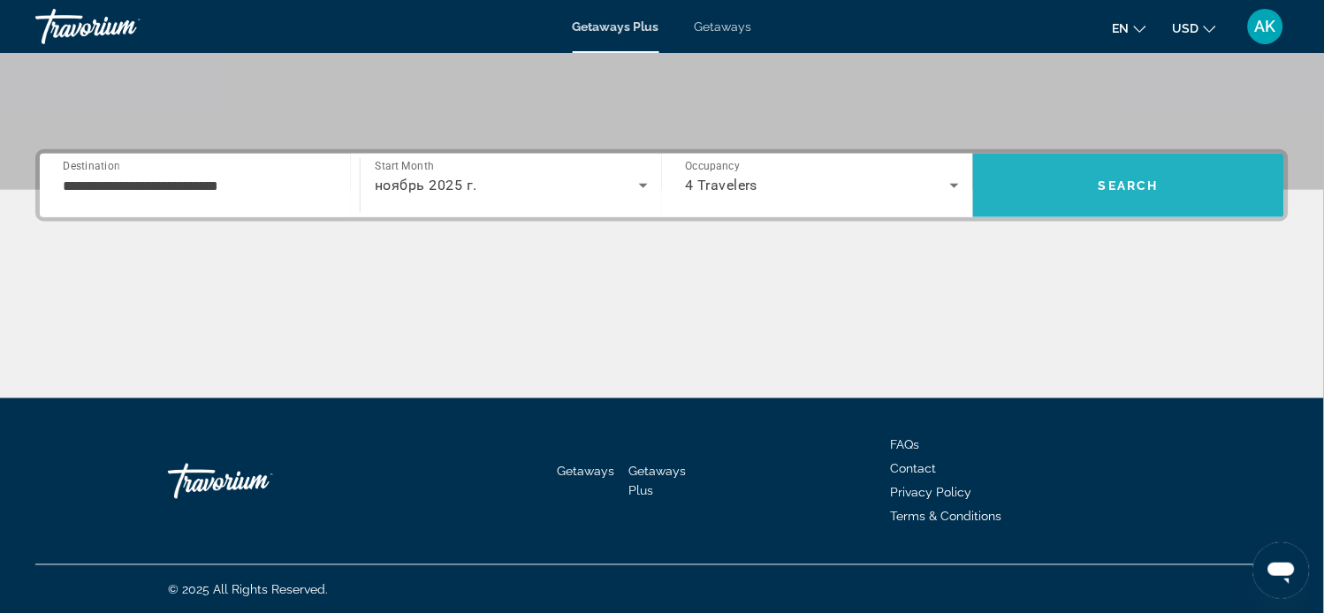
click at [1130, 181] on span "Search" at bounding box center [1129, 186] width 60 height 14
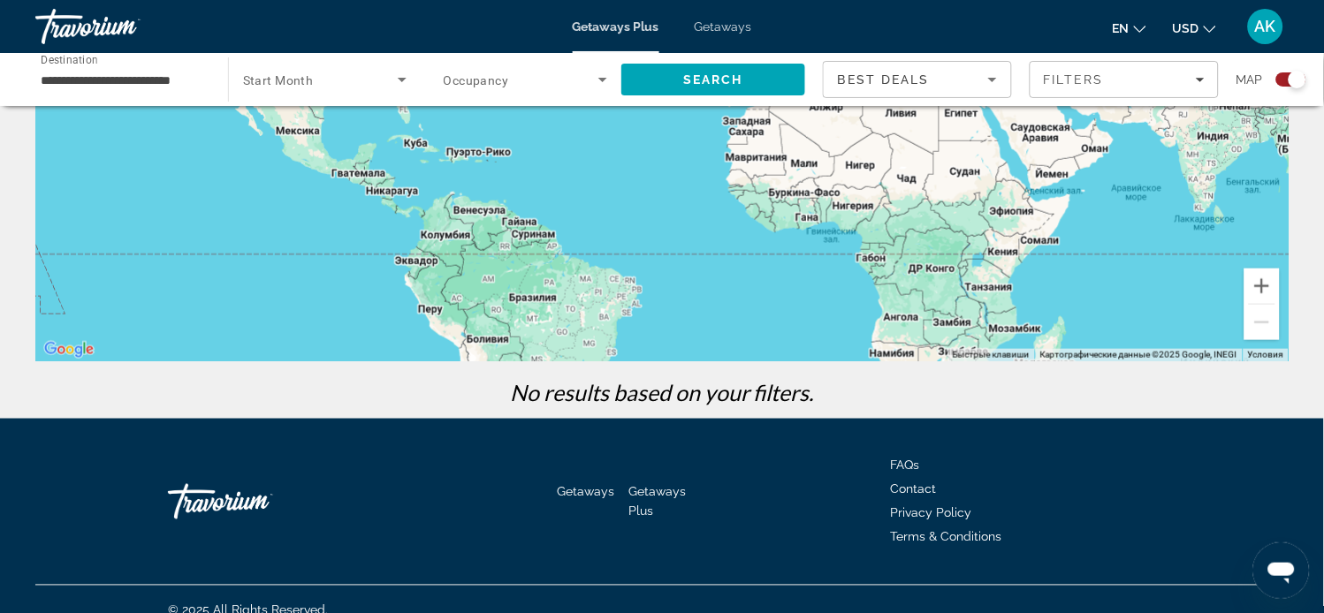
scroll to position [314, 0]
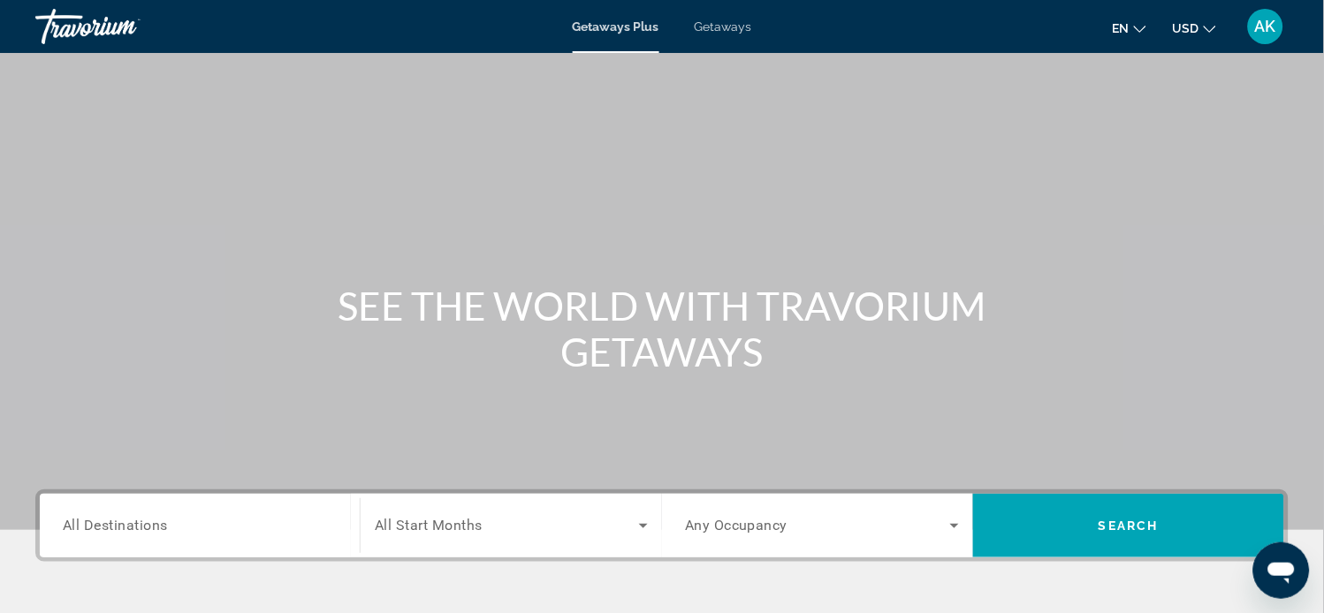
click at [142, 531] on span "All Destinations" at bounding box center [115, 525] width 105 height 17
click at [142, 531] on input "Destination All Destinations" at bounding box center [200, 526] width 274 height 21
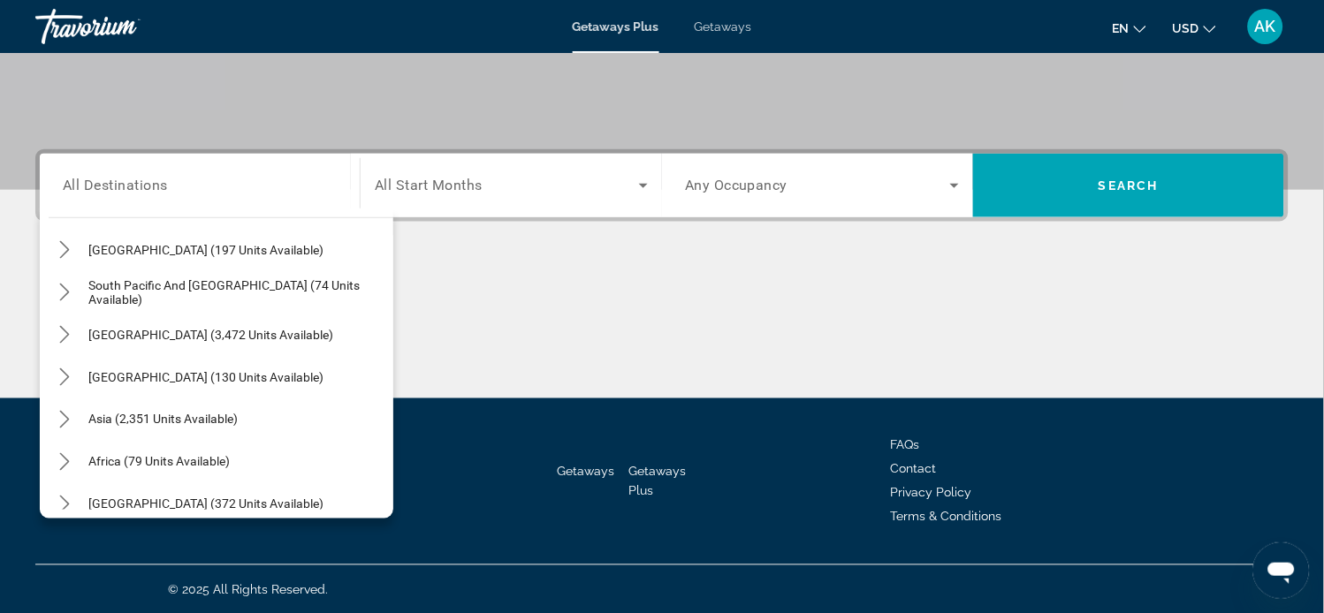
scroll to position [285, 0]
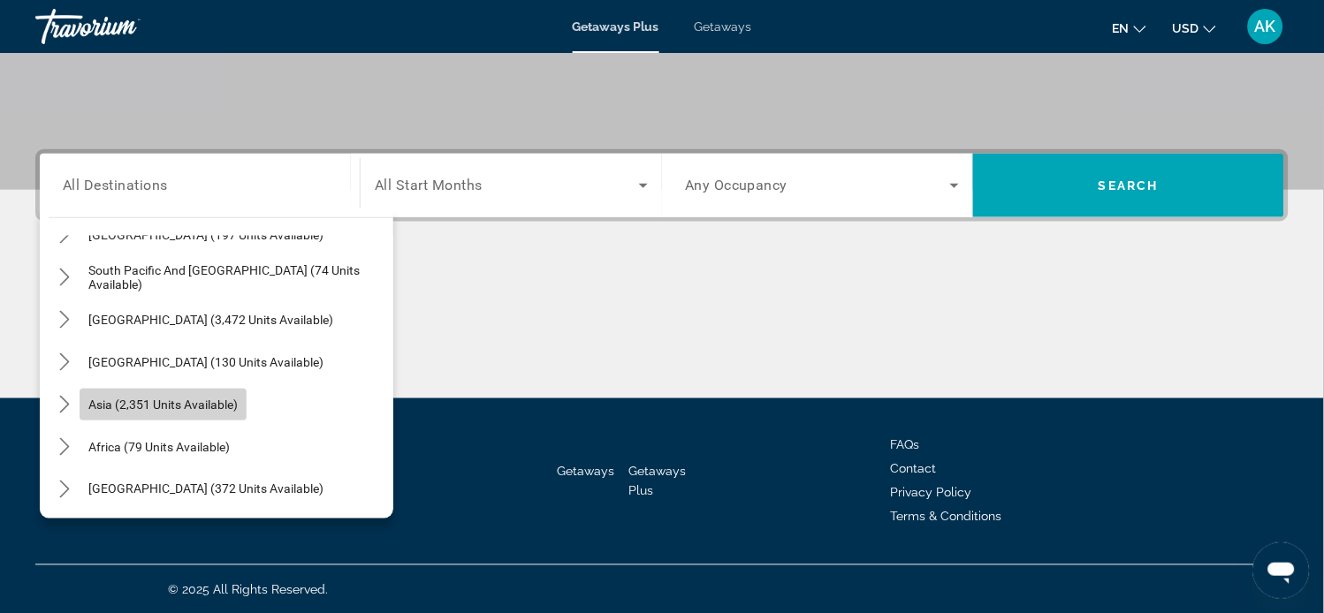
click at [95, 404] on span "Asia (2,351 units available)" at bounding box center [162, 405] width 149 height 14
type input "**********"
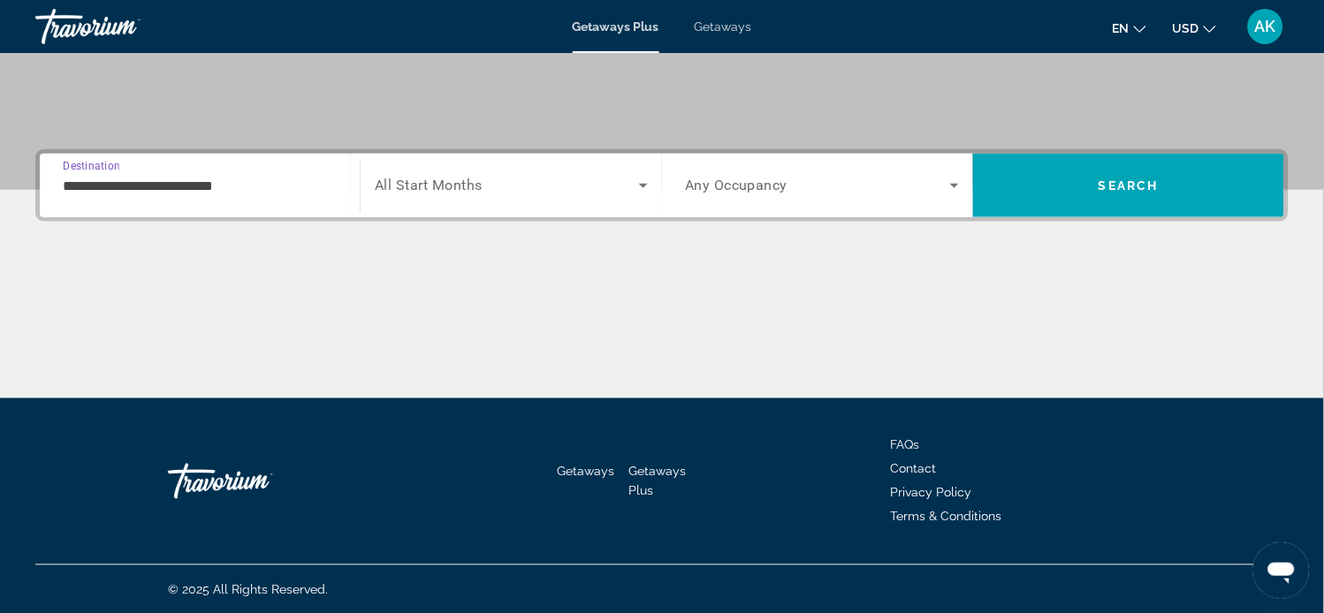
click at [155, 187] on input "**********" at bounding box center [200, 186] width 274 height 21
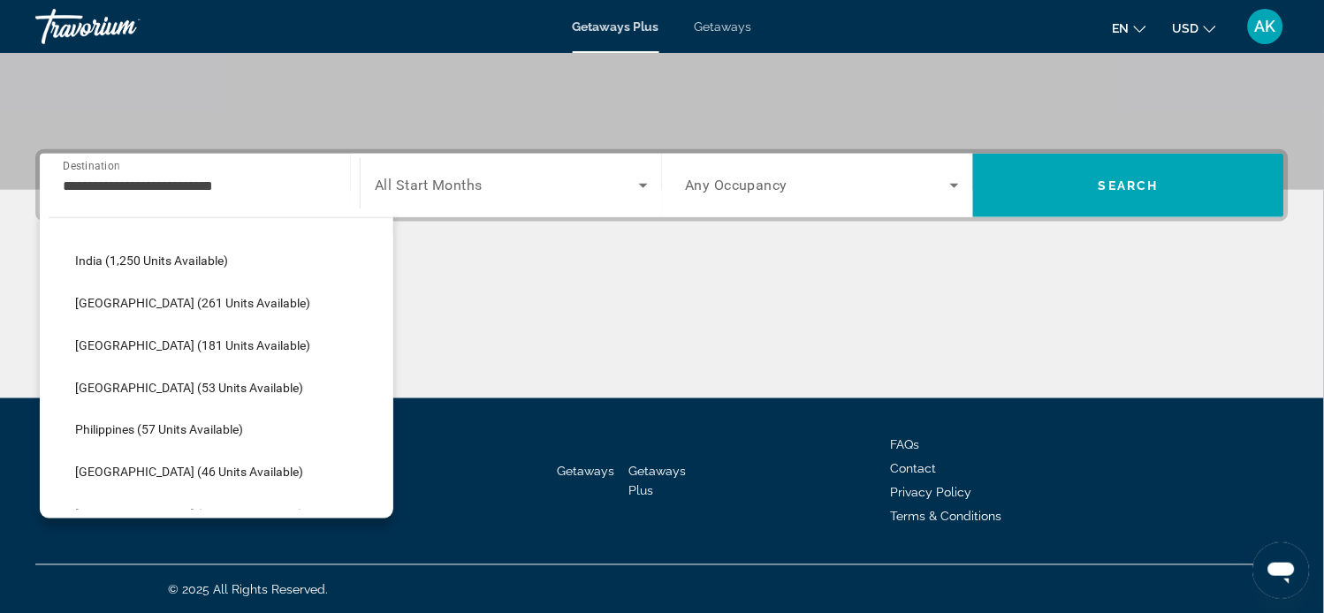
scroll to position [710, 0]
